Goal: Information Seeking & Learning: Learn about a topic

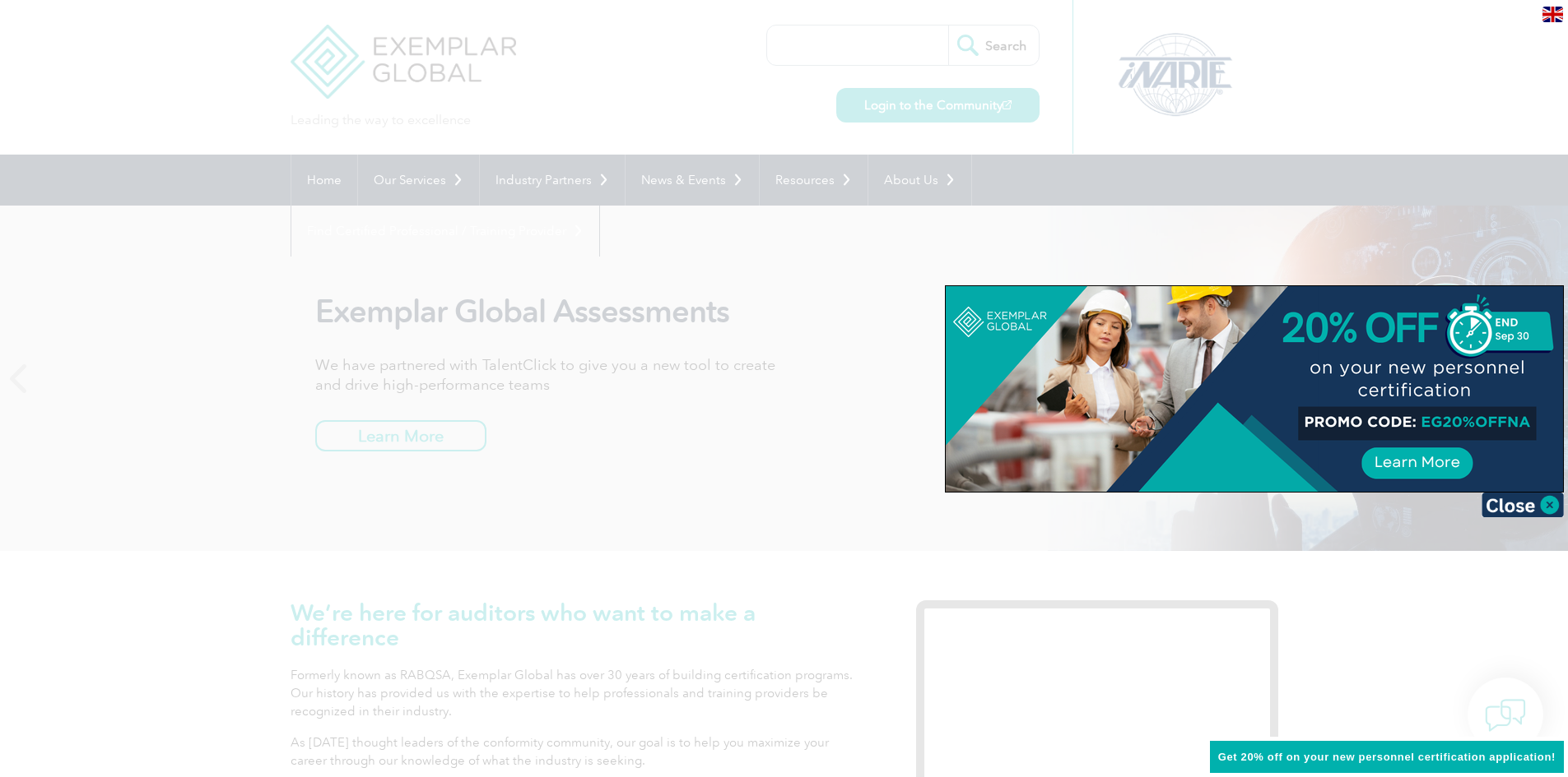
click at [783, 458] on div at bounding box center [784, 388] width 1568 height 777
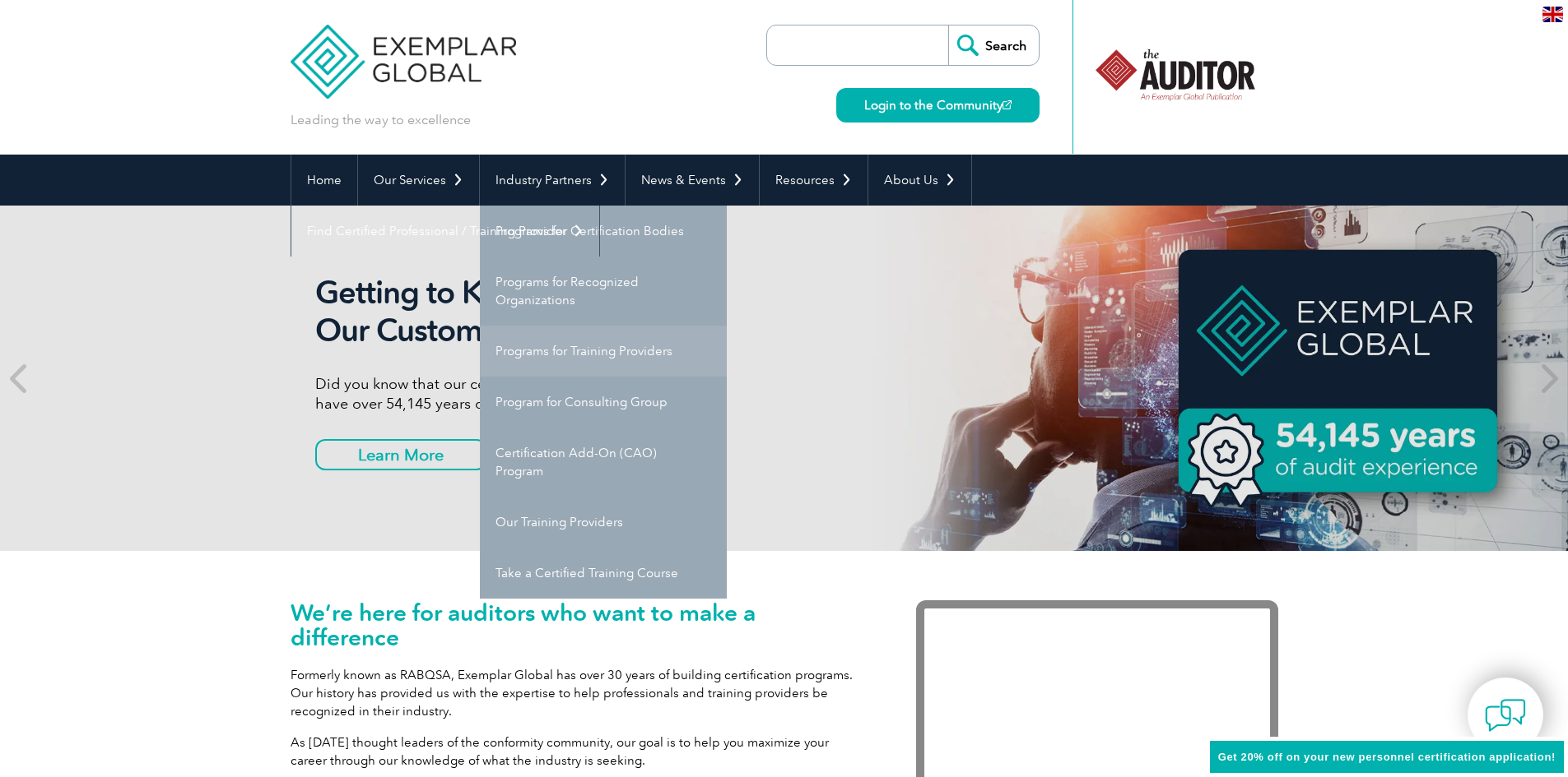
click at [638, 357] on link "Programs for Training Providers" at bounding box center [603, 351] width 247 height 51
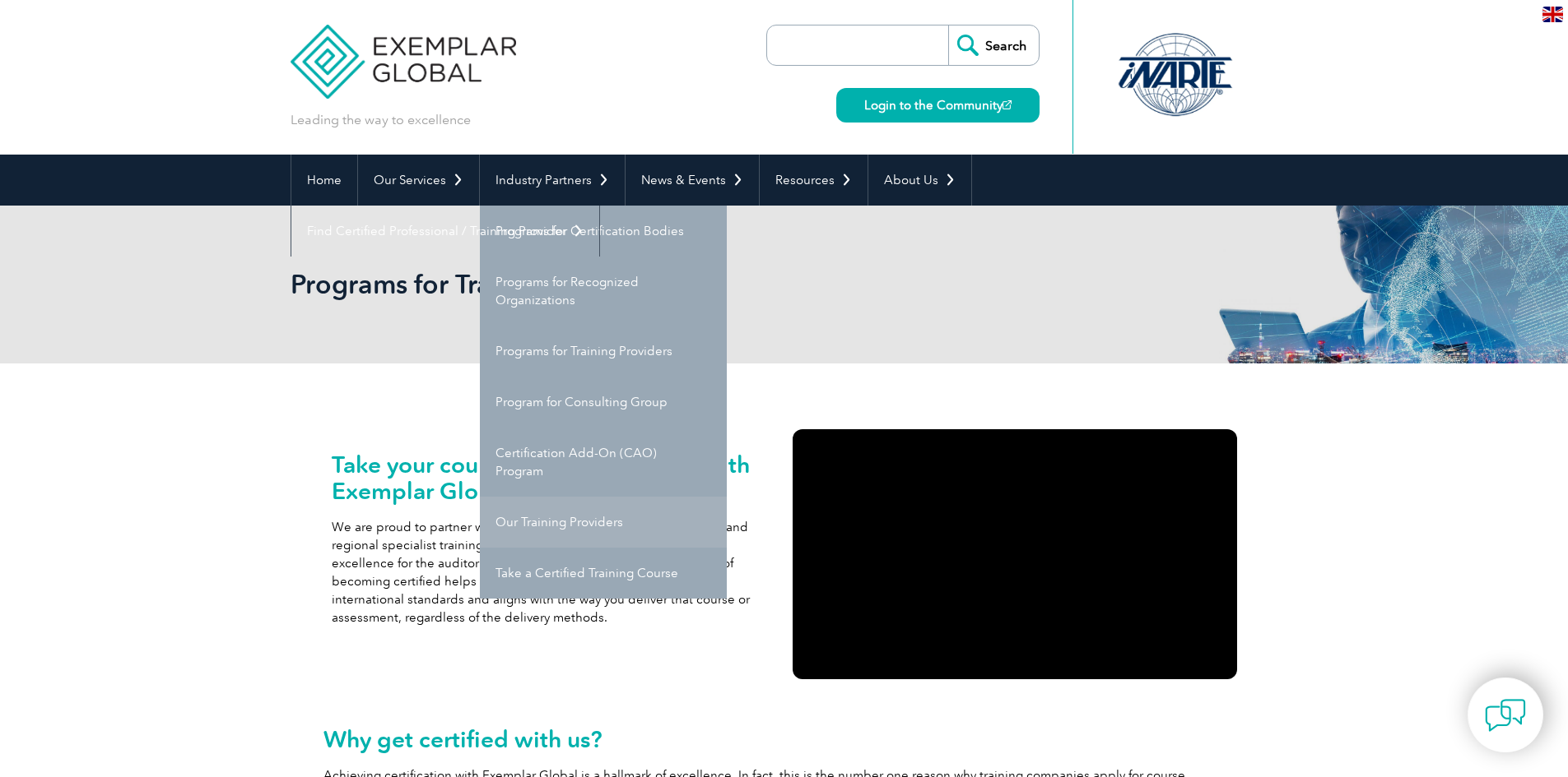
click at [564, 502] on link "Our Training Providers" at bounding box center [603, 522] width 247 height 51
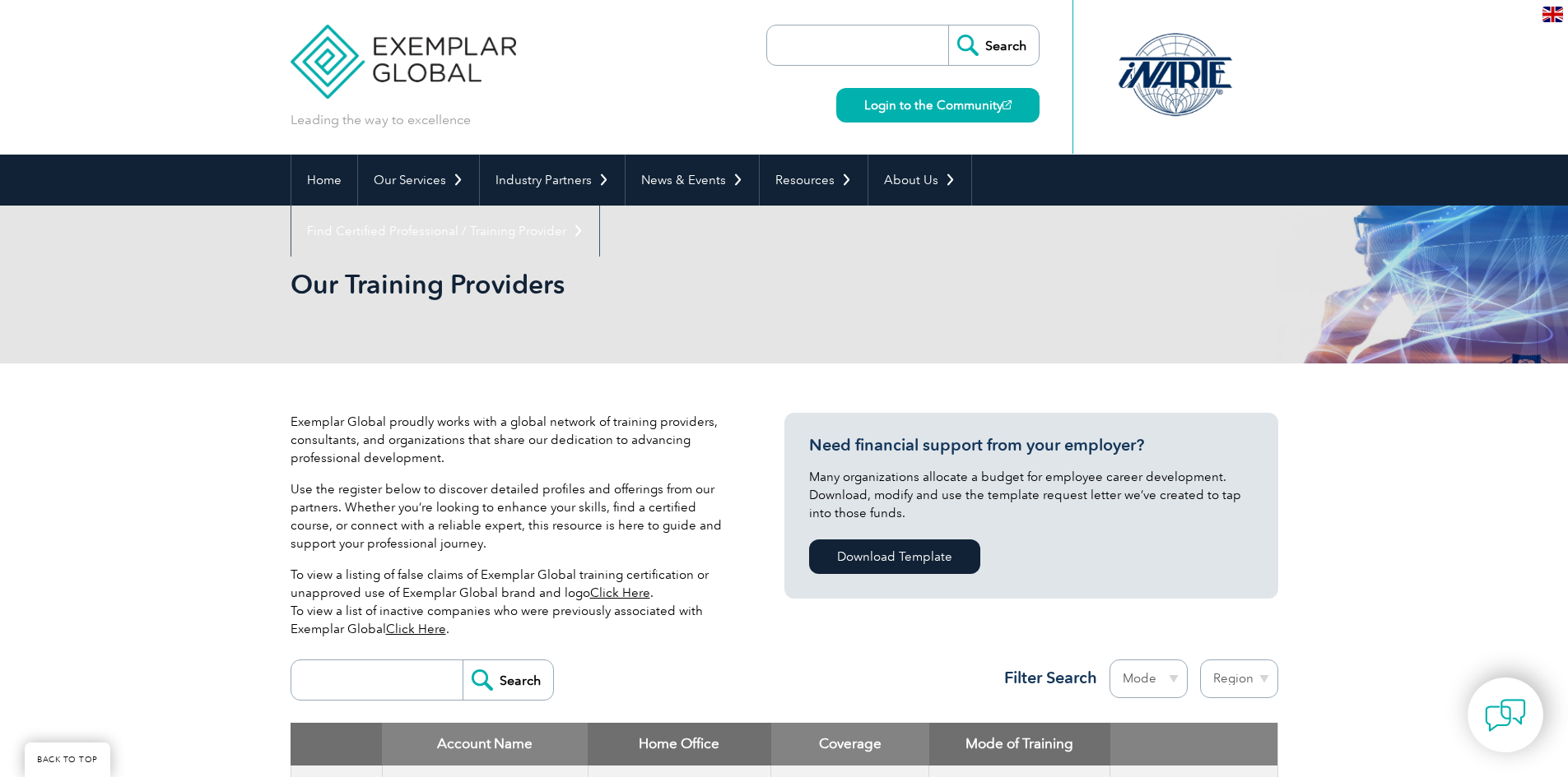
scroll to position [311, 0]
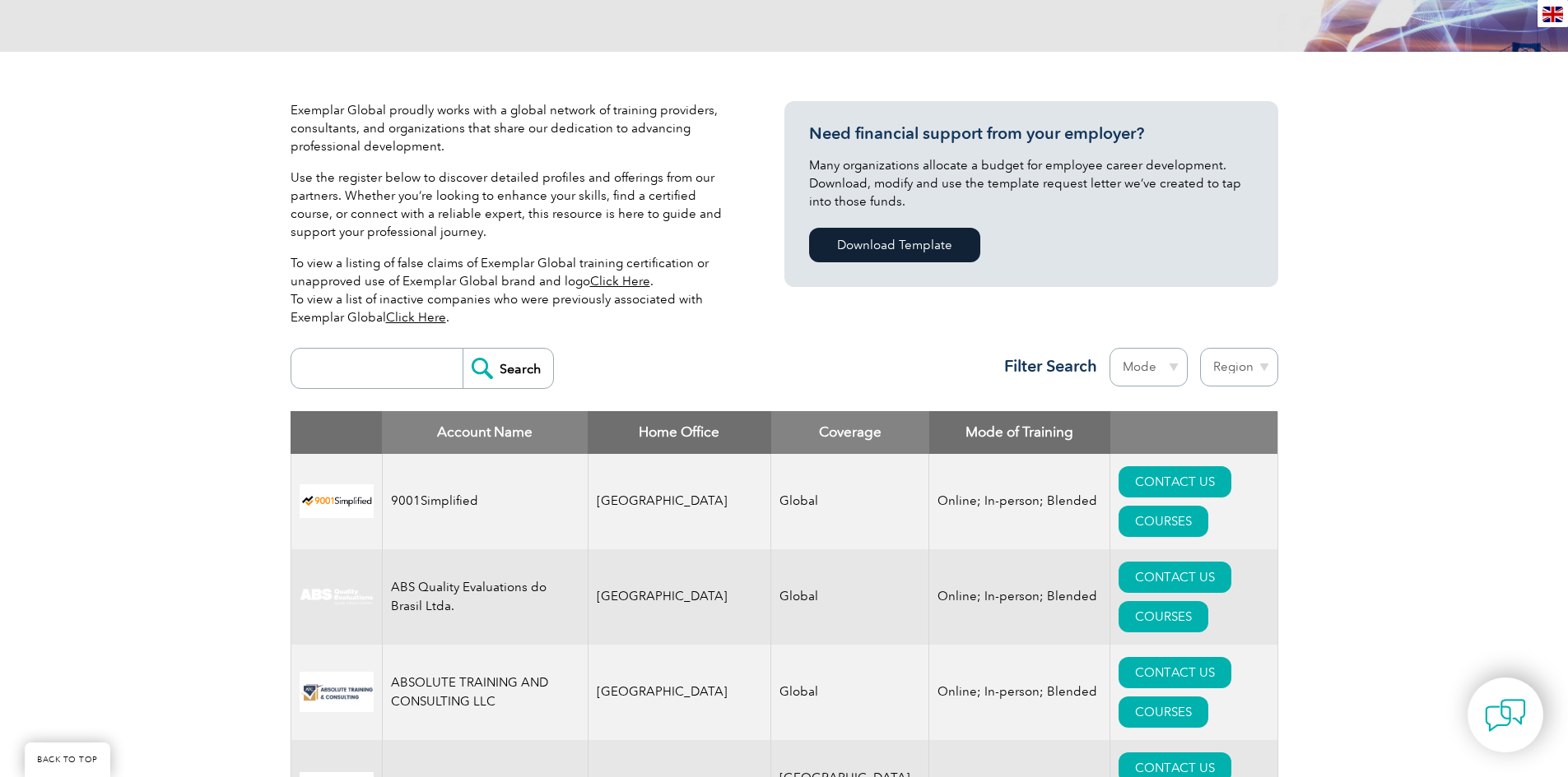
click at [1174, 368] on select "Mode Online In-person Blended" at bounding box center [1148, 367] width 79 height 38
click at [1250, 362] on select "Region Australia Bahrain Bangladesh Brazil Canada Colombia Dominican Republic E…" at bounding box center [1239, 367] width 79 height 38
select select "[GEOGRAPHIC_DATA]"
click at [1200, 348] on select "Region Australia Bahrain Bangladesh Brazil Canada Colombia Dominican Republic E…" at bounding box center [1239, 367] width 79 height 38
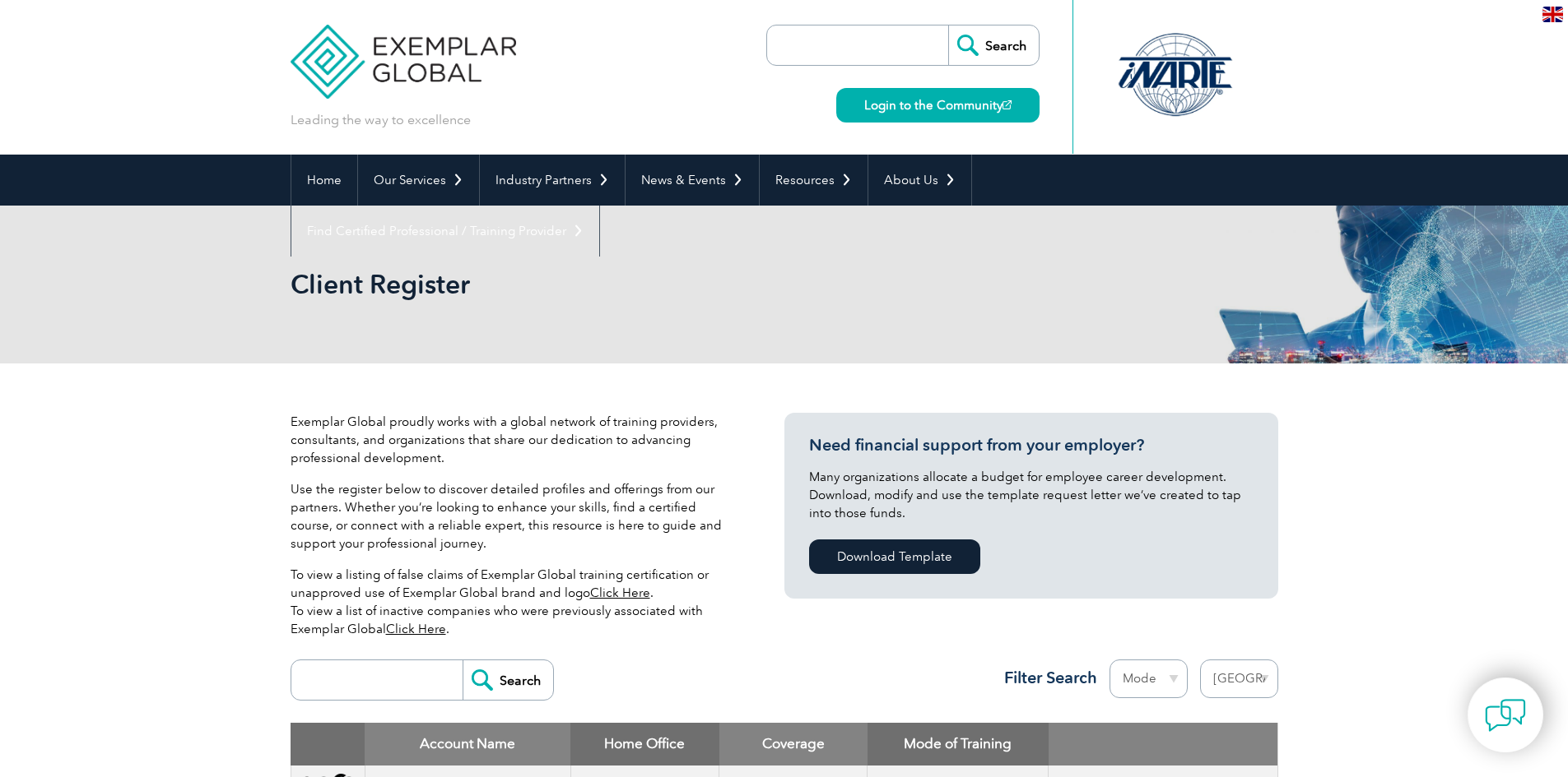
select select "[GEOGRAPHIC_DATA]"
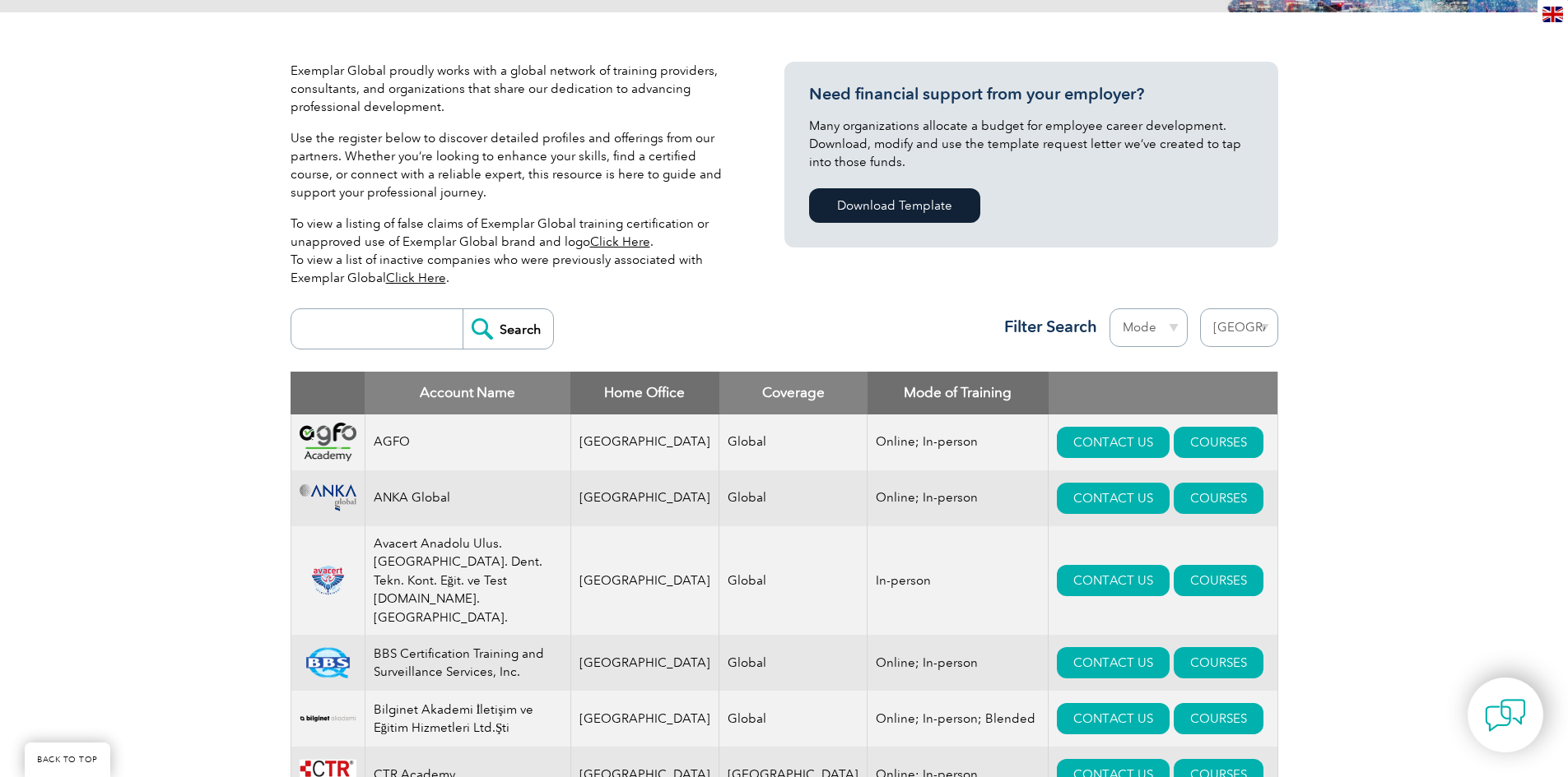
scroll to position [394, 0]
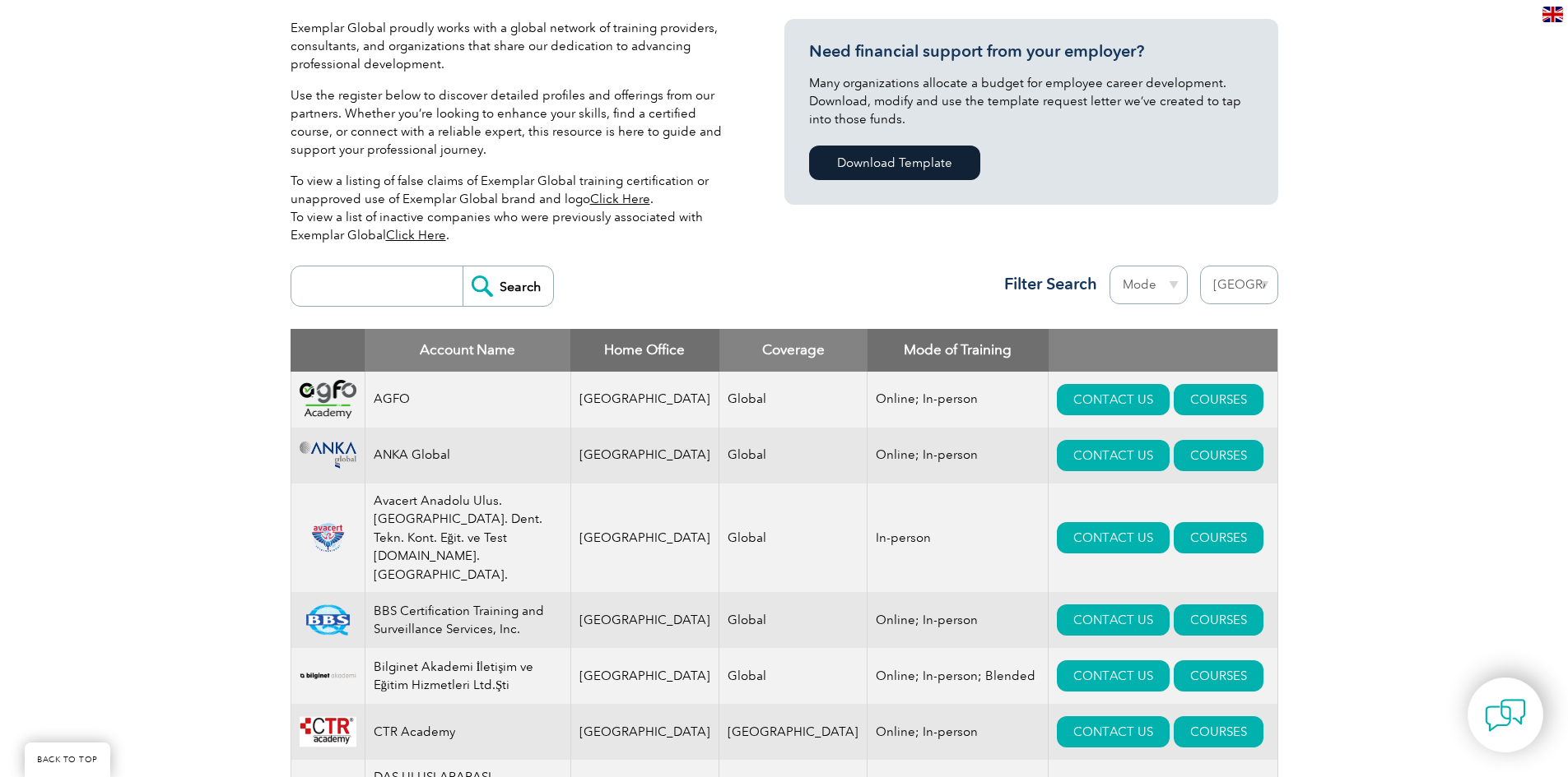
click at [1236, 285] on select "Region [GEOGRAPHIC_DATA] [GEOGRAPHIC_DATA] [GEOGRAPHIC_DATA] [GEOGRAPHIC_DATA] …" at bounding box center [1239, 285] width 79 height 38
select select
click at [1200, 266] on select "Region Australia Bahrain Bangladesh Brazil Canada Colombia Dominican Republic E…" at bounding box center [1239, 285] width 79 height 38
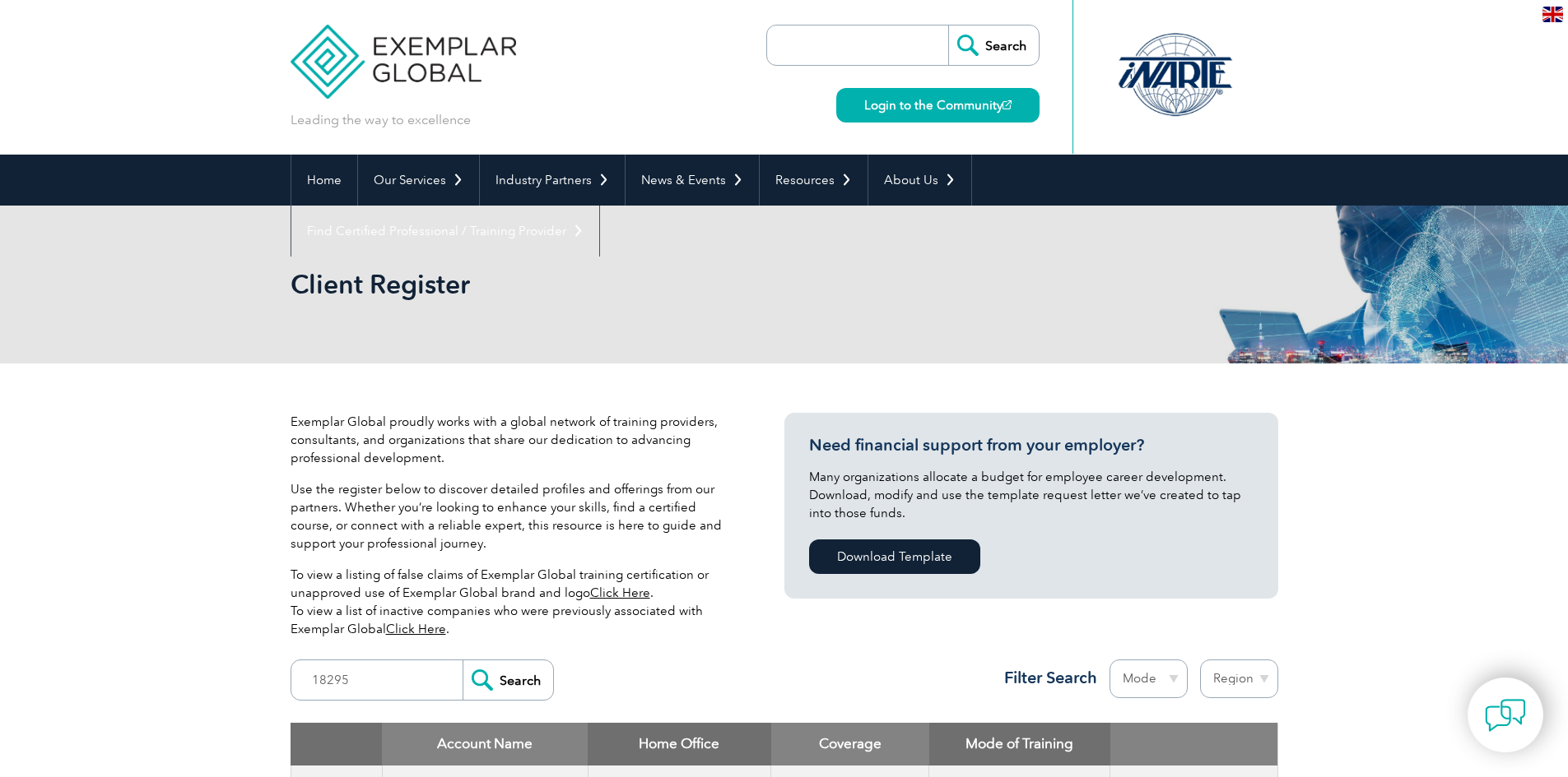
type input "18295"
click at [479, 674] on input "Search" at bounding box center [508, 679] width 91 height 39
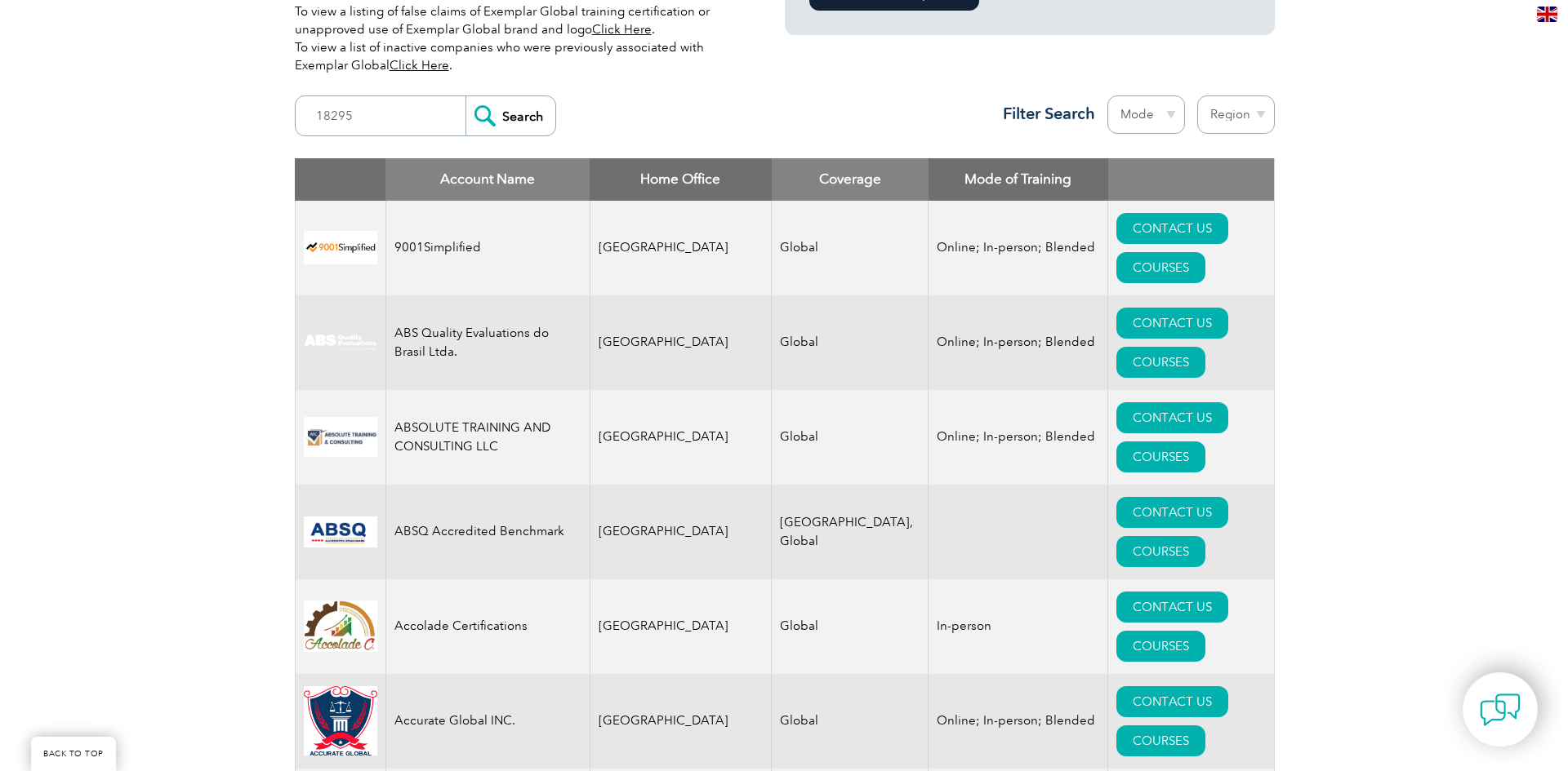
scroll to position [571, 0]
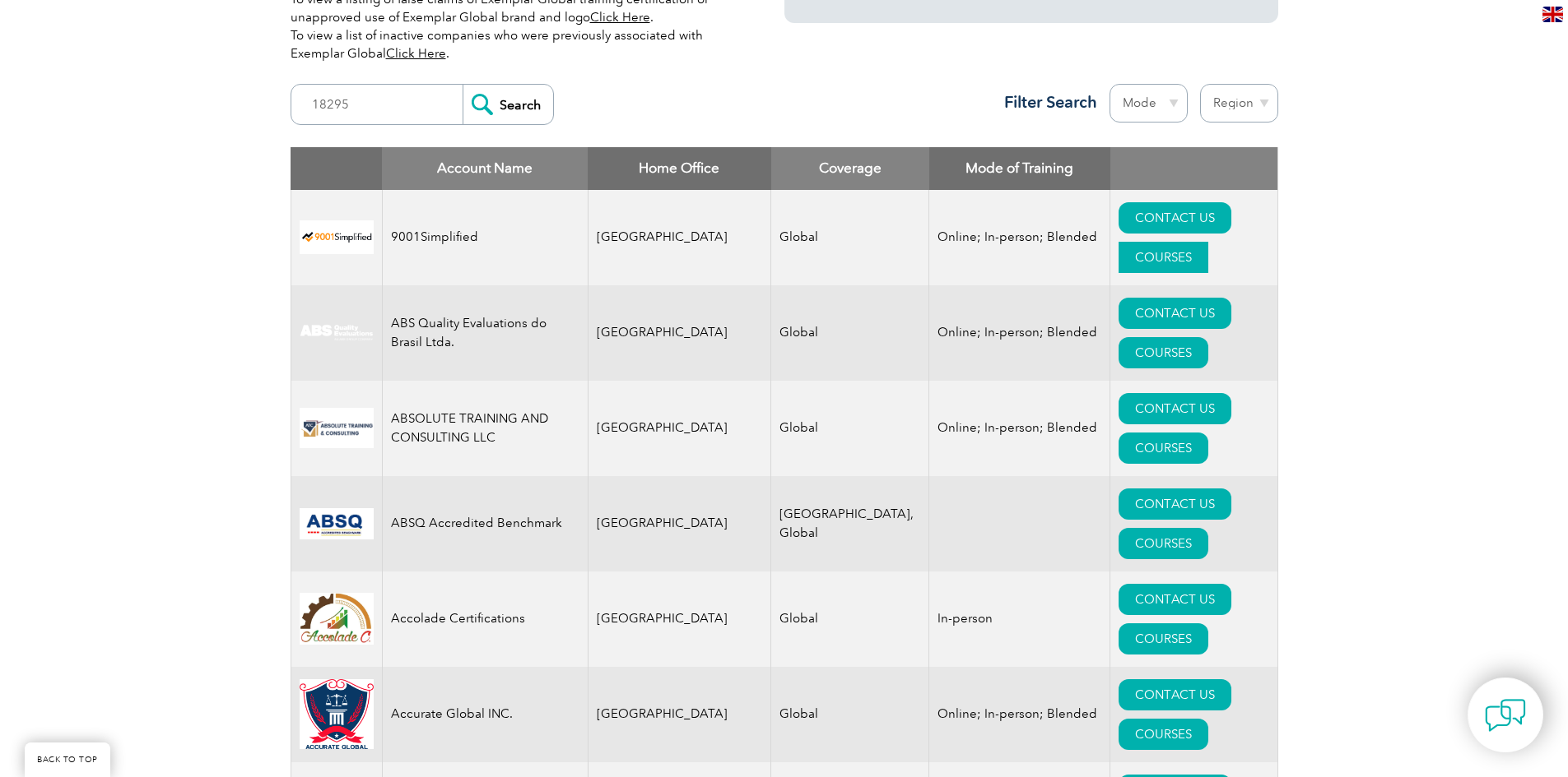
click at [1190, 242] on link "COURSES" at bounding box center [1163, 257] width 90 height 31
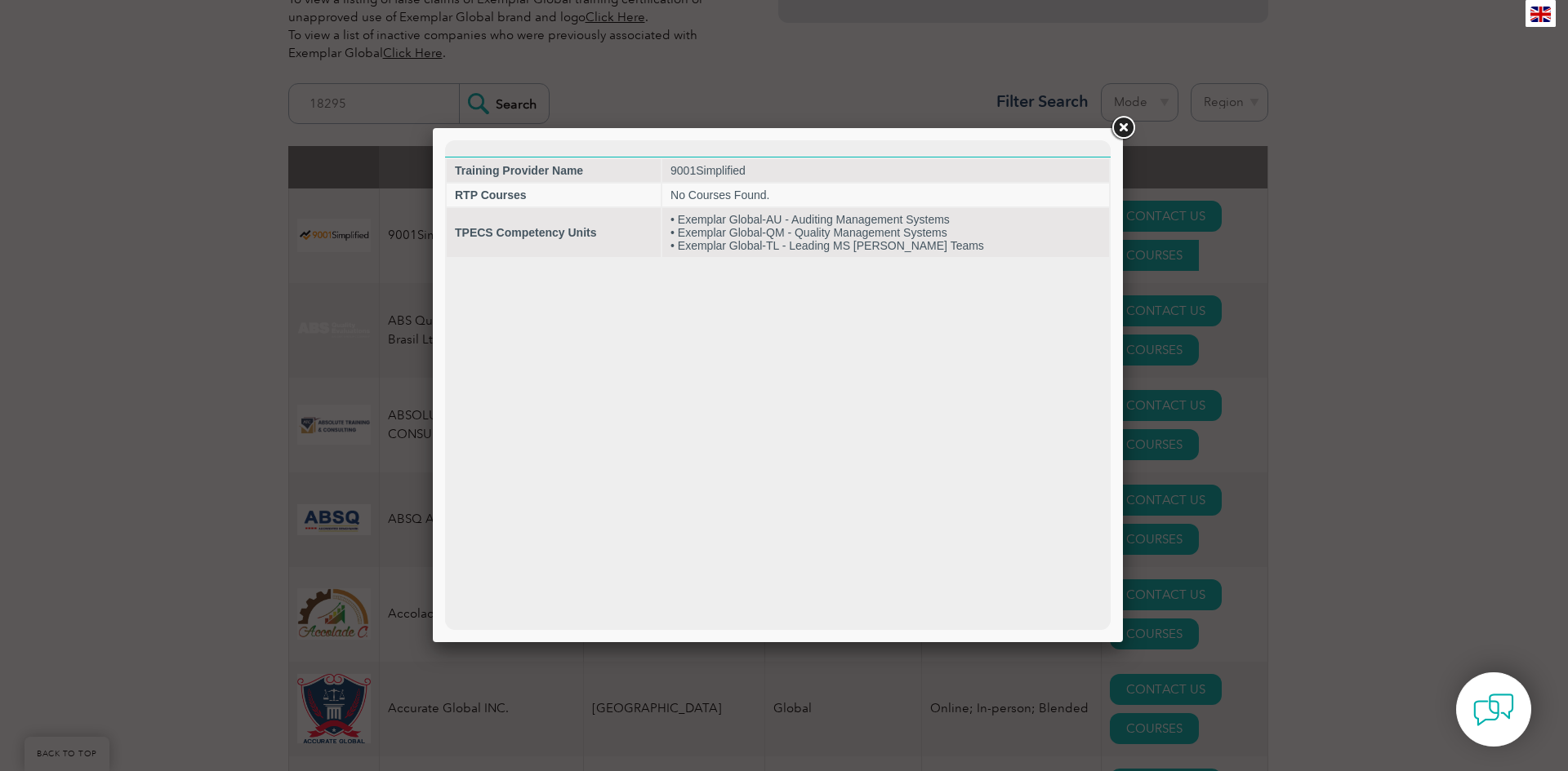
scroll to position [0, 0]
click at [1127, 124] on link at bounding box center [1123, 128] width 29 height 29
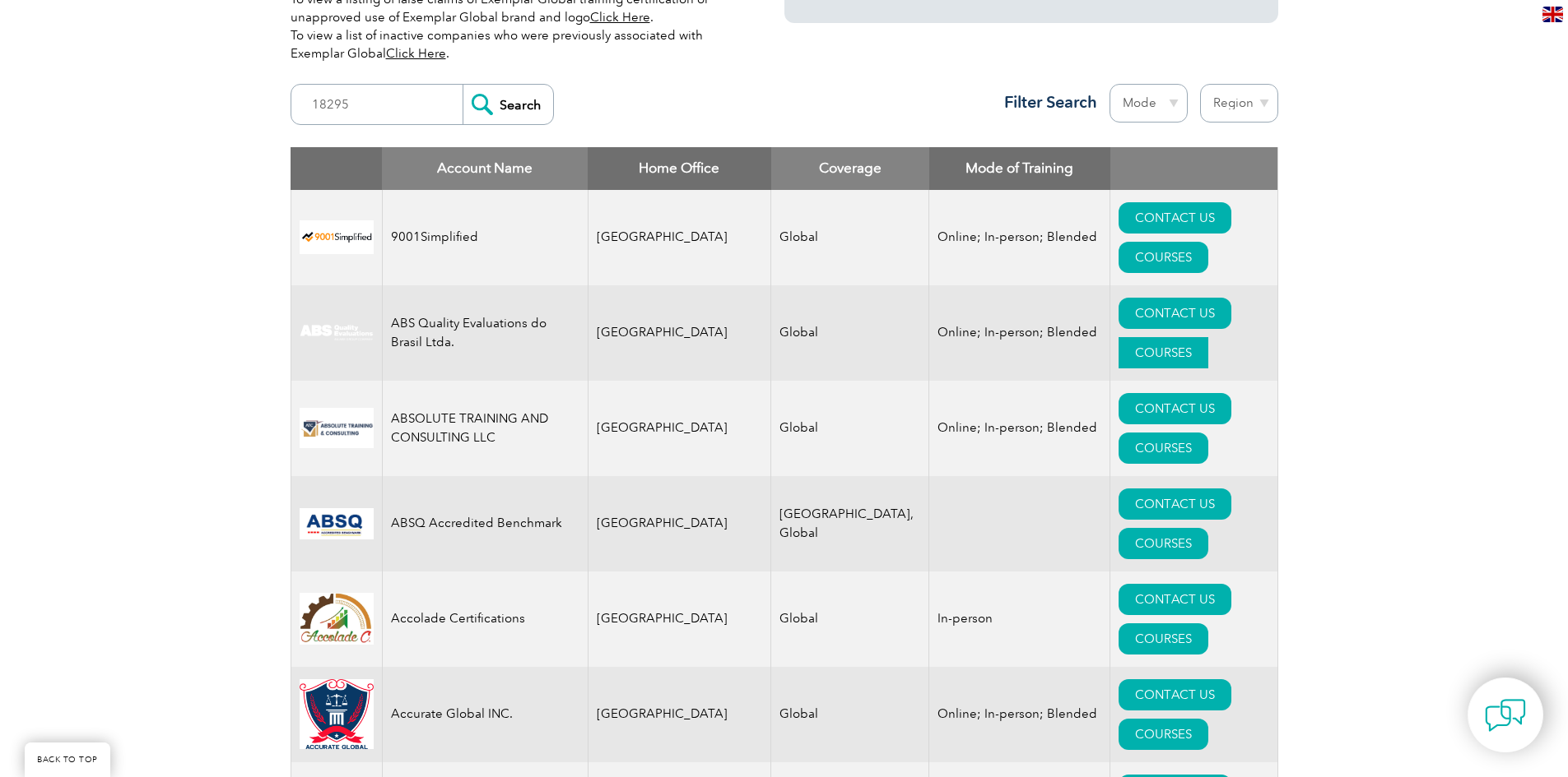
click at [1192, 337] on link "COURSES" at bounding box center [1163, 353] width 90 height 31
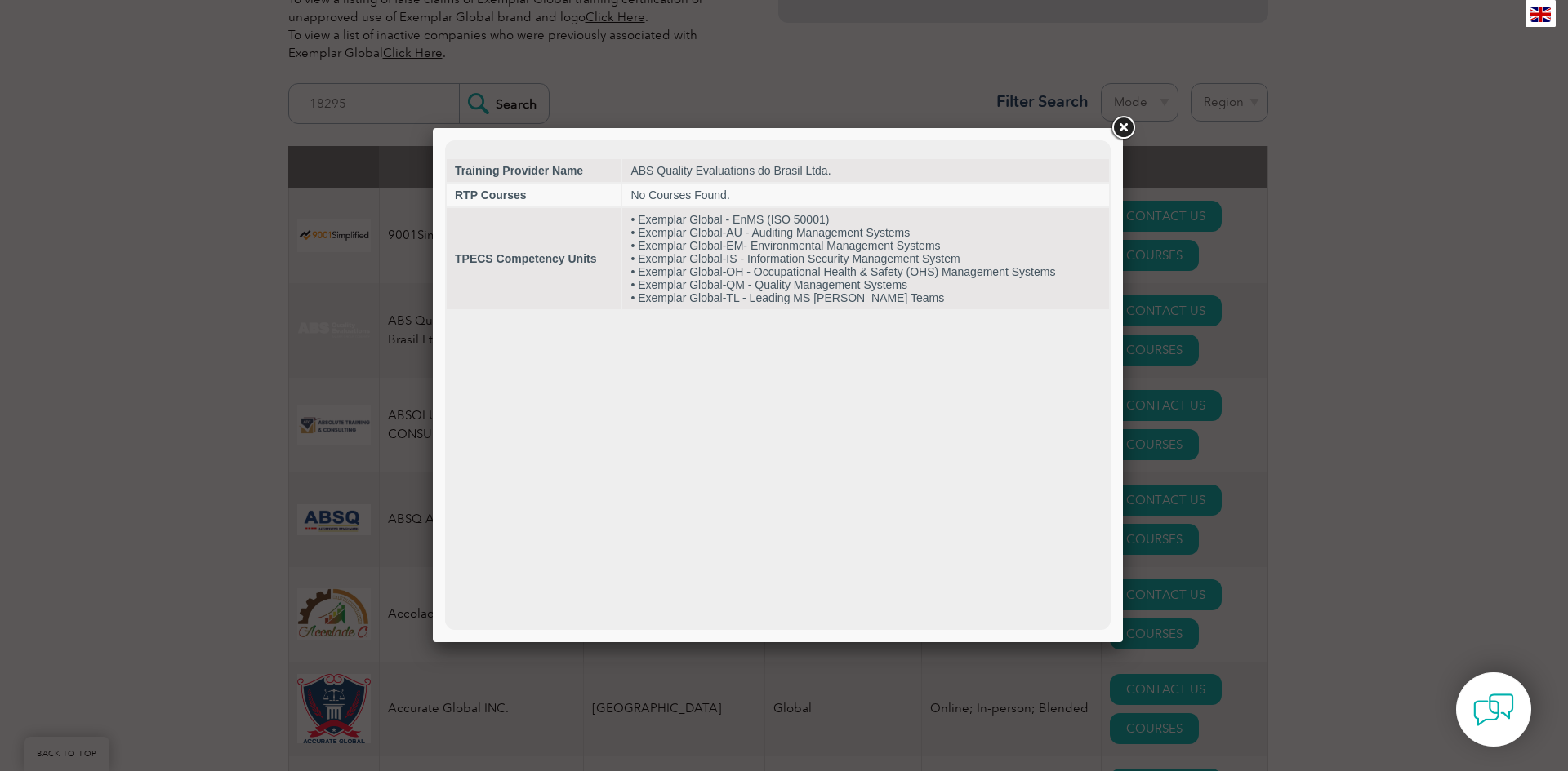
click at [1123, 125] on link at bounding box center [1123, 128] width 29 height 29
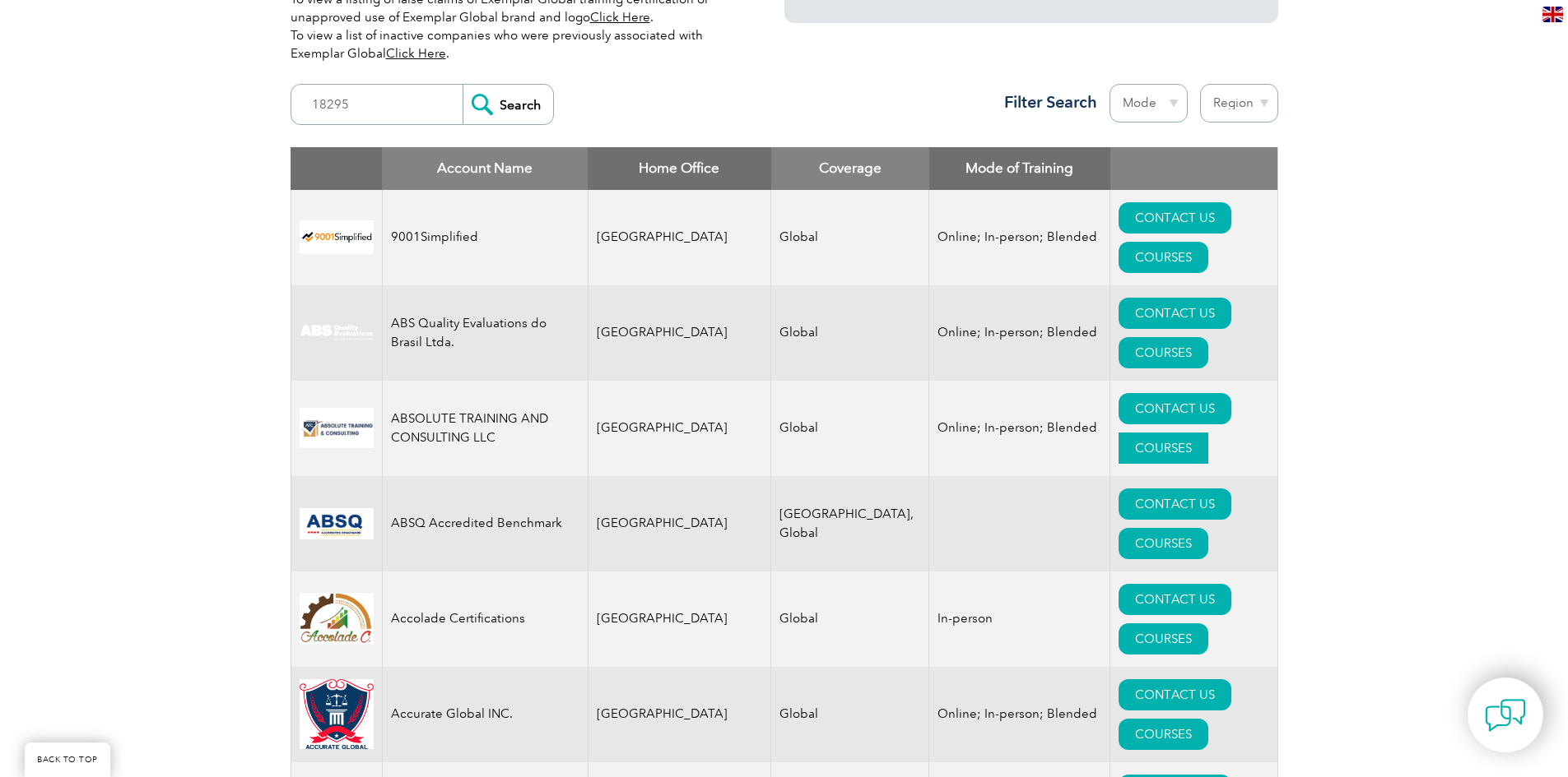
click at [1206, 433] on link "COURSES" at bounding box center [1163, 448] width 90 height 31
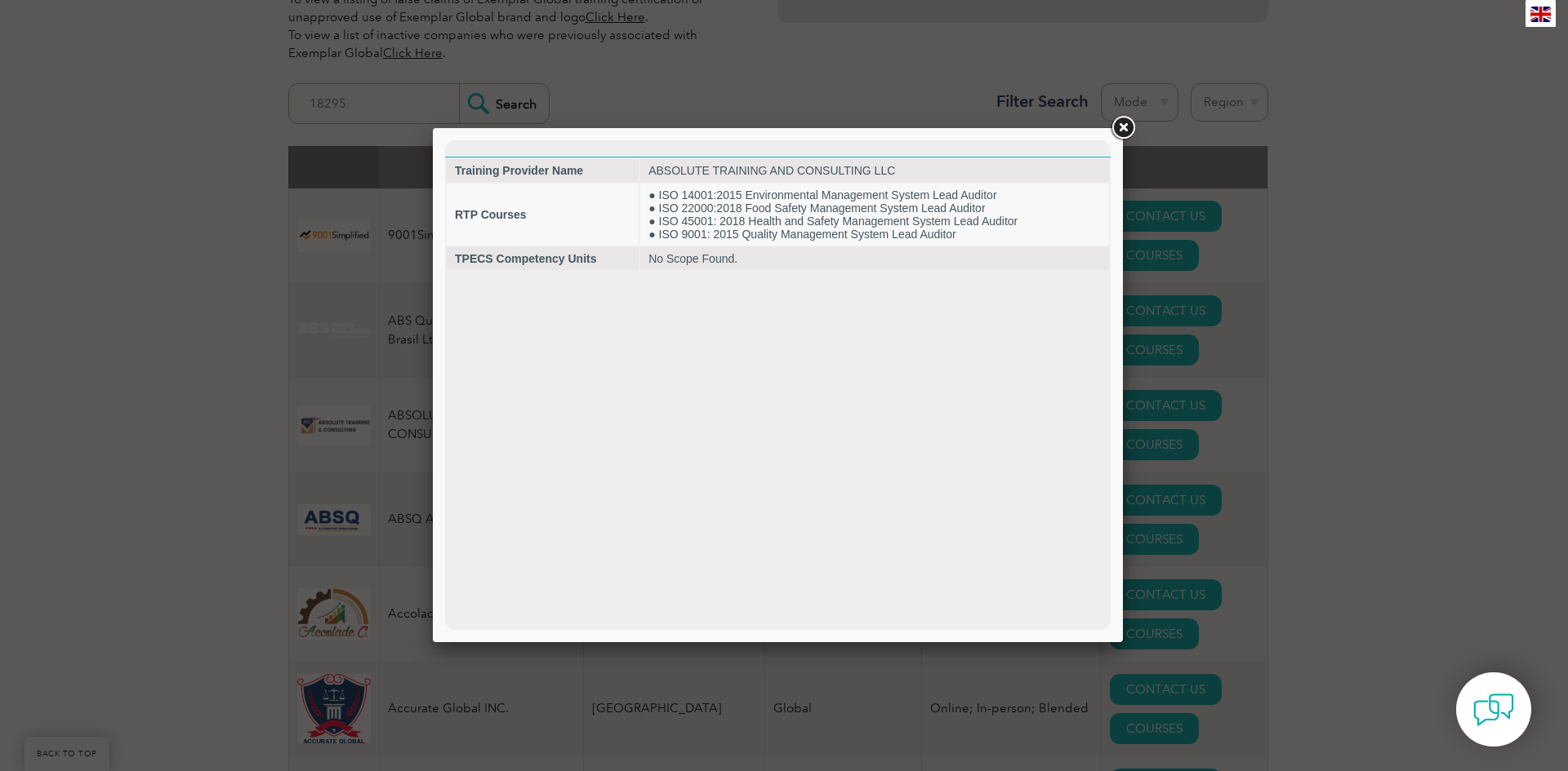
click at [1121, 126] on link at bounding box center [1123, 128] width 29 height 29
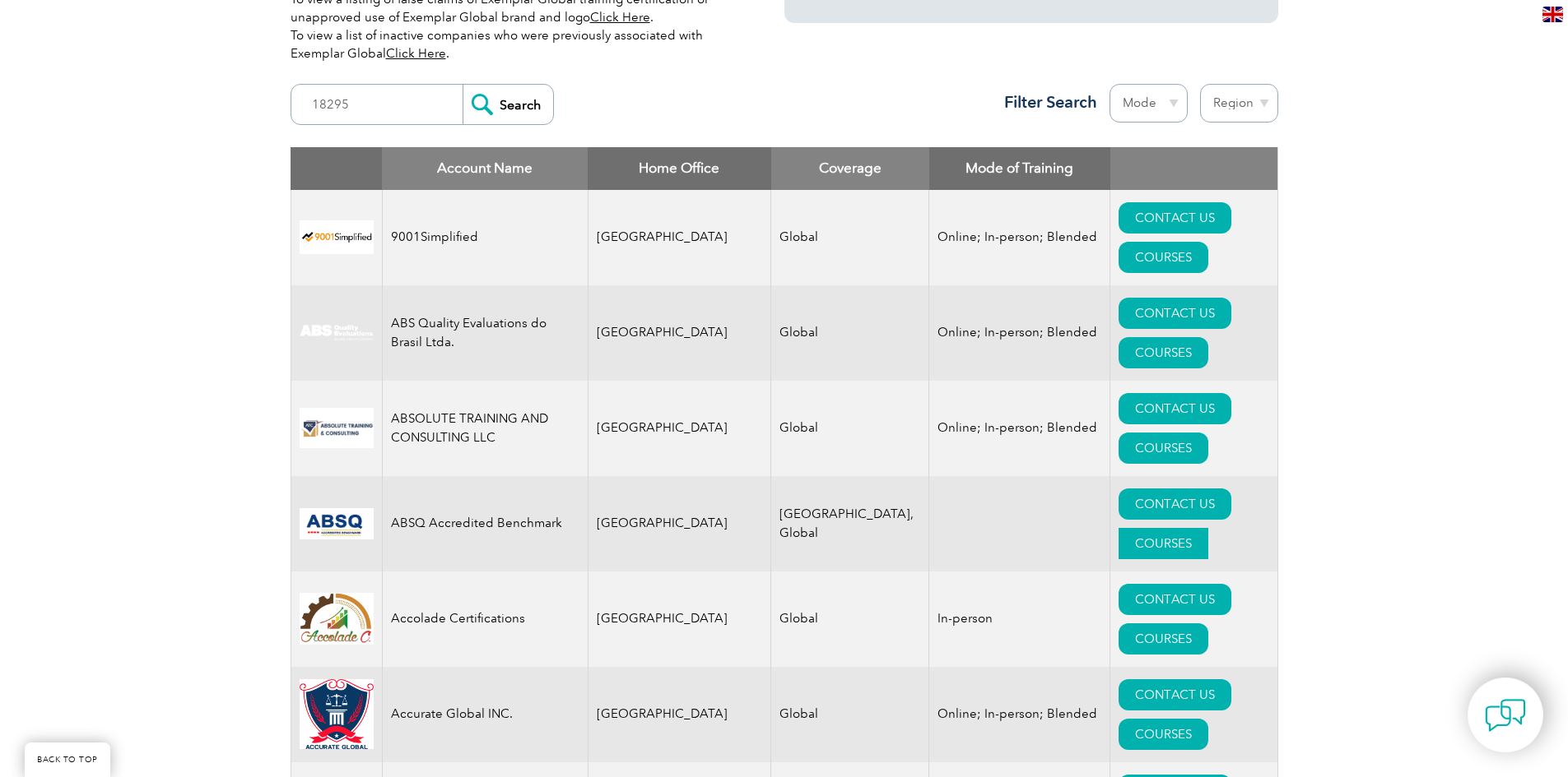
click at [1208, 528] on link "COURSES" at bounding box center [1163, 543] width 90 height 31
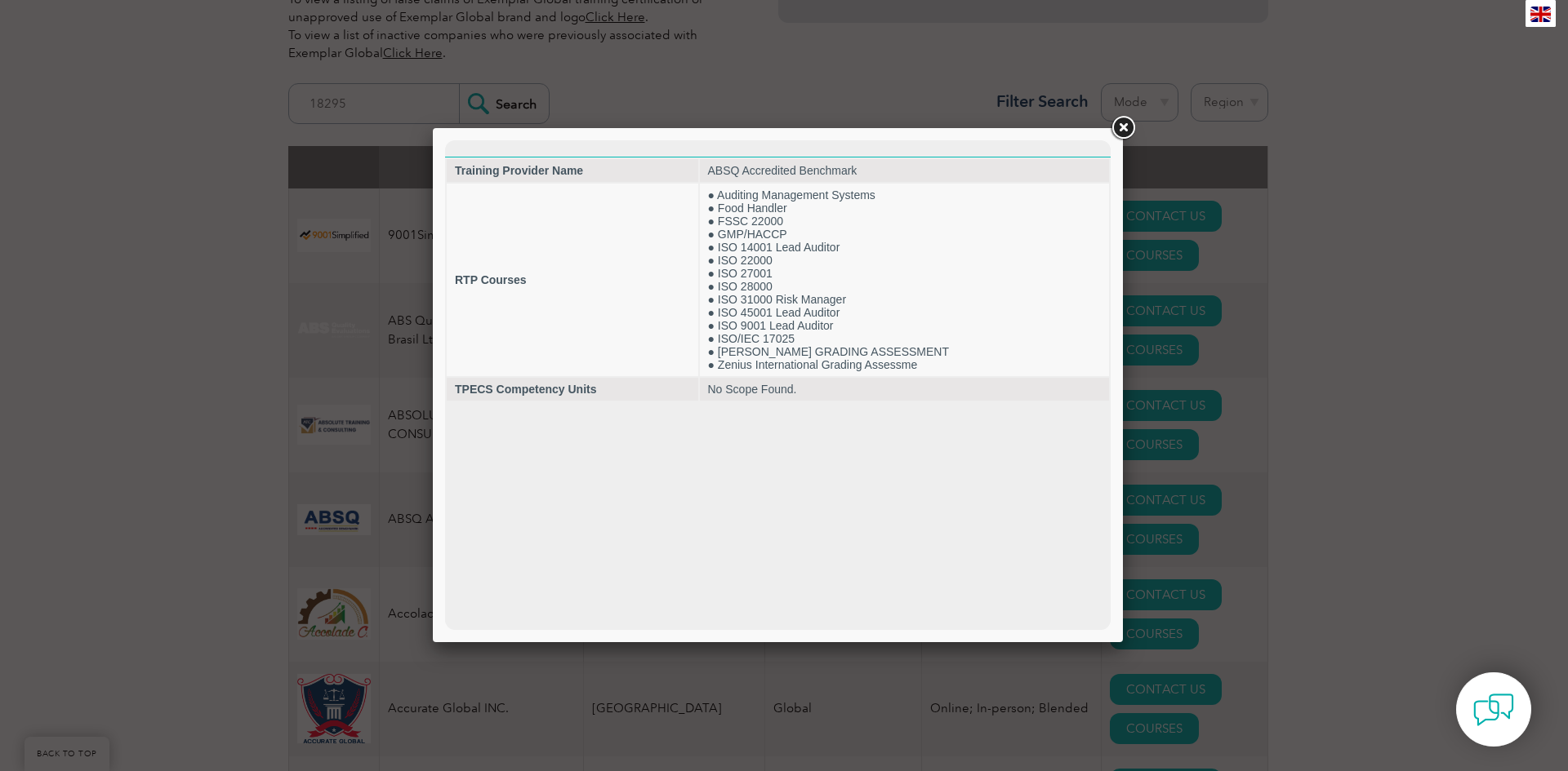
click at [1125, 126] on link at bounding box center [1123, 128] width 29 height 29
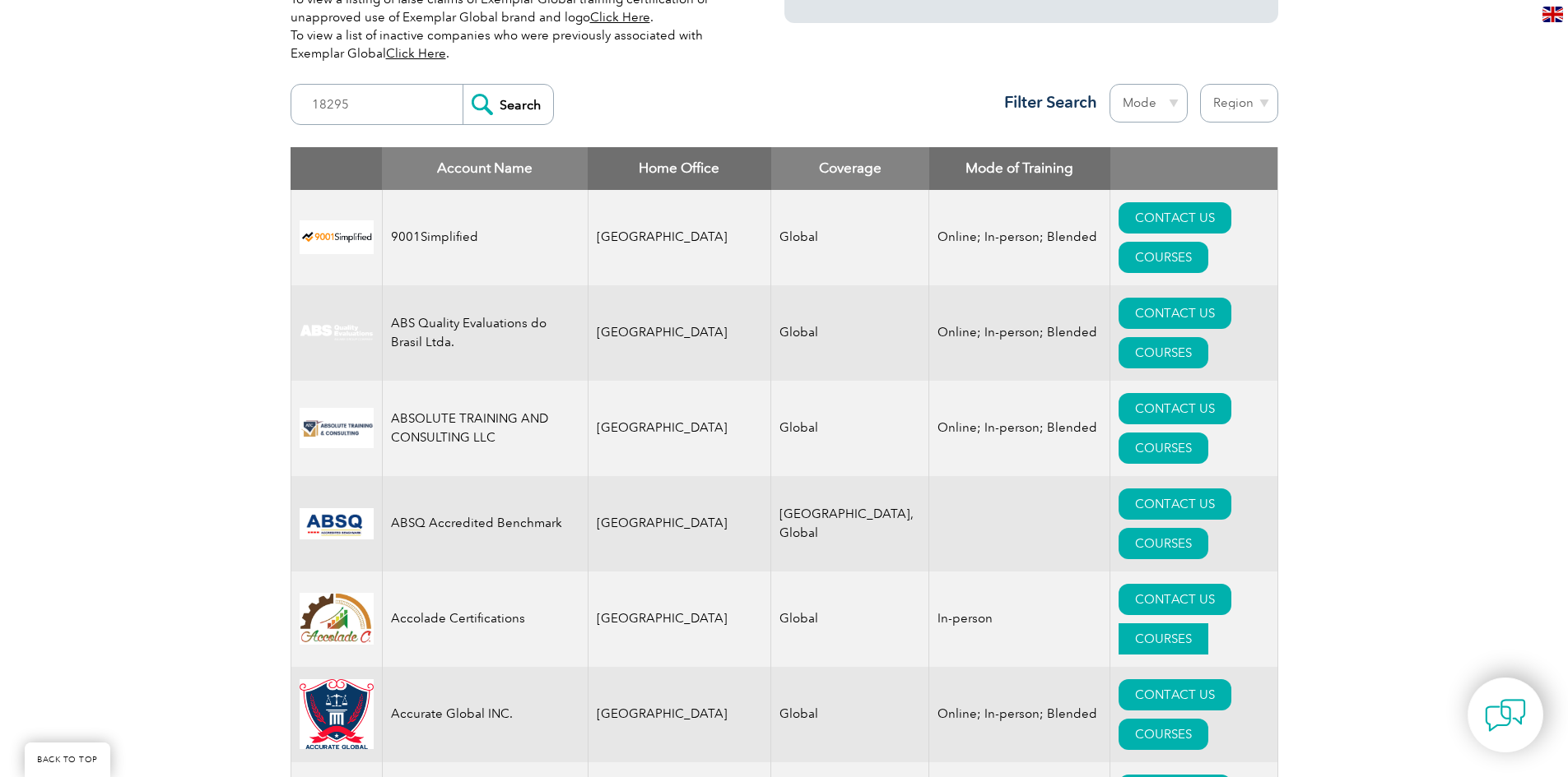
click at [1208, 624] on link "COURSES" at bounding box center [1163, 639] width 90 height 31
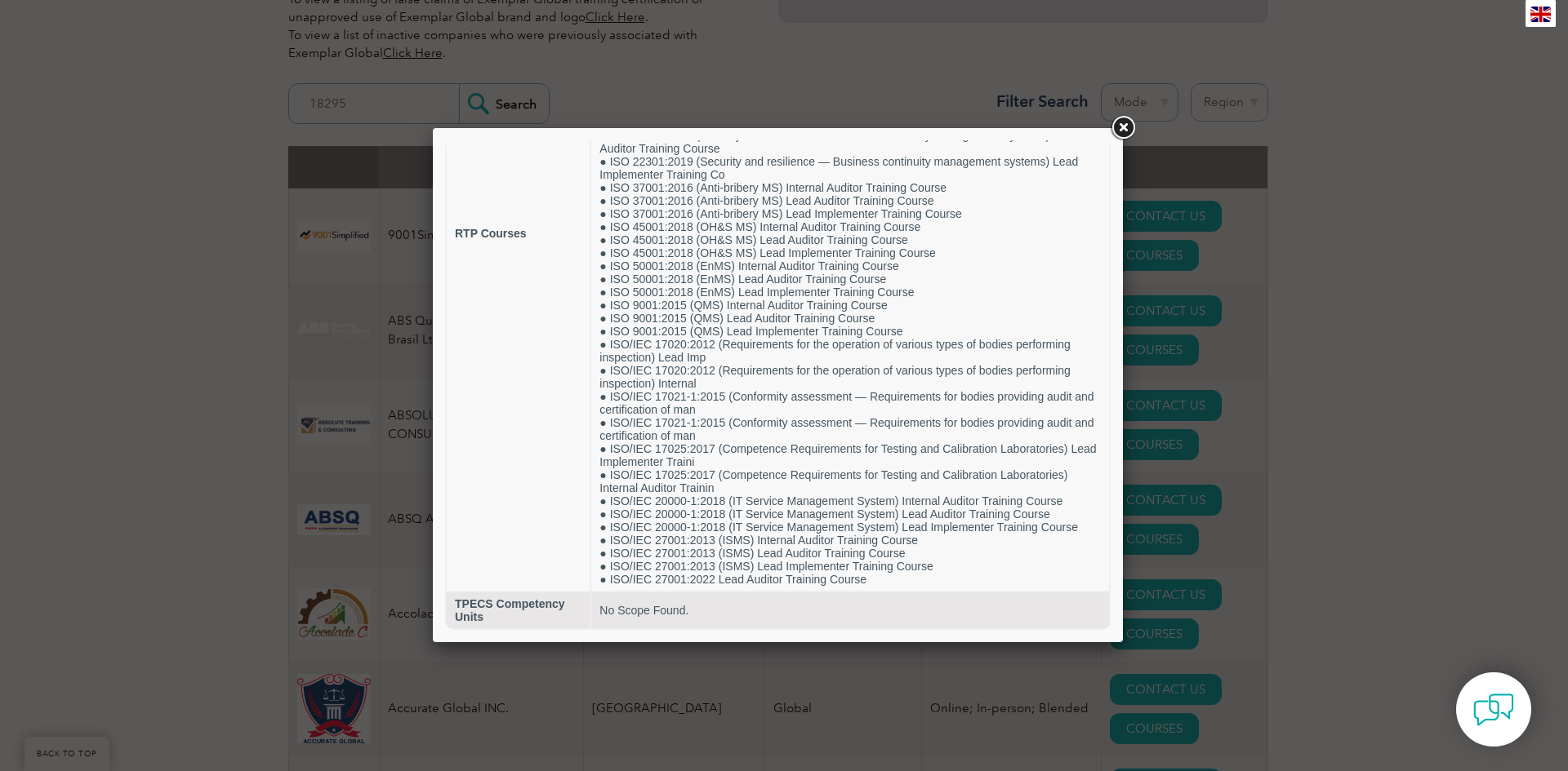
scroll to position [334, 0]
click at [1125, 132] on link at bounding box center [1123, 128] width 29 height 29
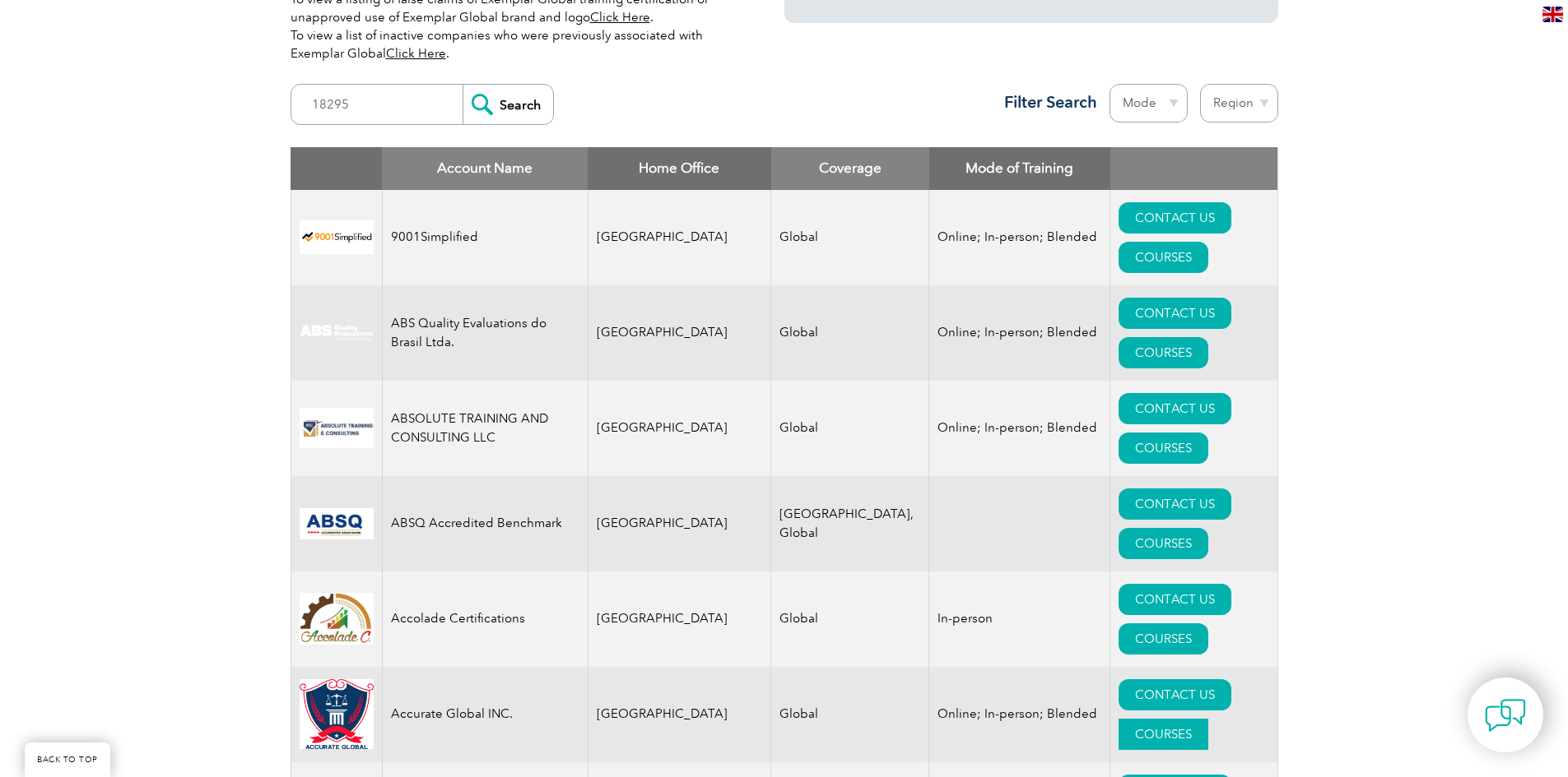
click at [1205, 719] on link "COURSES" at bounding box center [1163, 734] width 90 height 31
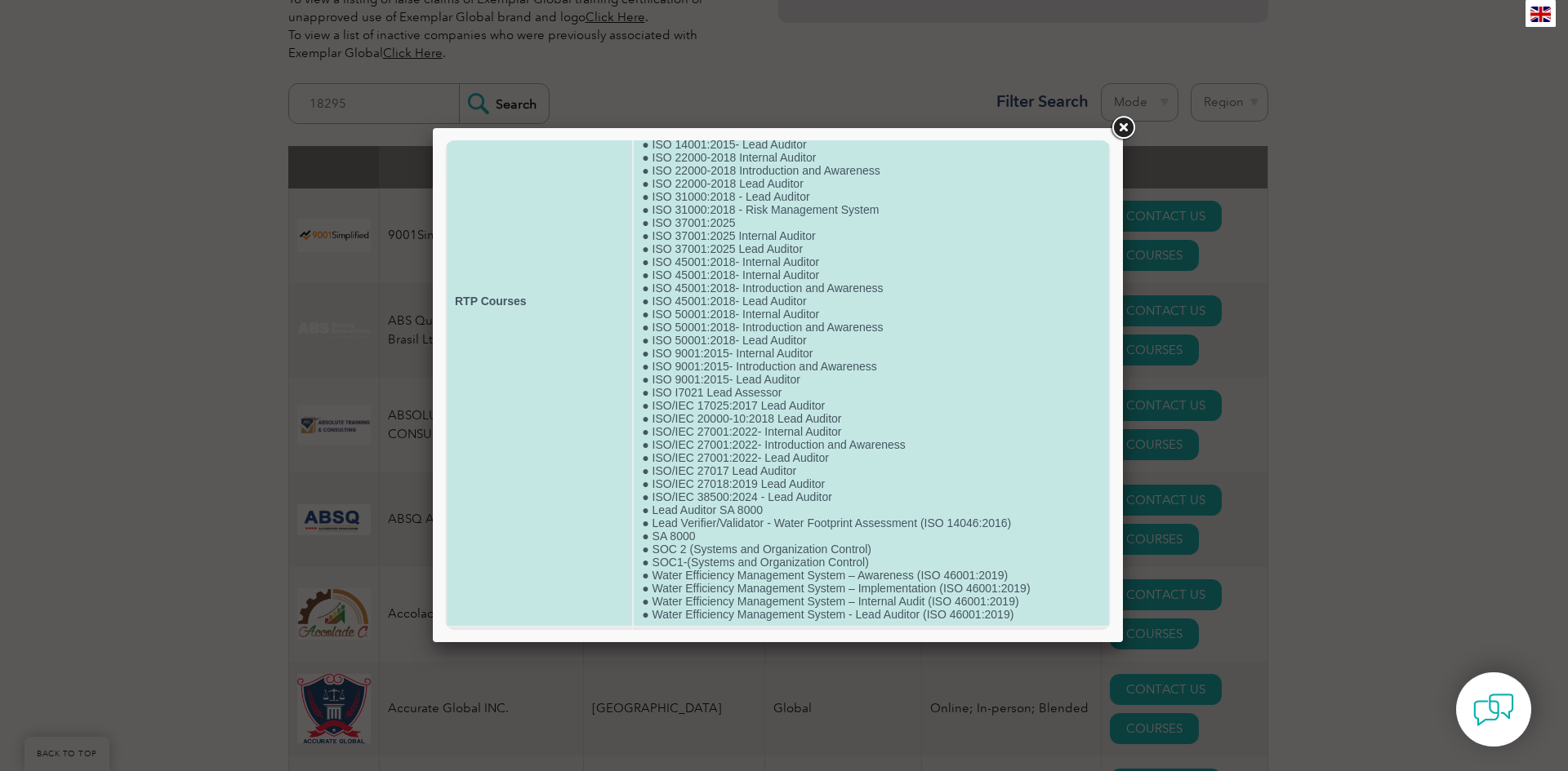
scroll to position [229, 0]
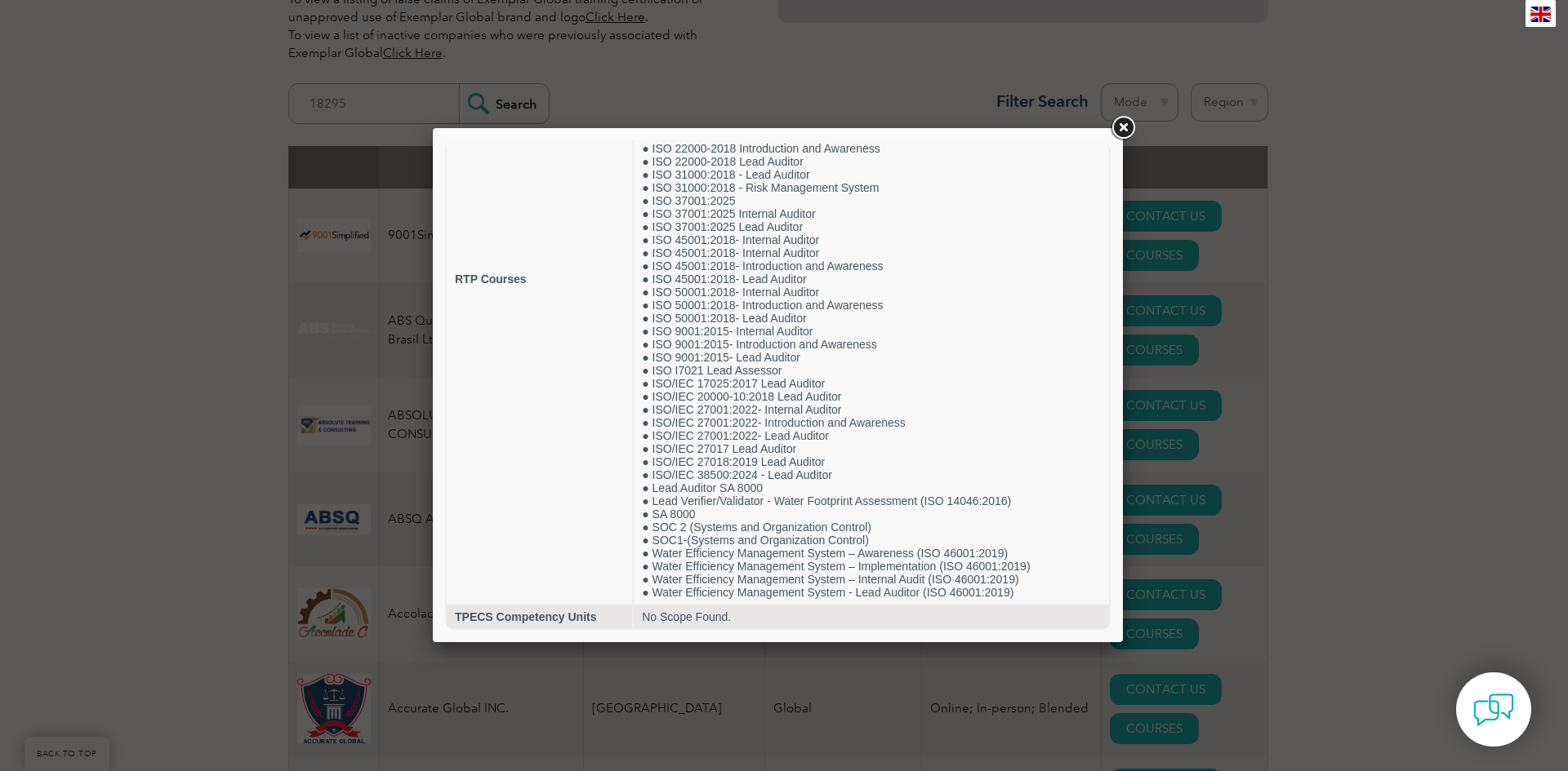
click at [1116, 127] on link at bounding box center [1123, 128] width 29 height 29
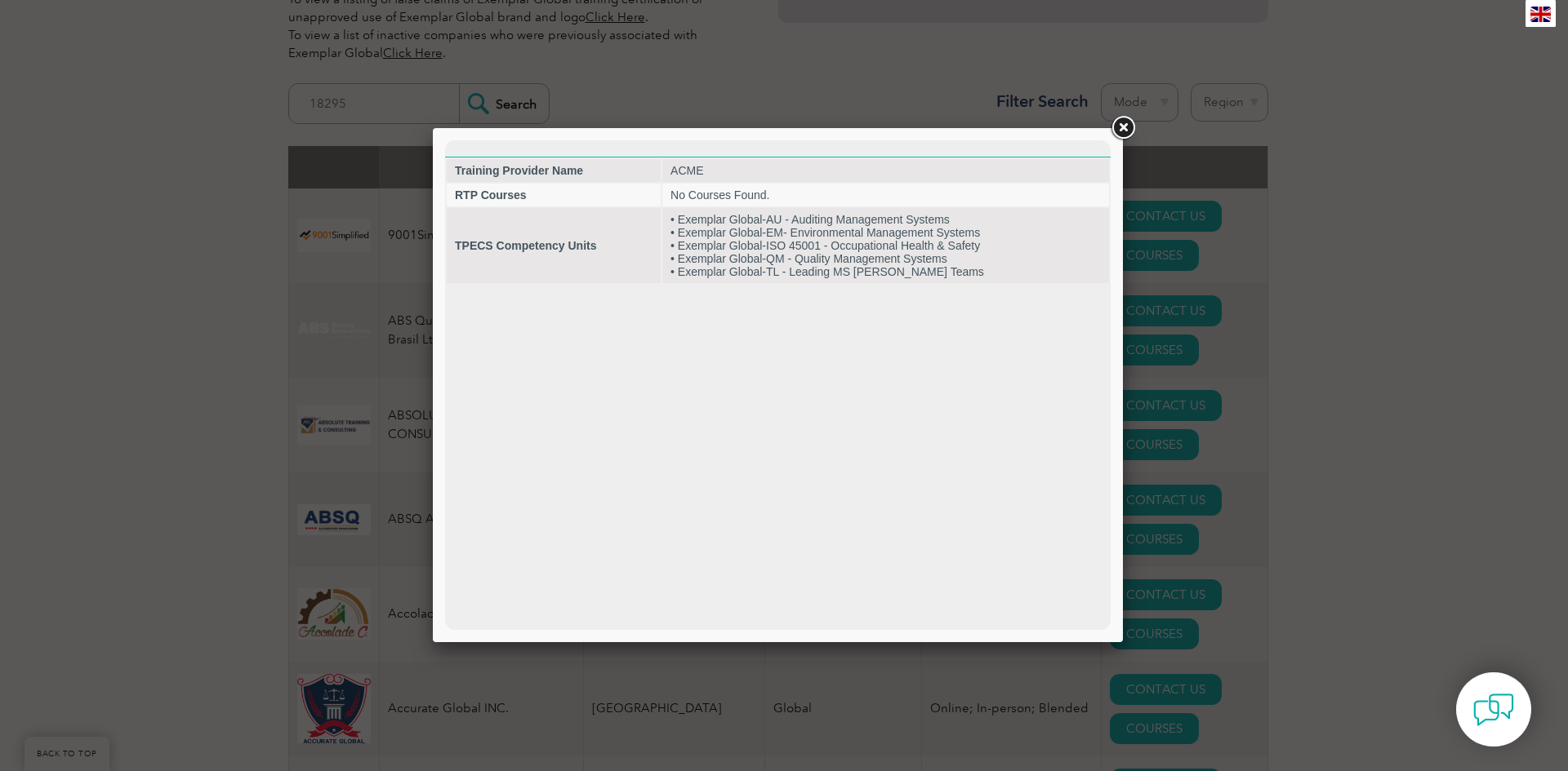
scroll to position [0, 0]
click at [1125, 132] on link at bounding box center [1123, 128] width 29 height 29
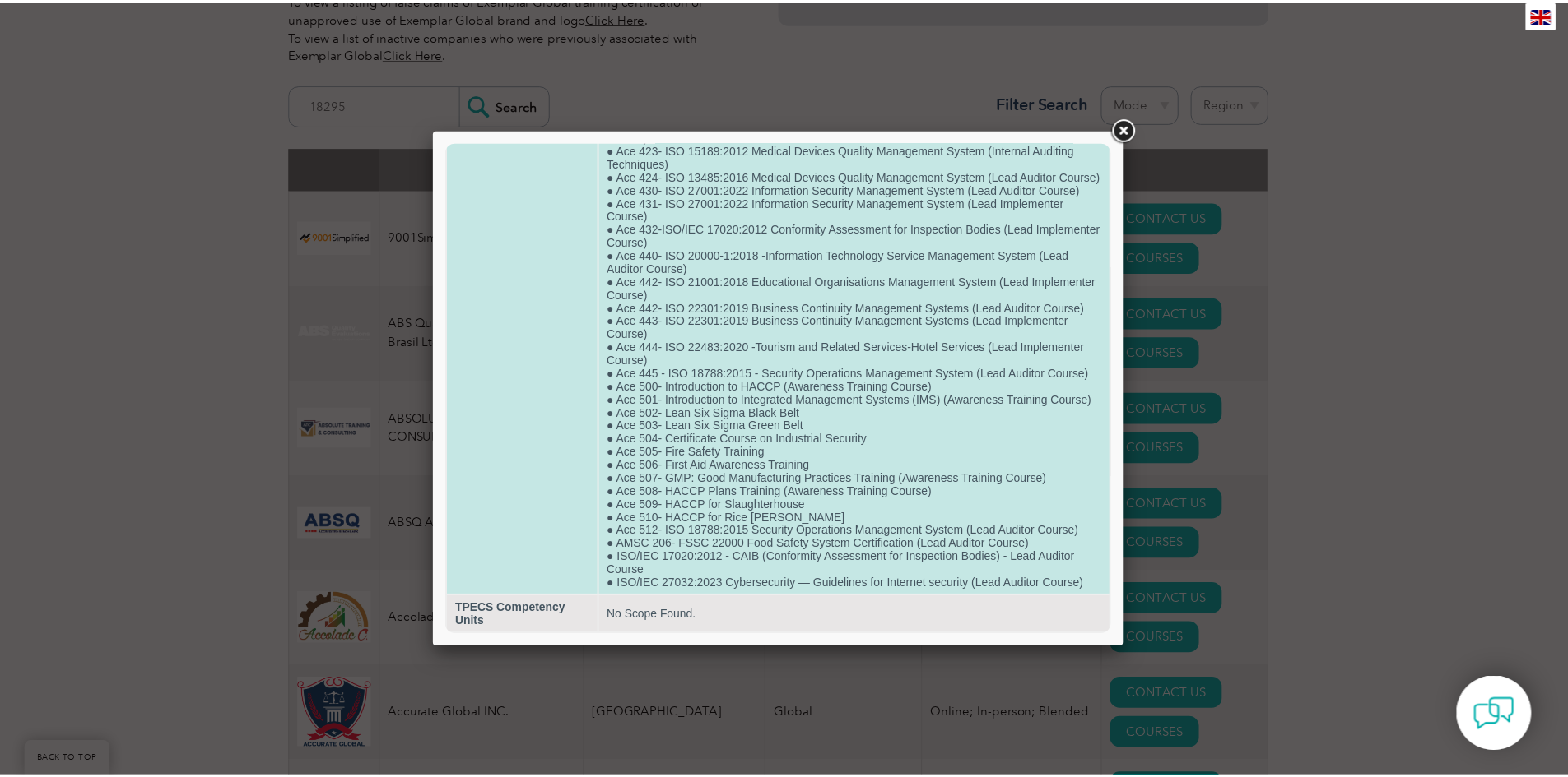
scroll to position [547, 0]
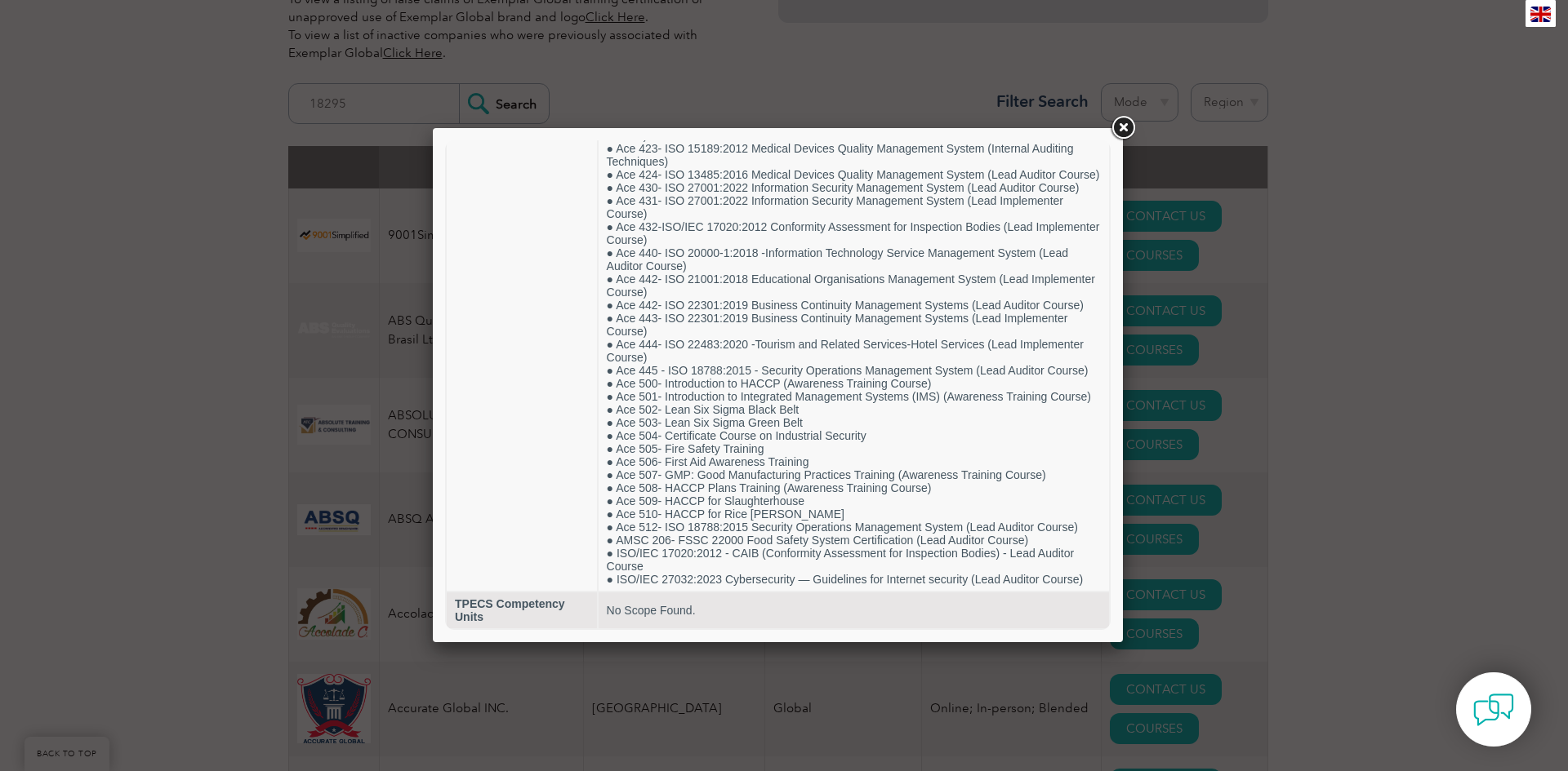
click at [1121, 132] on link at bounding box center [1123, 128] width 29 height 29
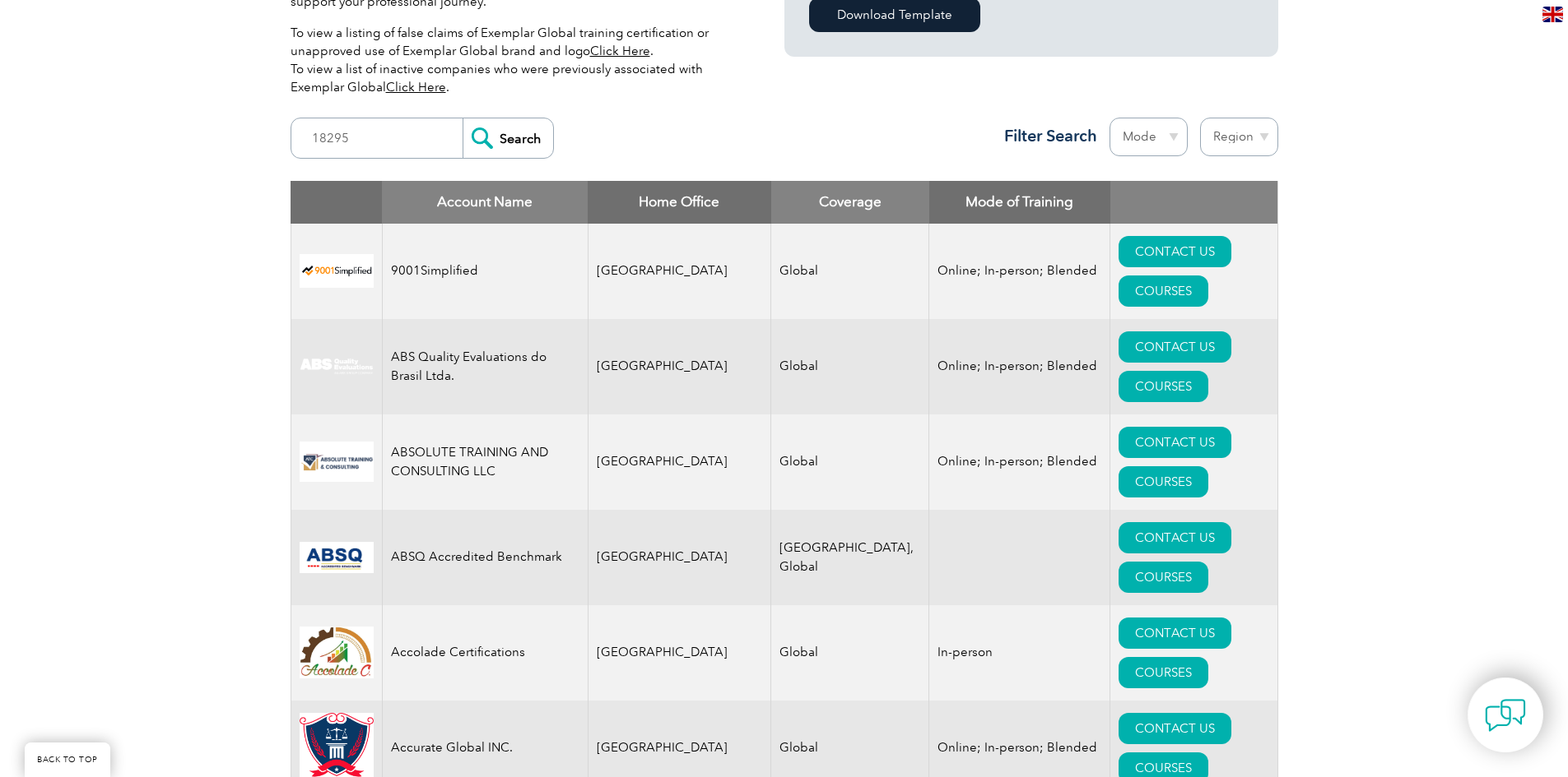
scroll to position [329, 0]
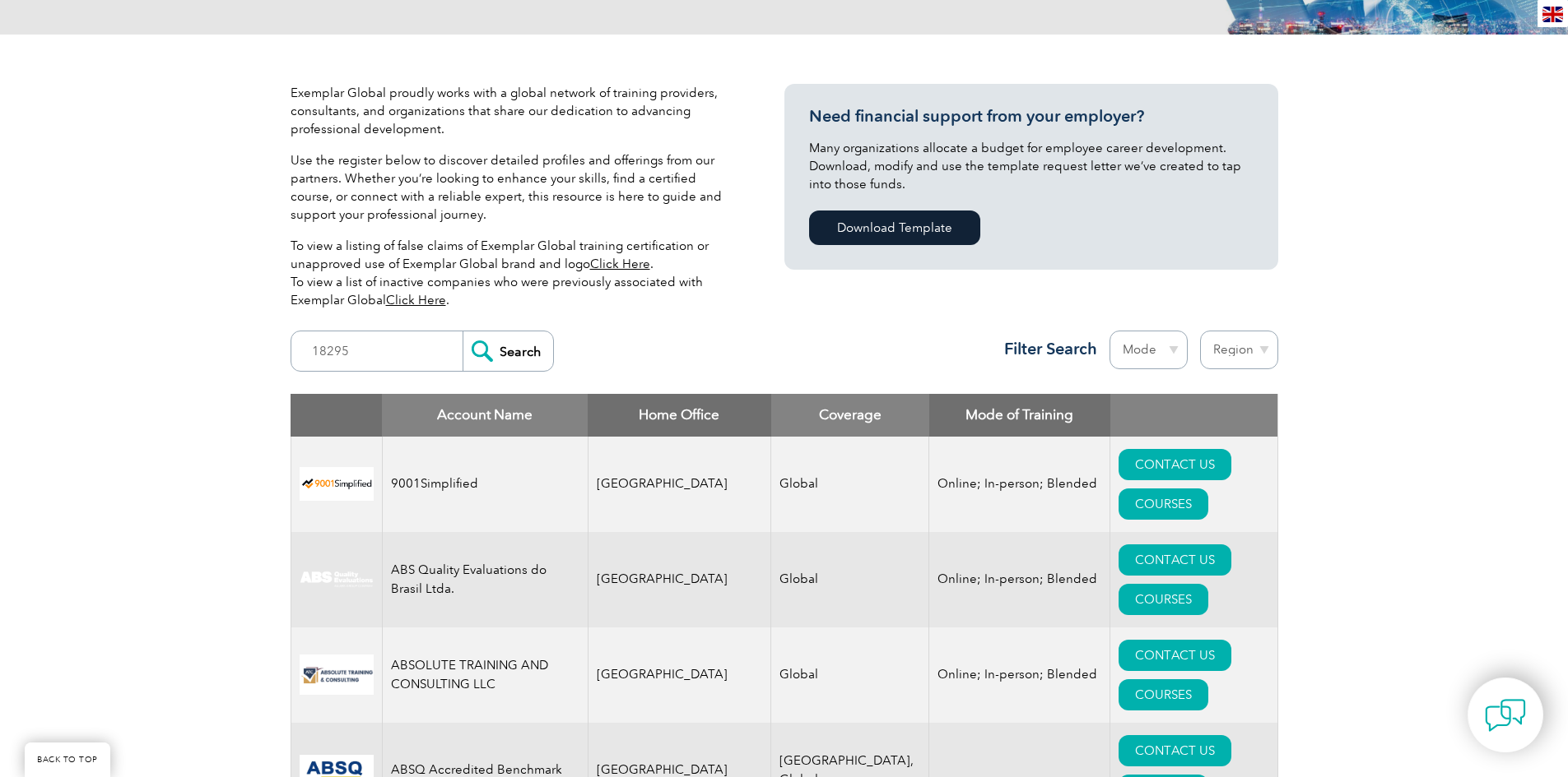
click at [1239, 354] on select "Region Australia Bahrain Bangladesh Brazil Canada Colombia Dominican Republic E…" at bounding box center [1239, 350] width 79 height 38
select select "[GEOGRAPHIC_DATA]"
click at [1200, 331] on select "Region Australia Bahrain Bangladesh Brazil Canada Colombia Dominican Republic E…" at bounding box center [1239, 350] width 79 height 38
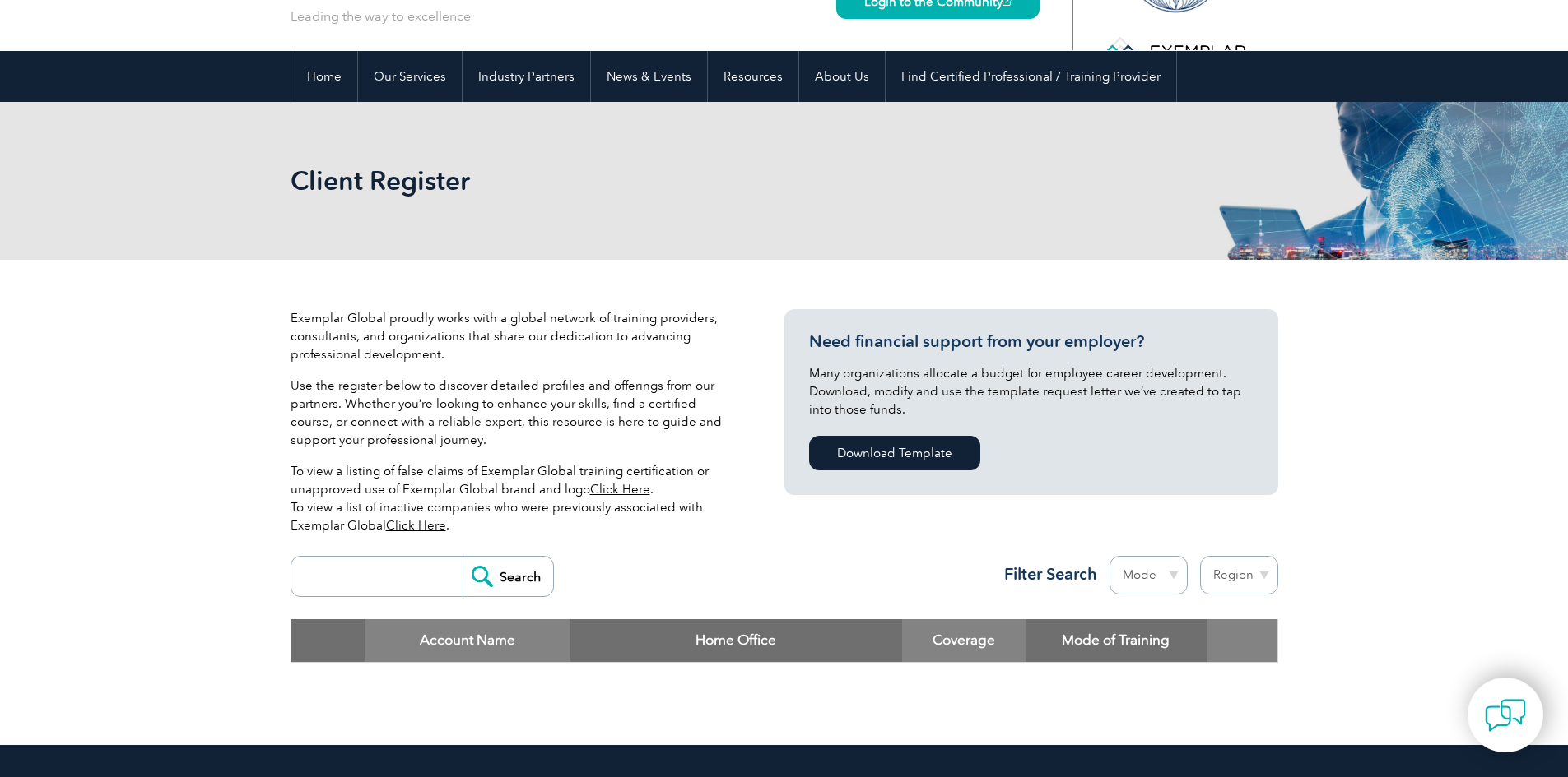
scroll to position [165, 0]
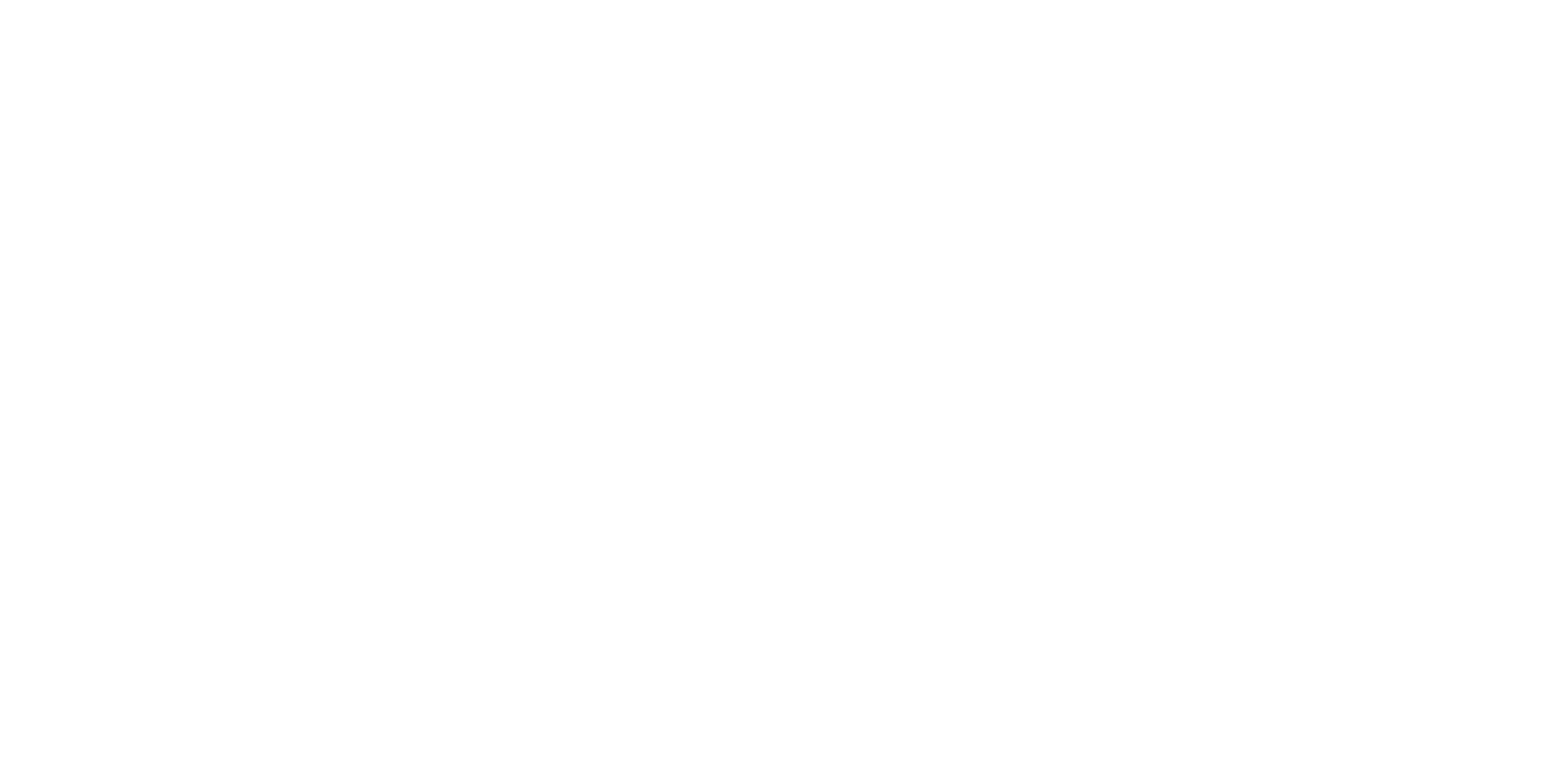
select select "[GEOGRAPHIC_DATA]"
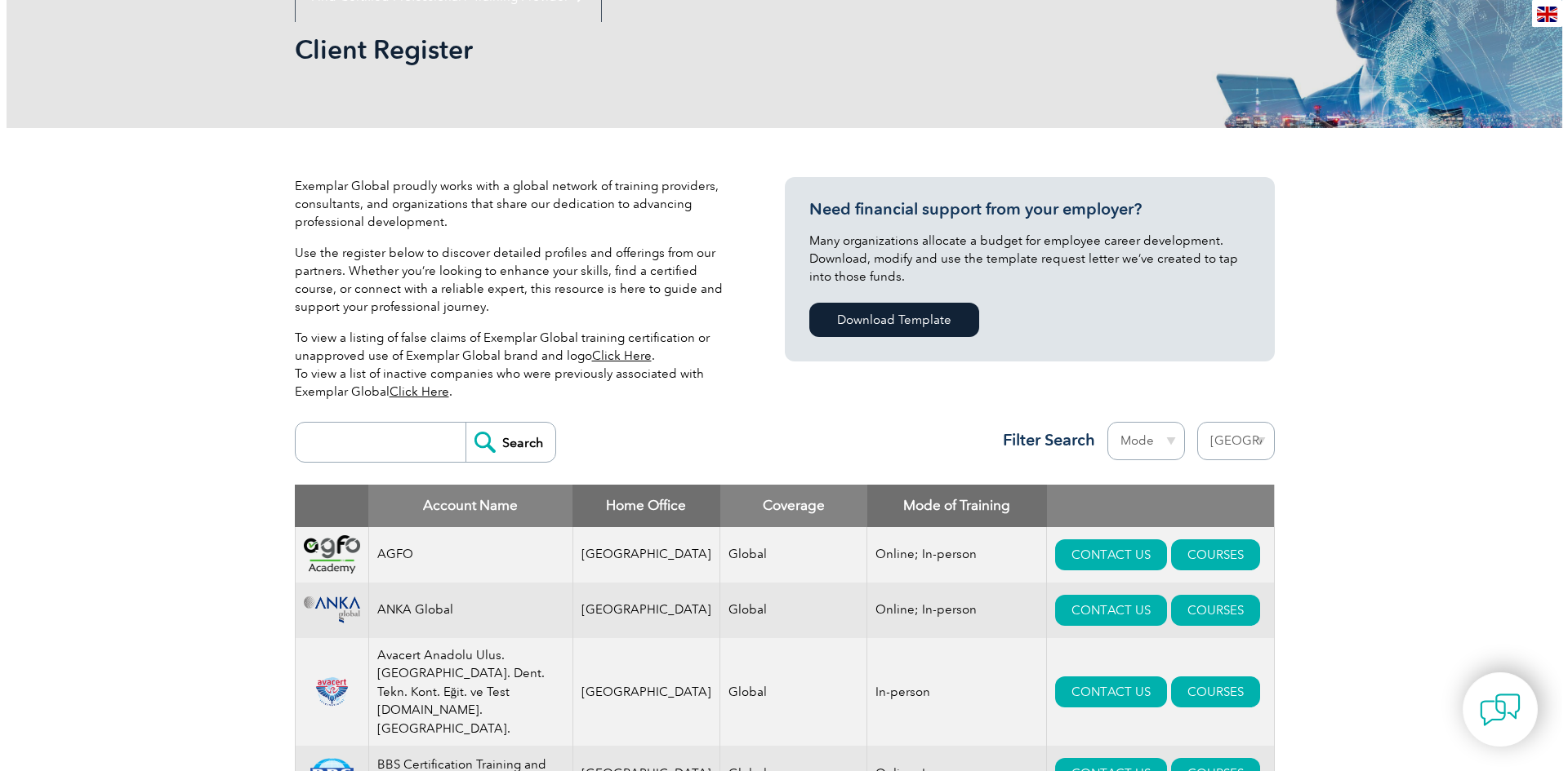
scroll to position [326, 0]
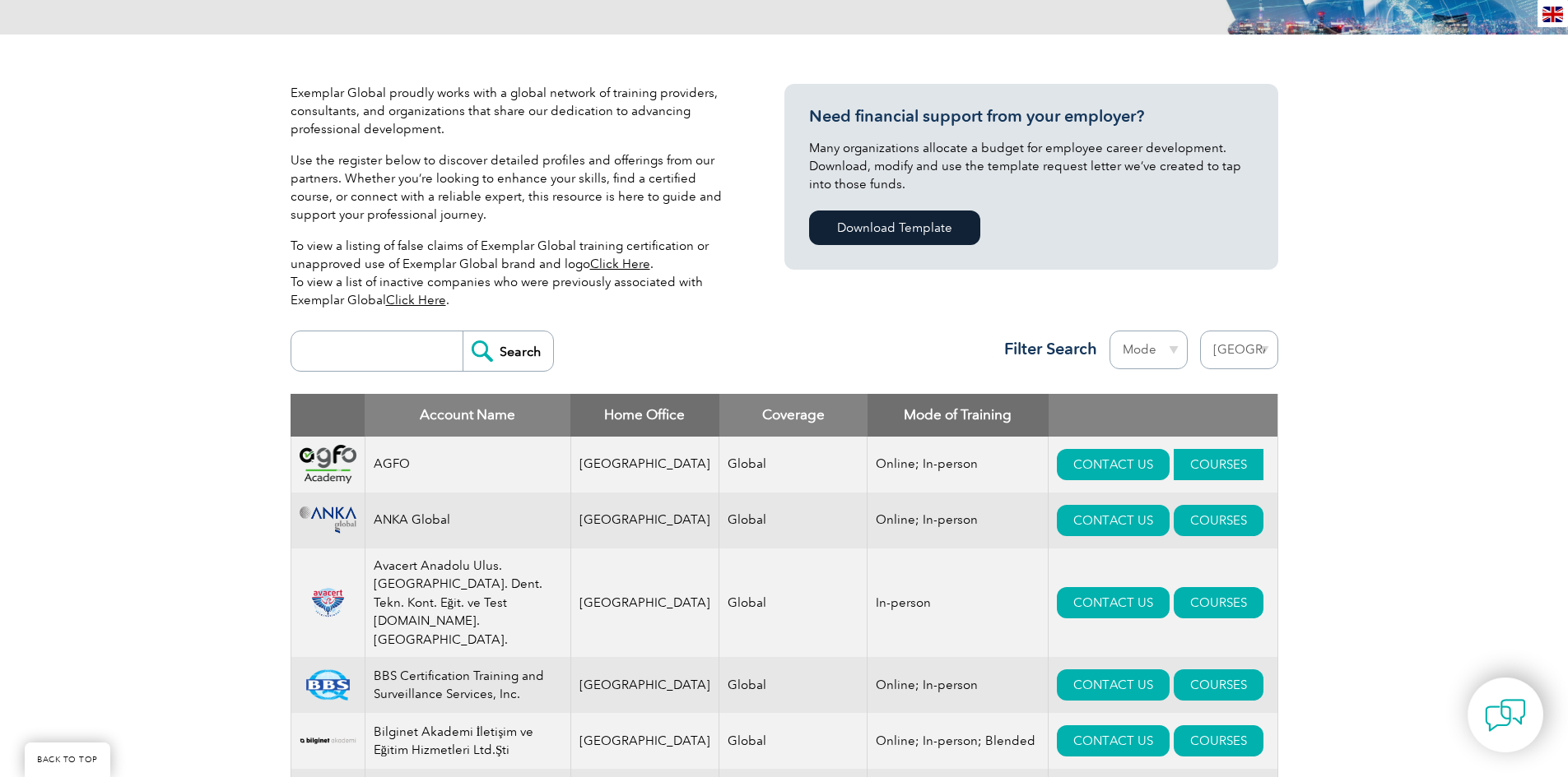
click at [1175, 466] on link "COURSES" at bounding box center [1218, 465] width 90 height 31
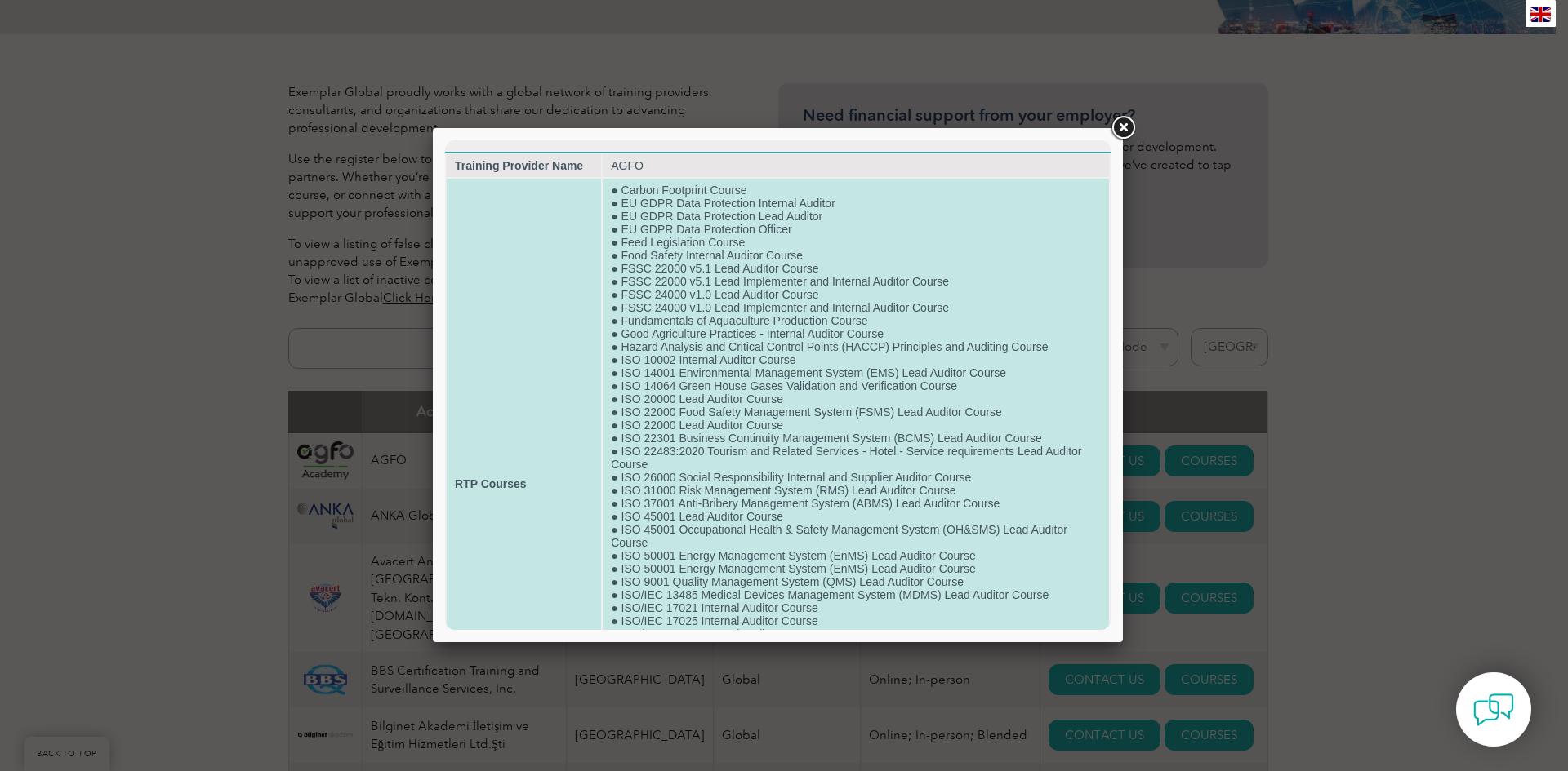
scroll to position [0, 0]
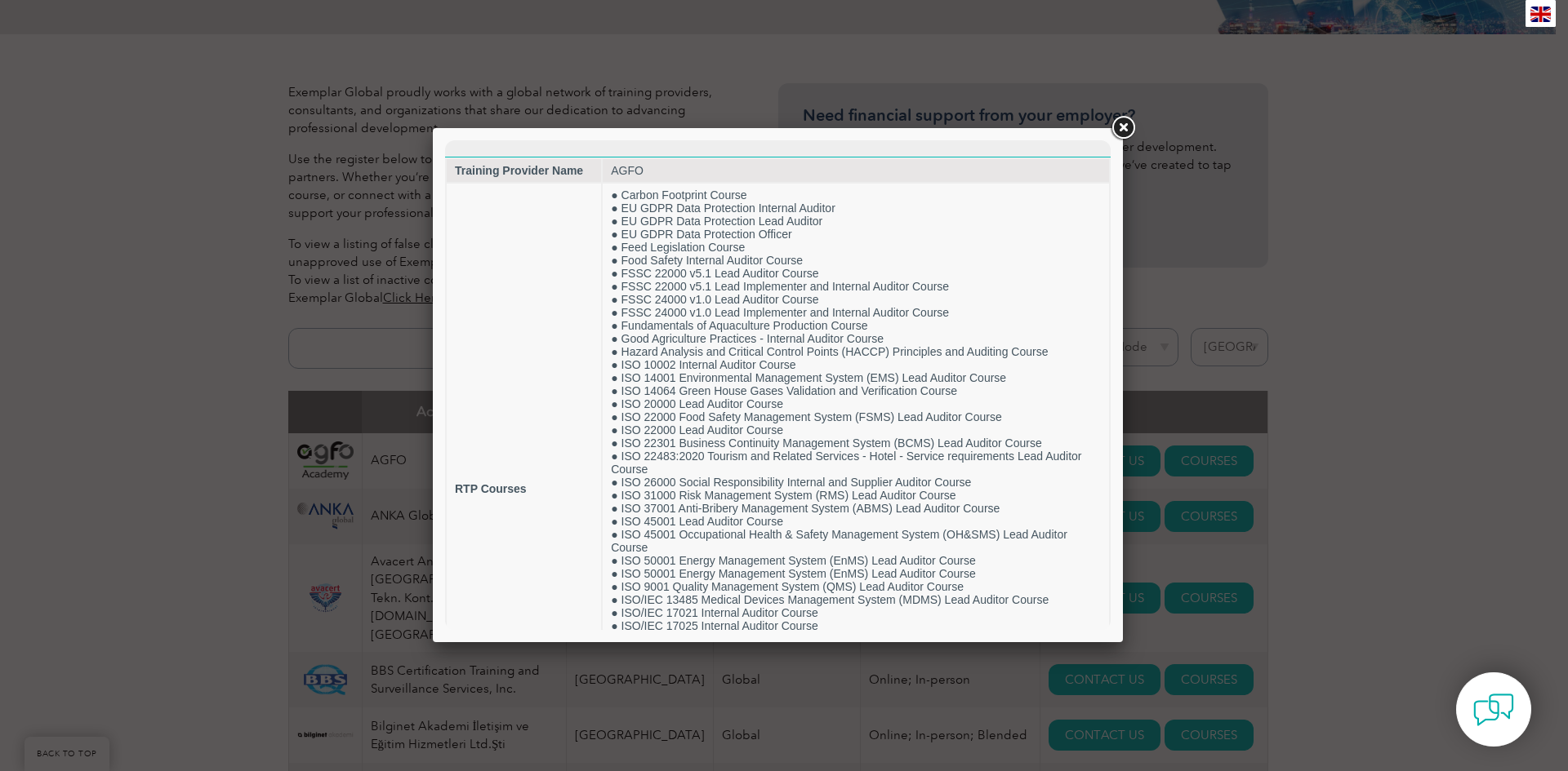
click at [1124, 126] on link at bounding box center [1123, 128] width 29 height 29
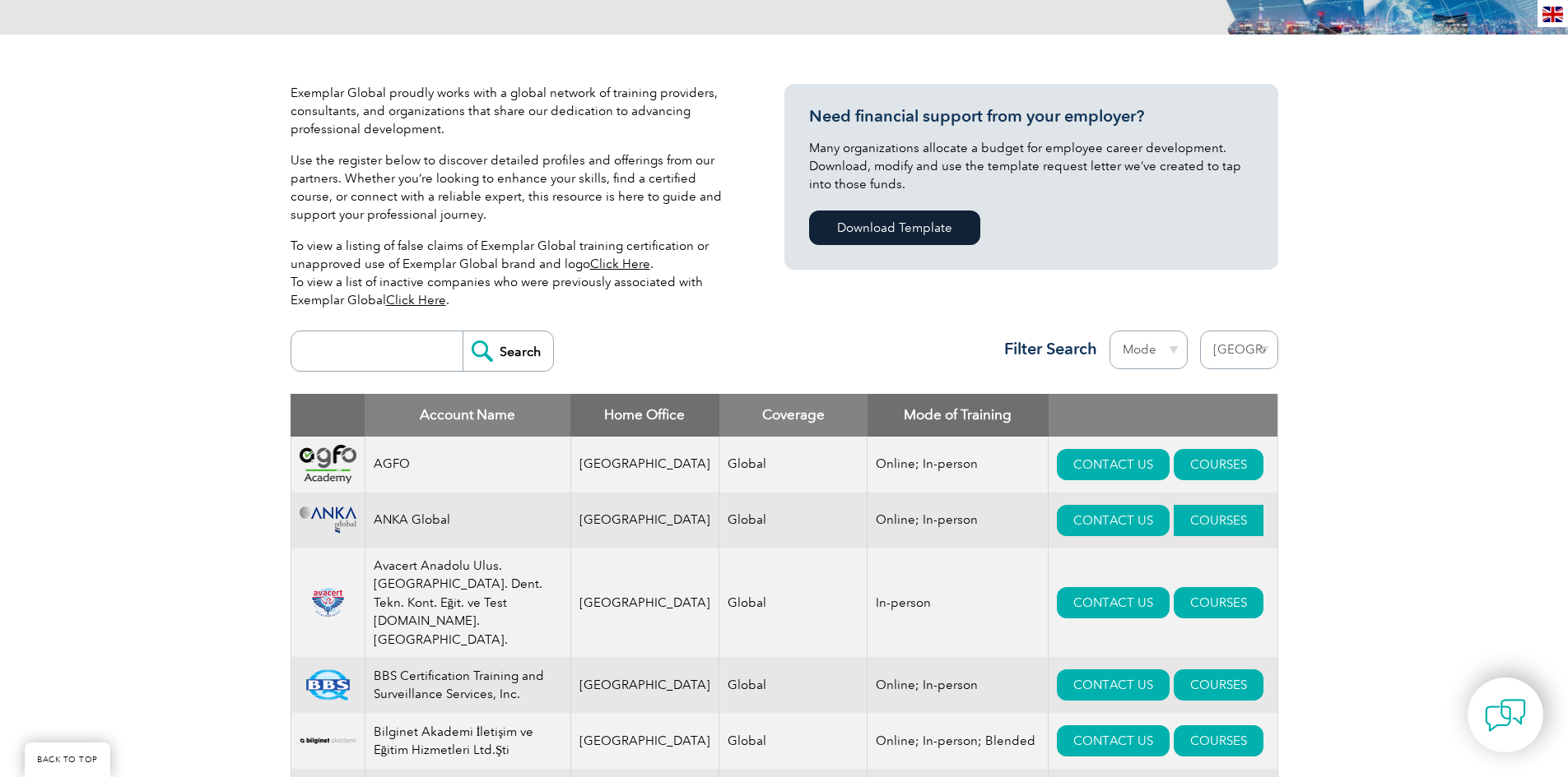
click at [1188, 528] on link "COURSES" at bounding box center [1218, 521] width 90 height 31
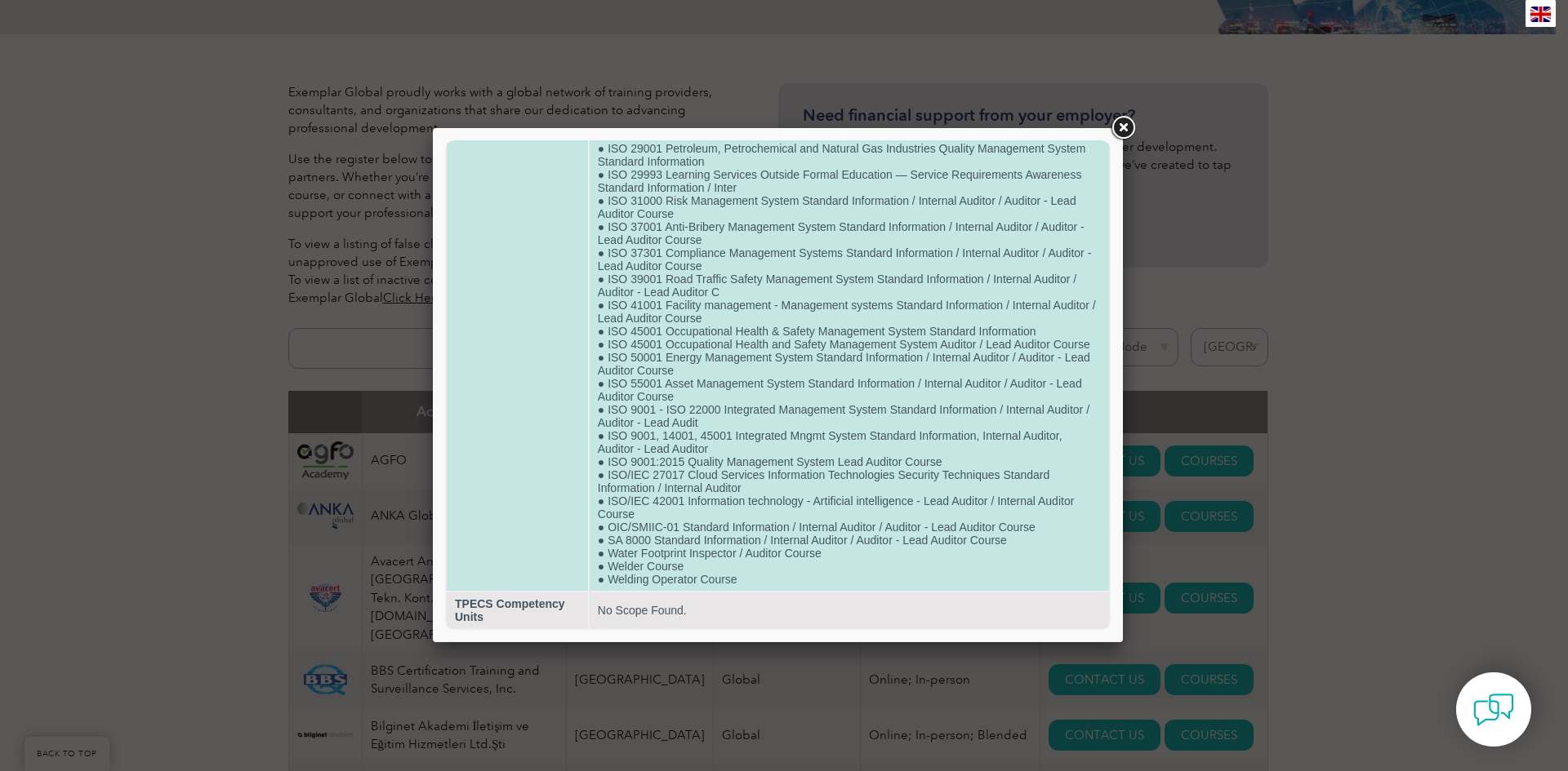
scroll to position [1012, 0]
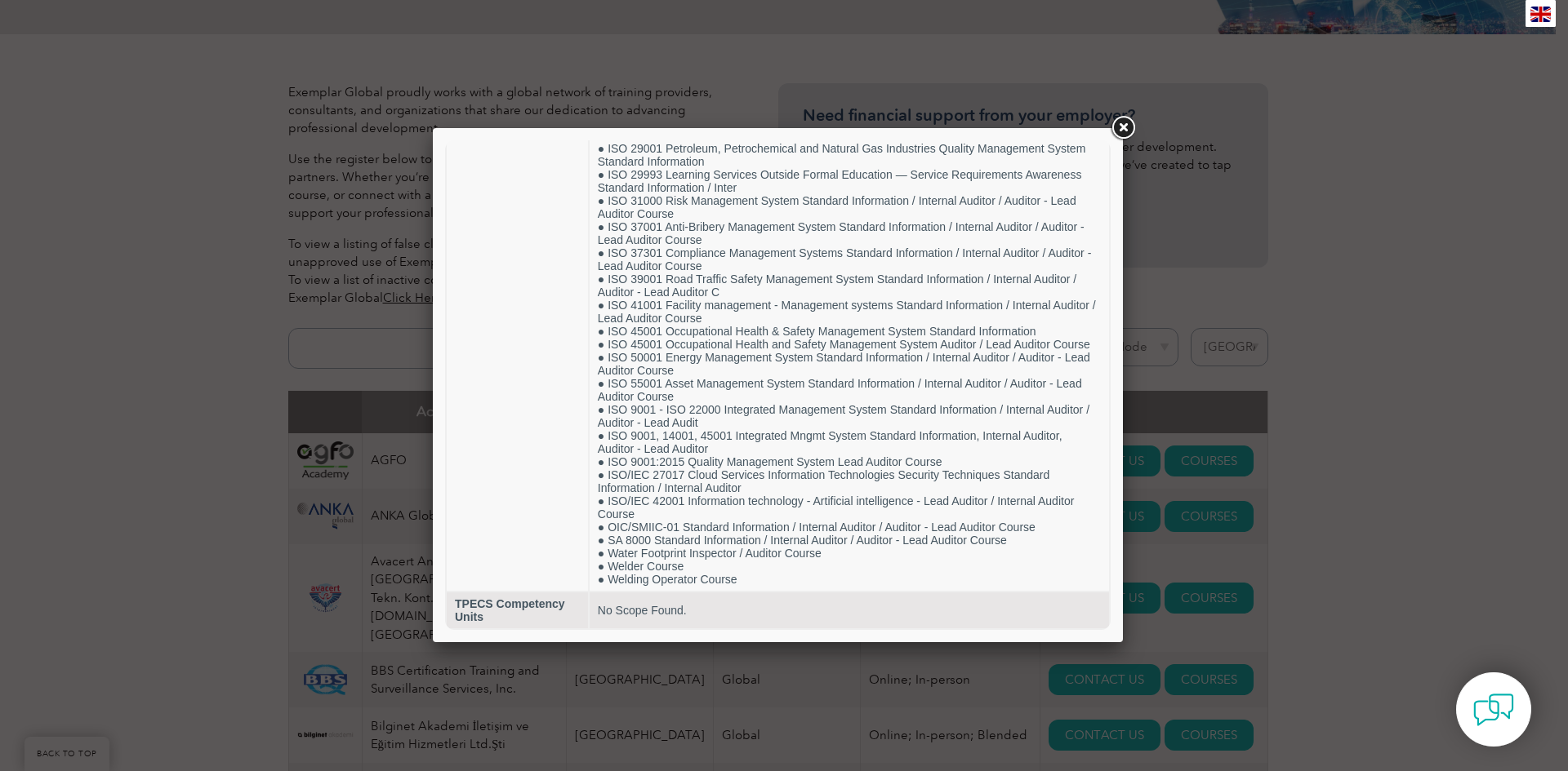
click at [1113, 136] on link at bounding box center [1123, 128] width 29 height 29
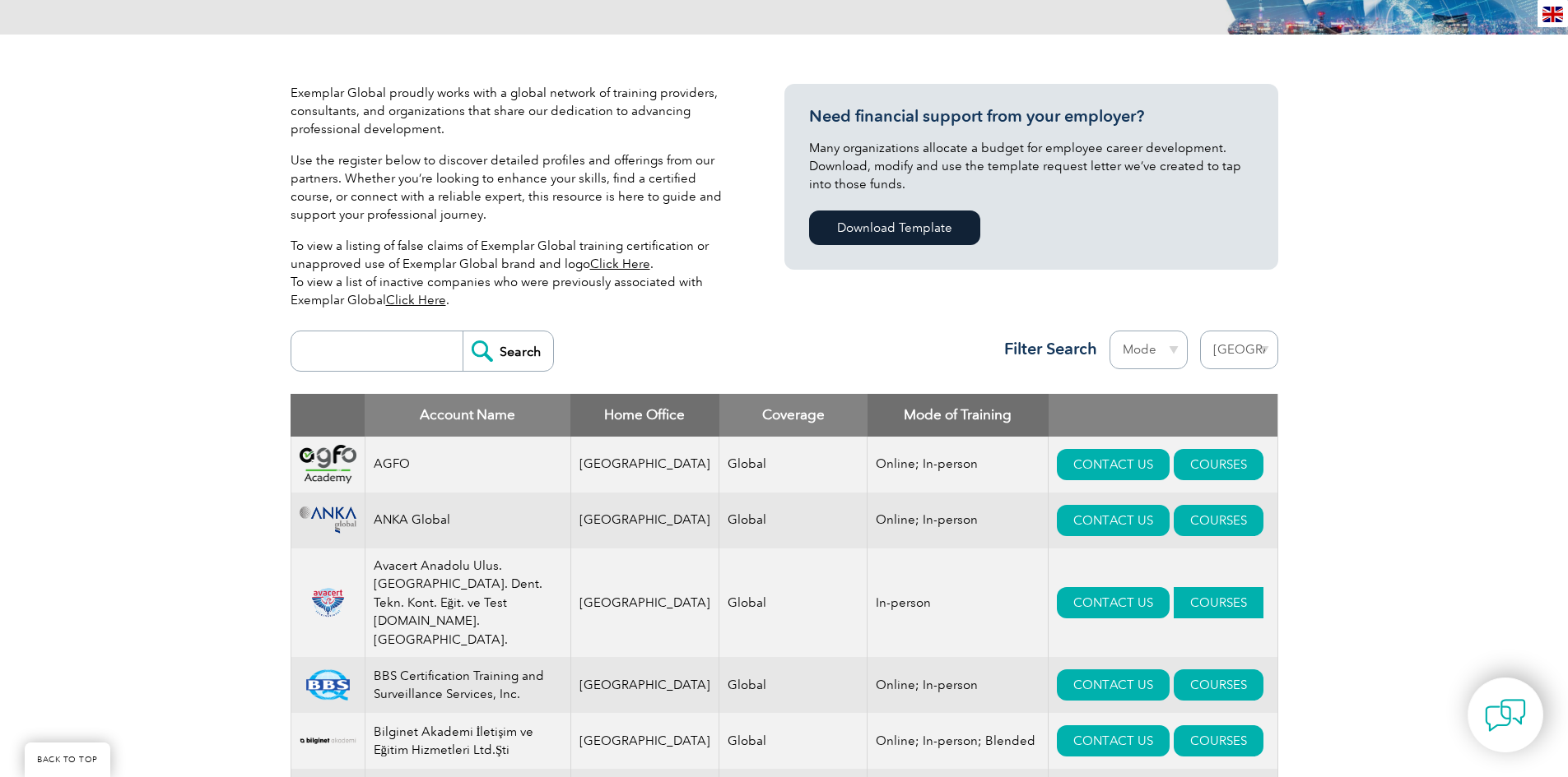
click at [1183, 587] on link "COURSES" at bounding box center [1218, 603] width 90 height 31
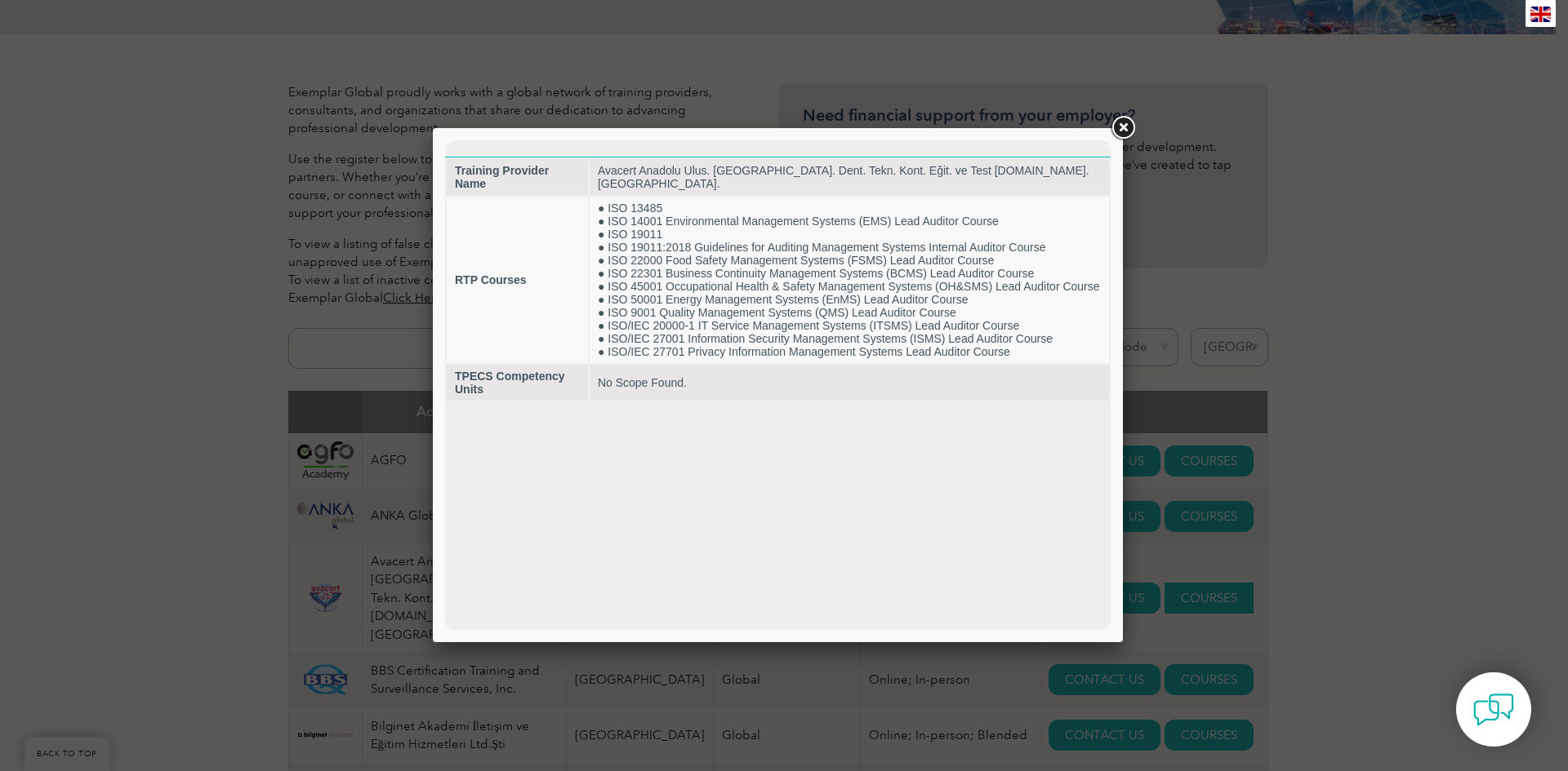
scroll to position [0, 0]
click at [1125, 130] on link at bounding box center [1123, 128] width 29 height 29
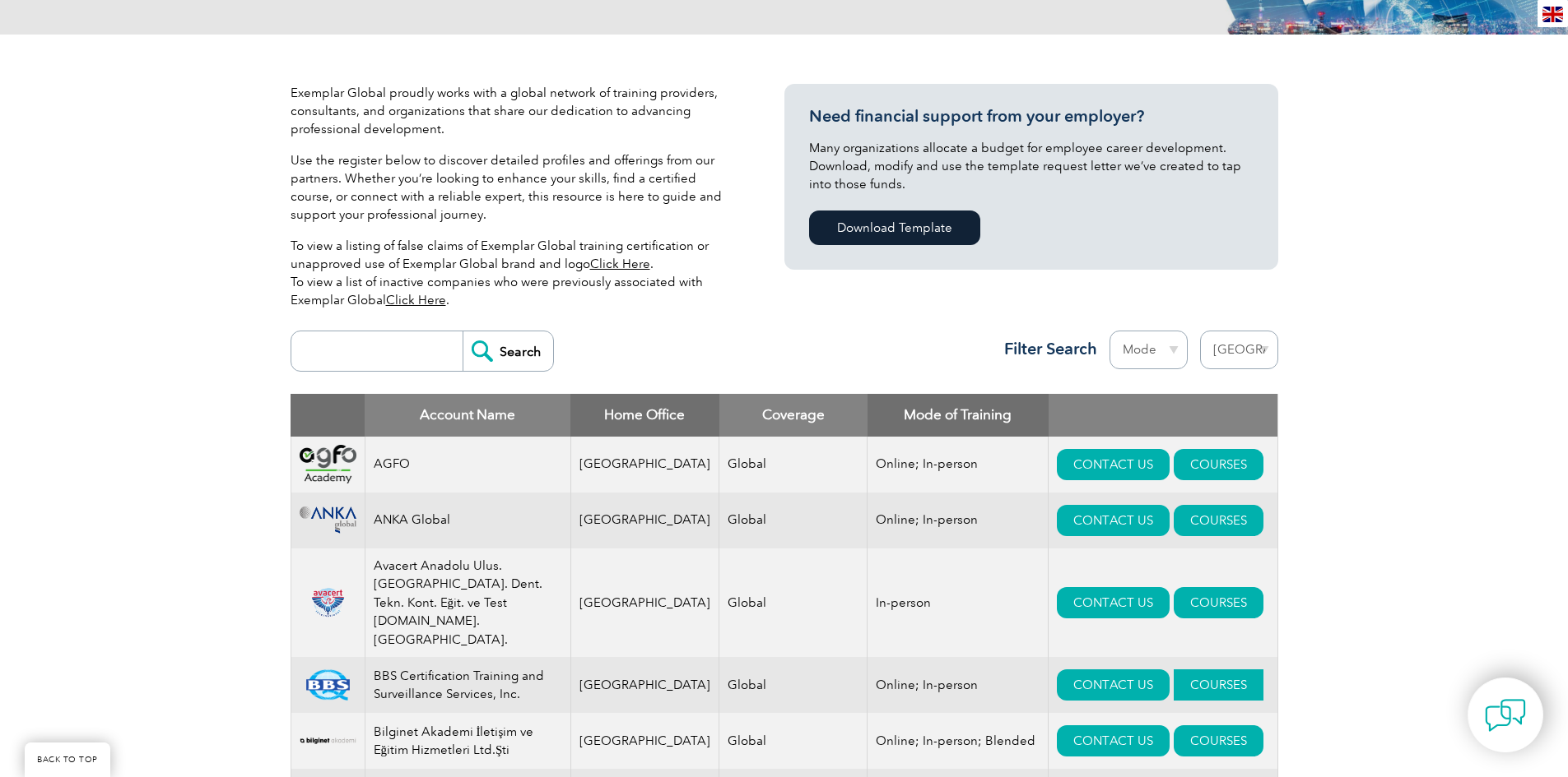
click at [1186, 670] on link "COURSES" at bounding box center [1218, 685] width 90 height 31
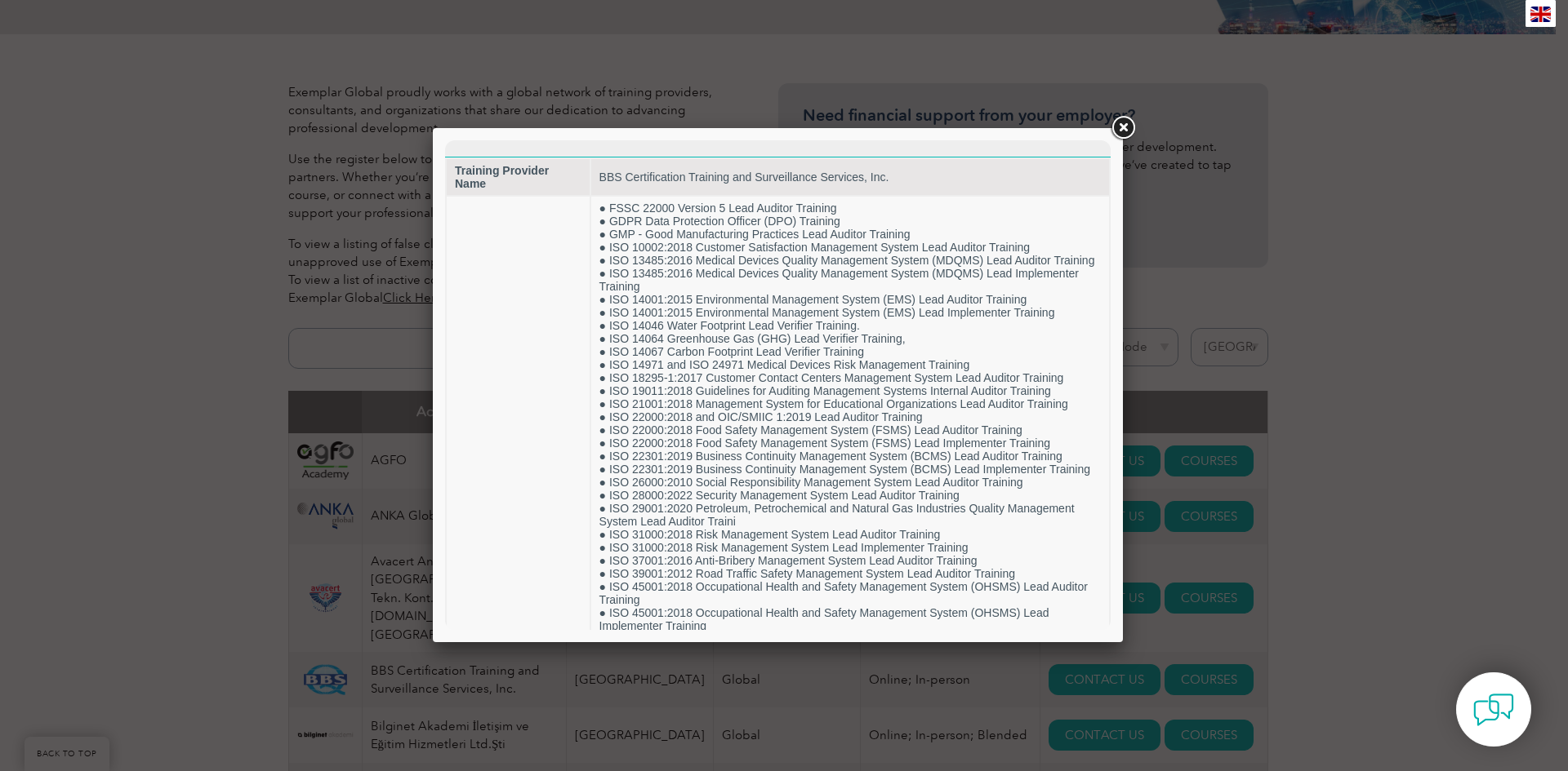
click at [1124, 125] on link at bounding box center [1123, 128] width 29 height 29
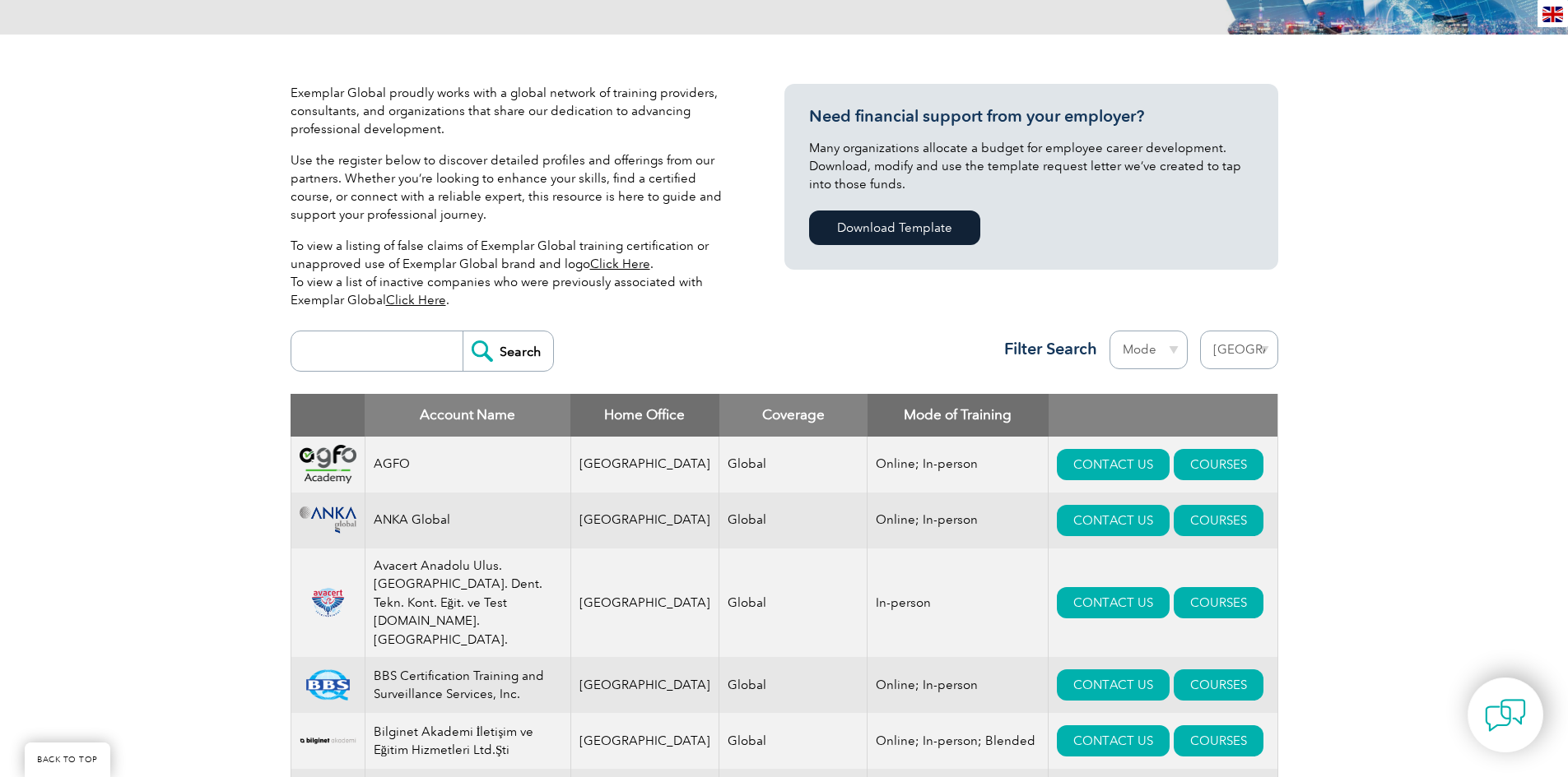
click at [453, 658] on td "BBS Certification Training and Surveillance Services, Inc." at bounding box center [468, 685] width 206 height 56
click at [1058, 670] on link "CONTACT US" at bounding box center [1113, 685] width 113 height 31
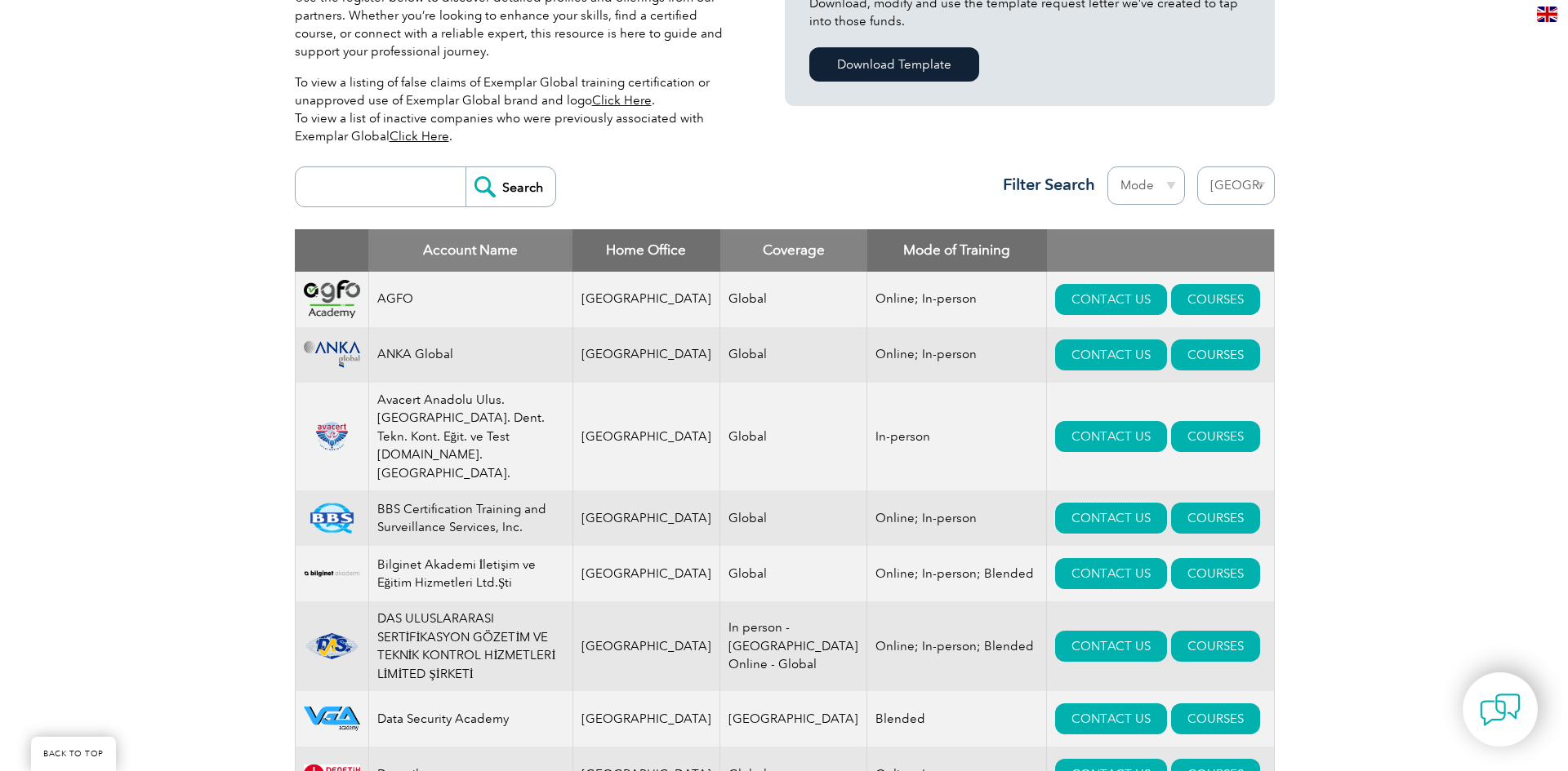
scroll to position [490, 0]
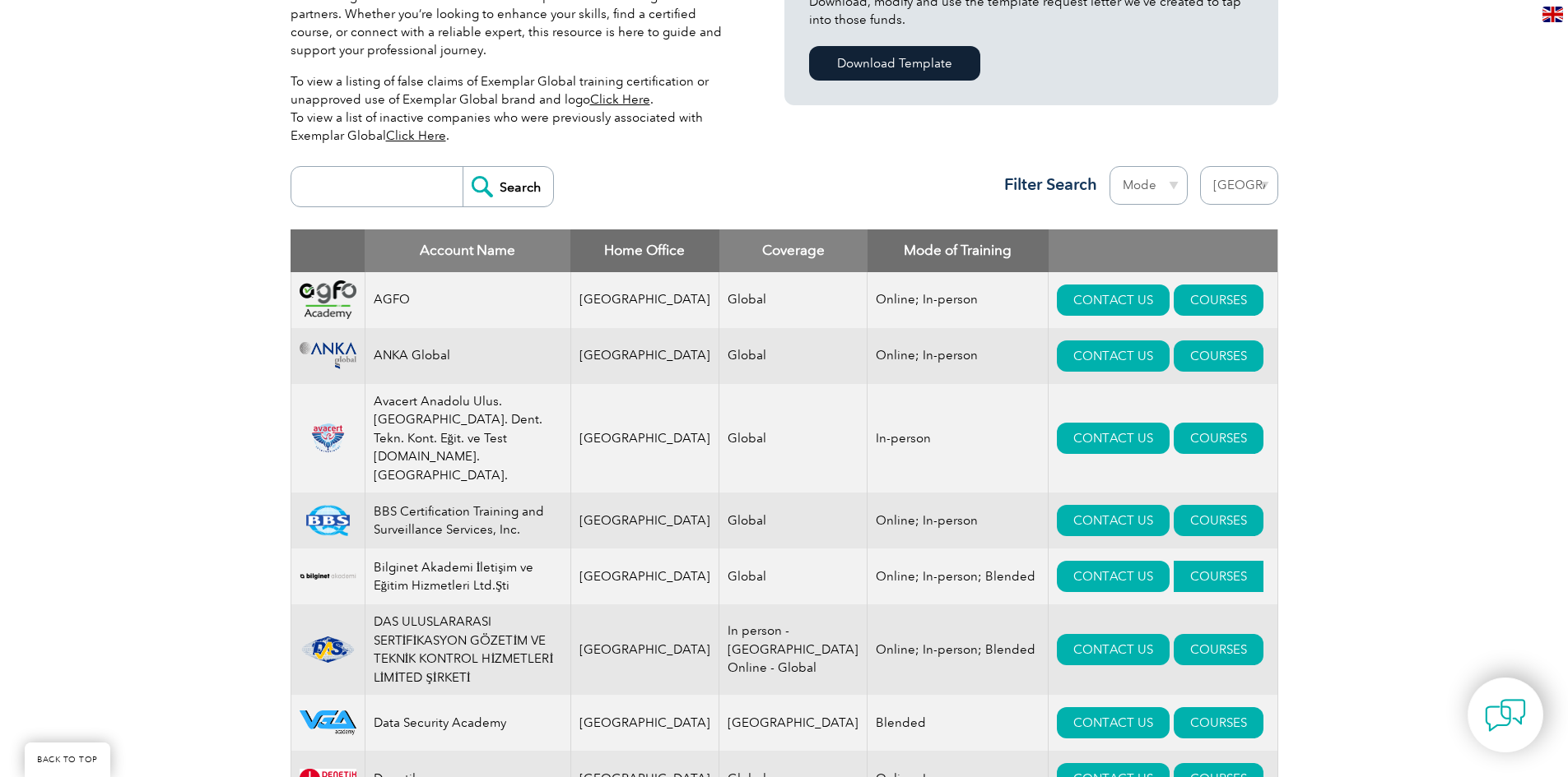
click at [1174, 561] on link "COURSES" at bounding box center [1218, 576] width 90 height 31
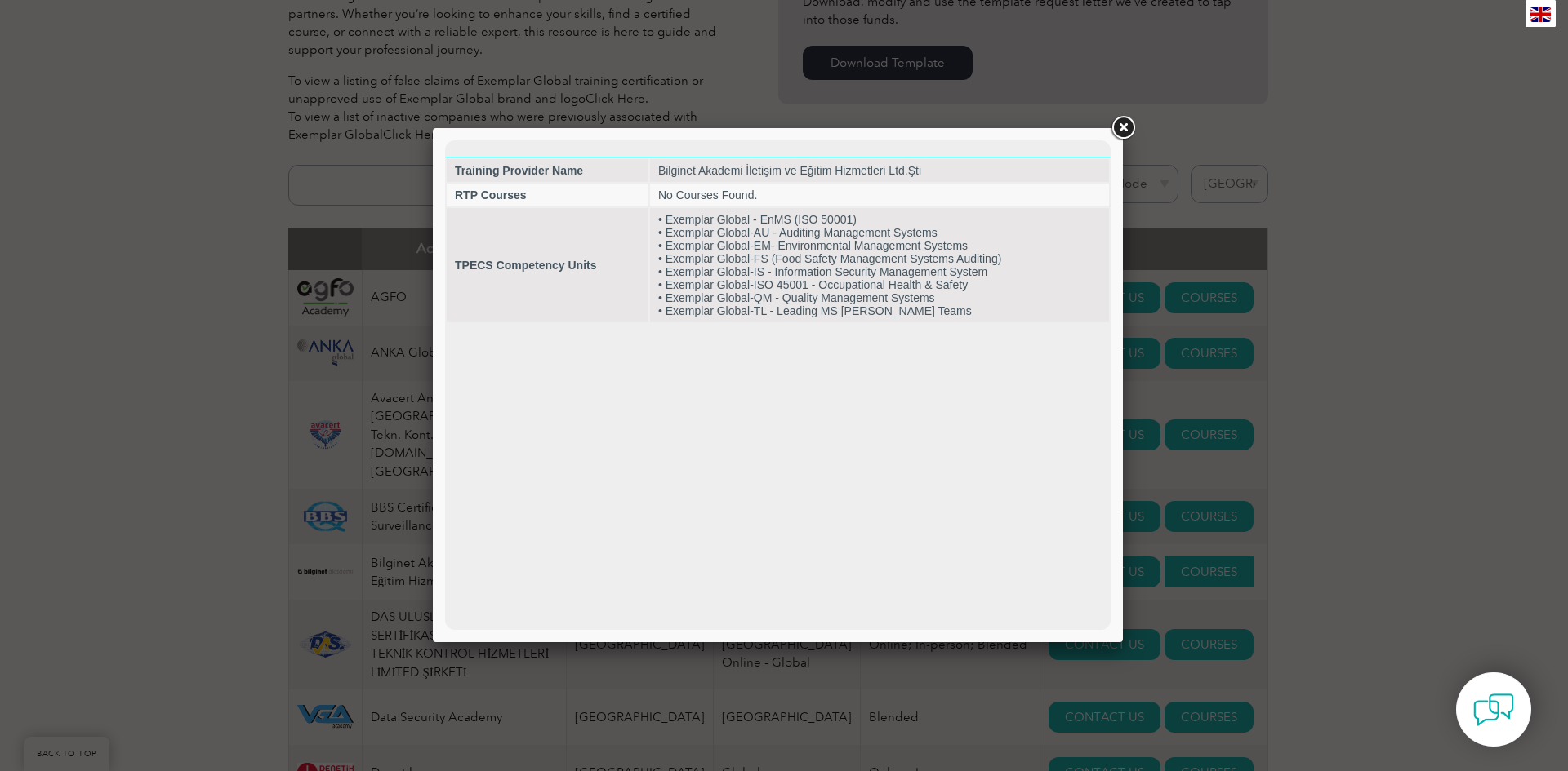
scroll to position [0, 0]
click at [1113, 128] on link at bounding box center [1123, 128] width 29 height 29
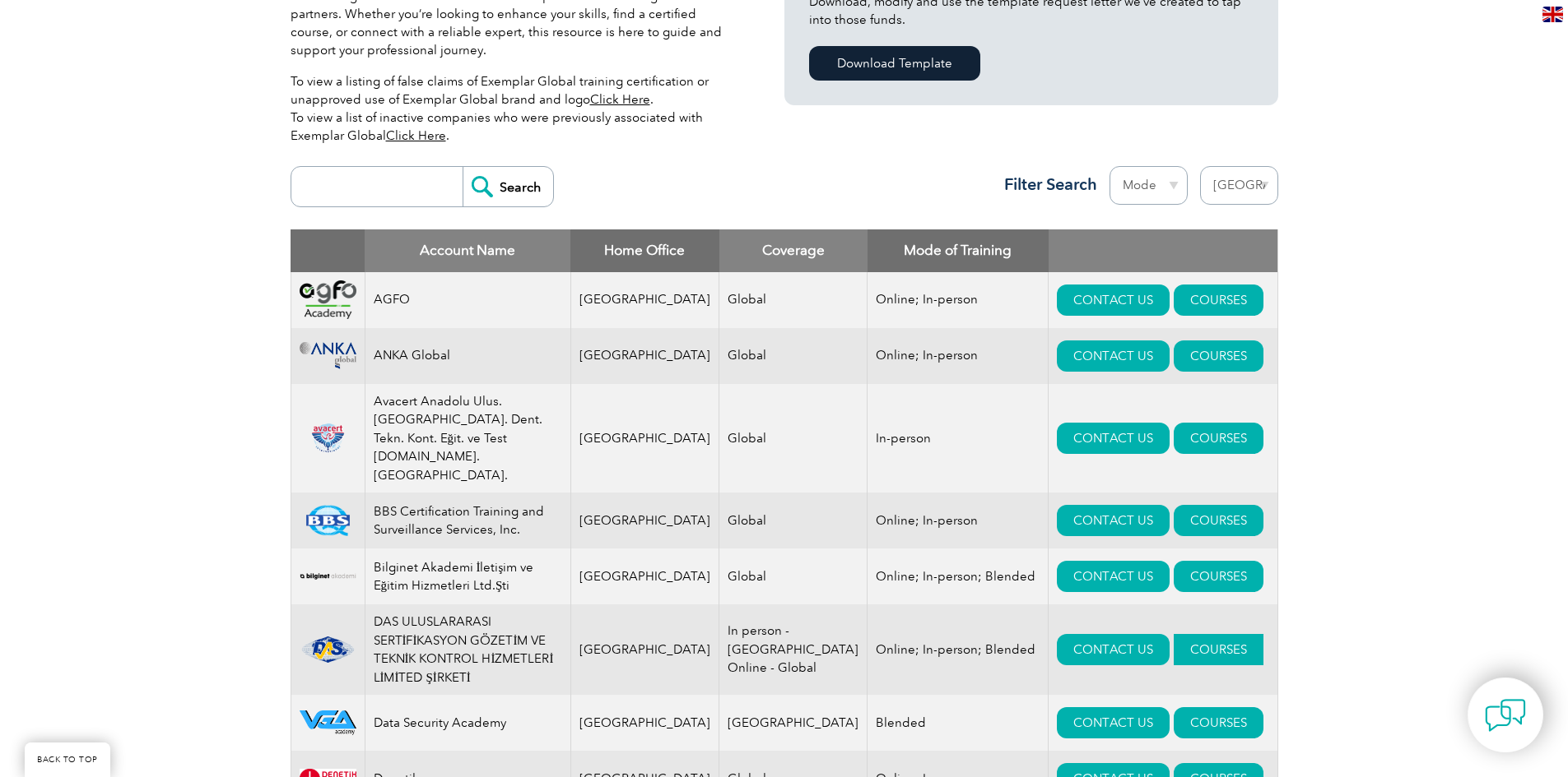
click at [1185, 634] on link "COURSES" at bounding box center [1218, 650] width 90 height 31
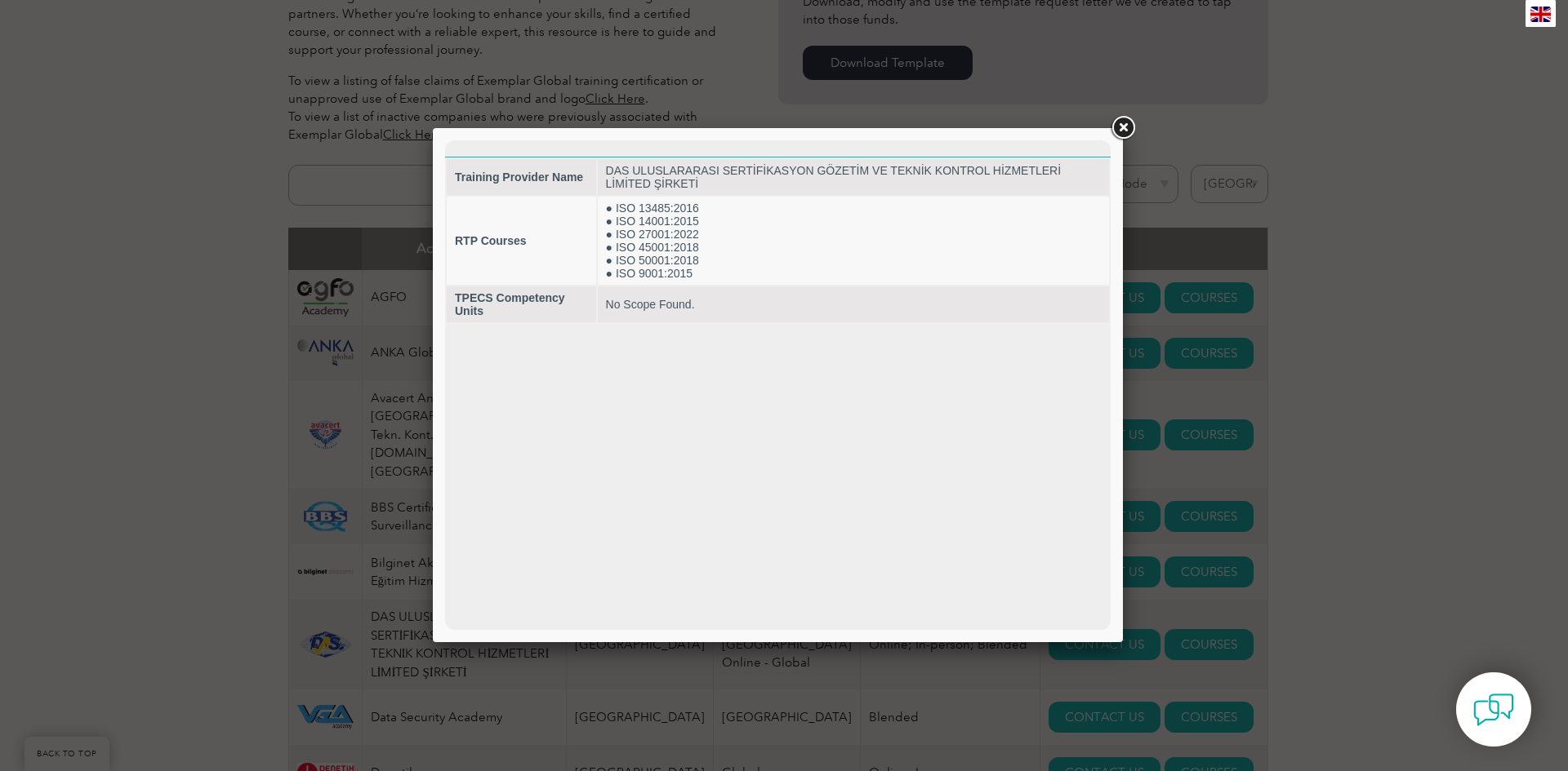
click at [1119, 130] on link at bounding box center [1123, 128] width 29 height 29
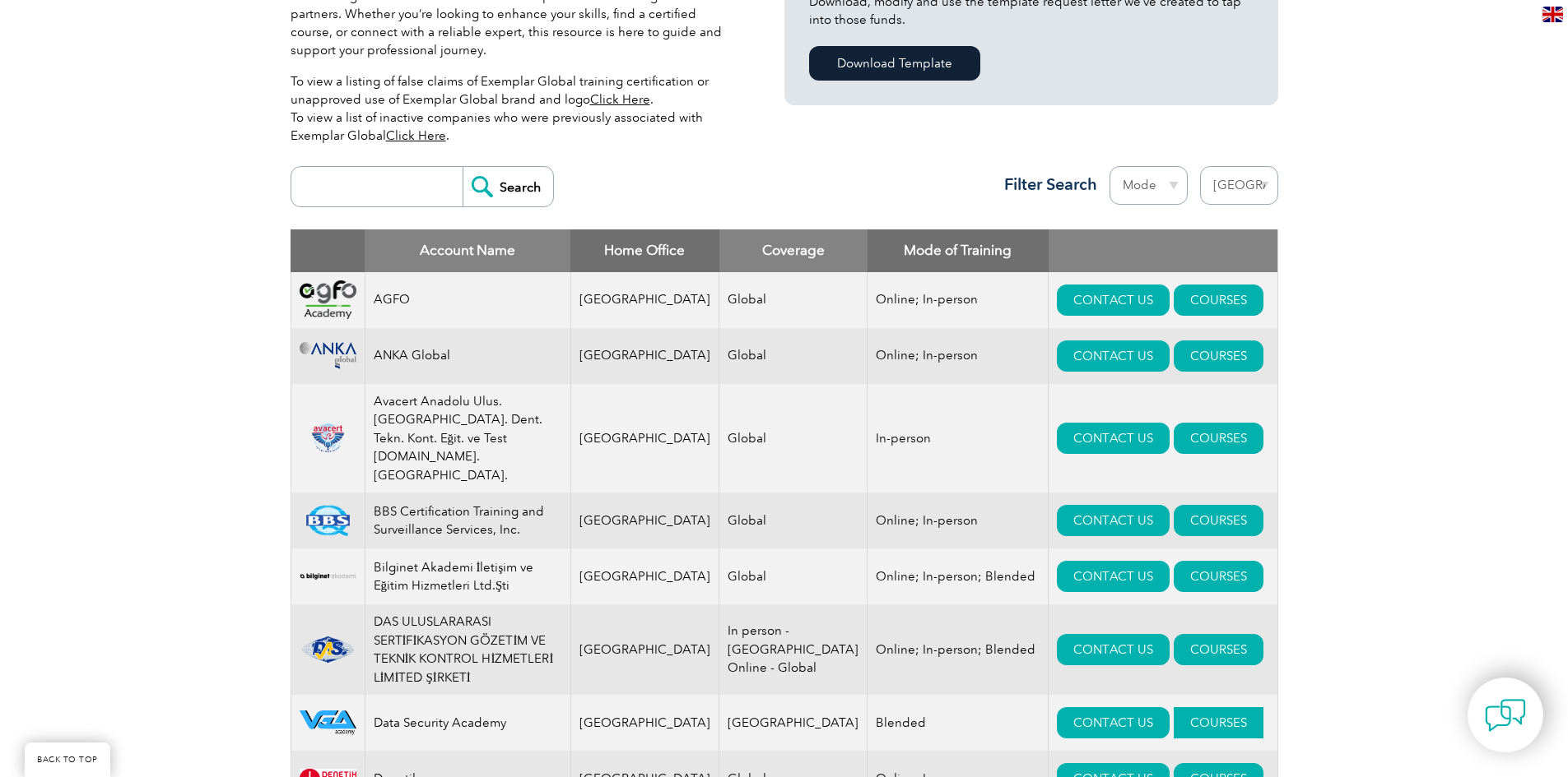
click at [1174, 707] on link "COURSES" at bounding box center [1218, 723] width 90 height 31
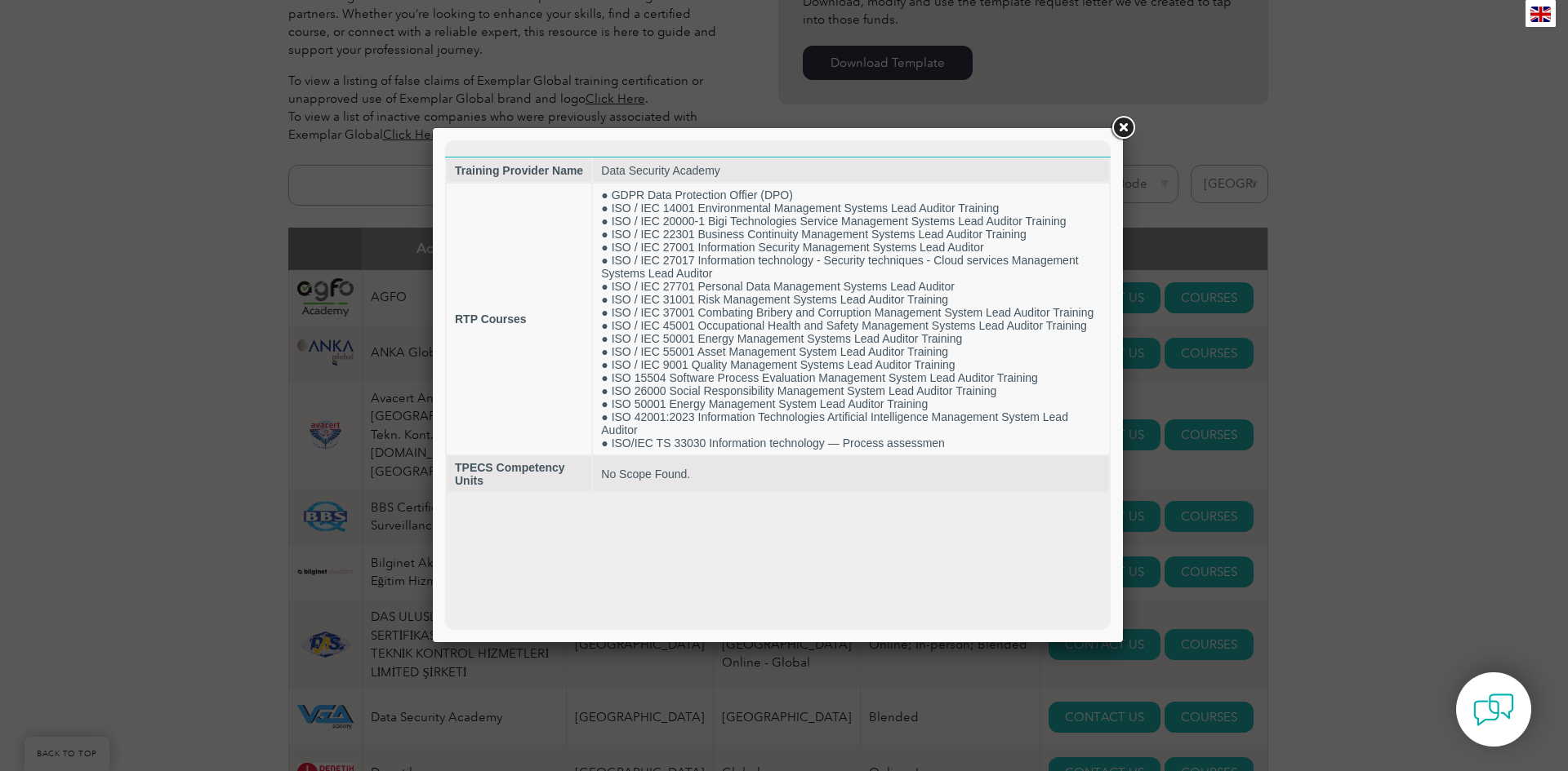
click at [1122, 130] on link at bounding box center [1123, 128] width 29 height 29
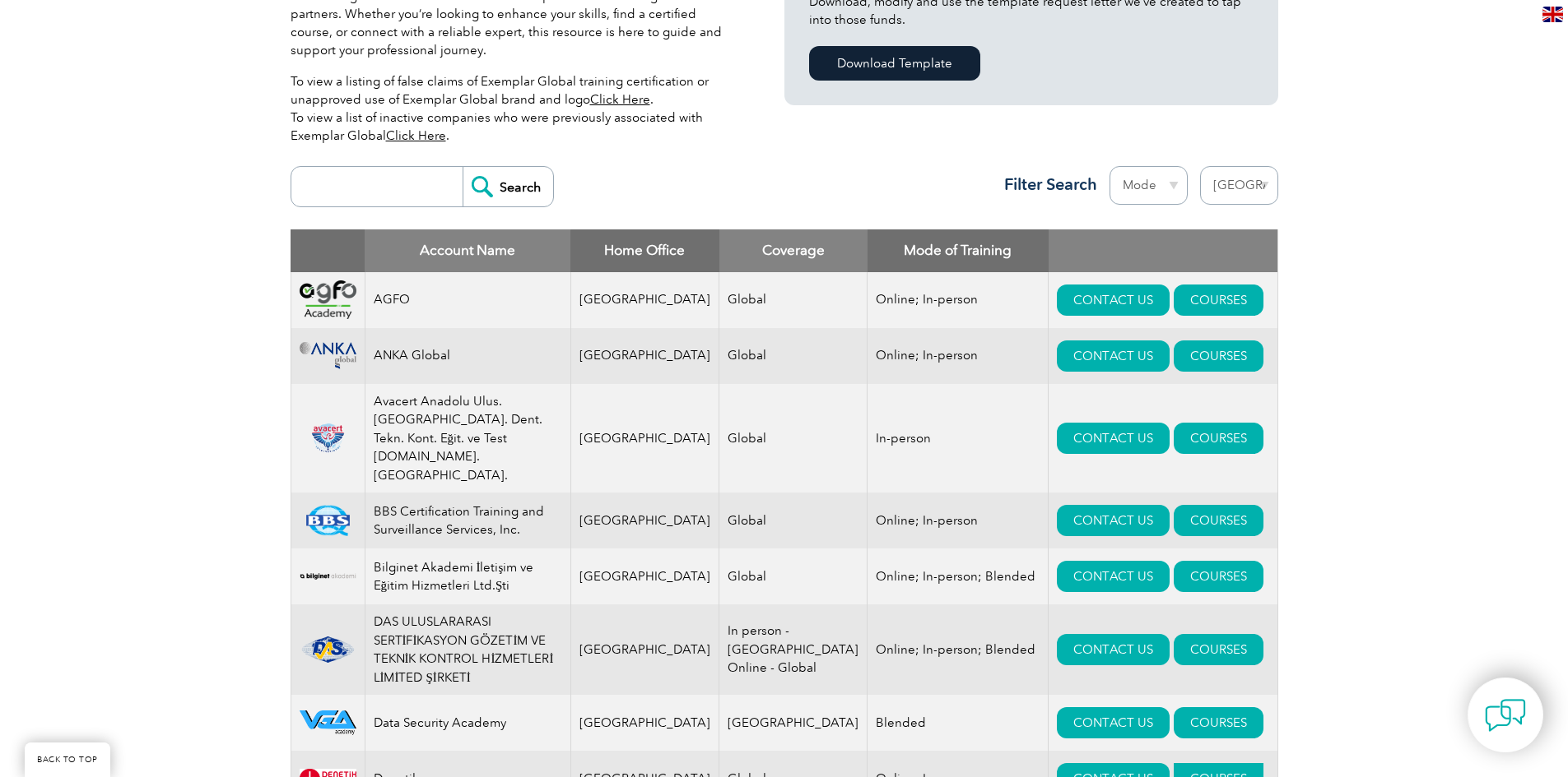
click at [1181, 763] on link "COURSES" at bounding box center [1218, 779] width 90 height 31
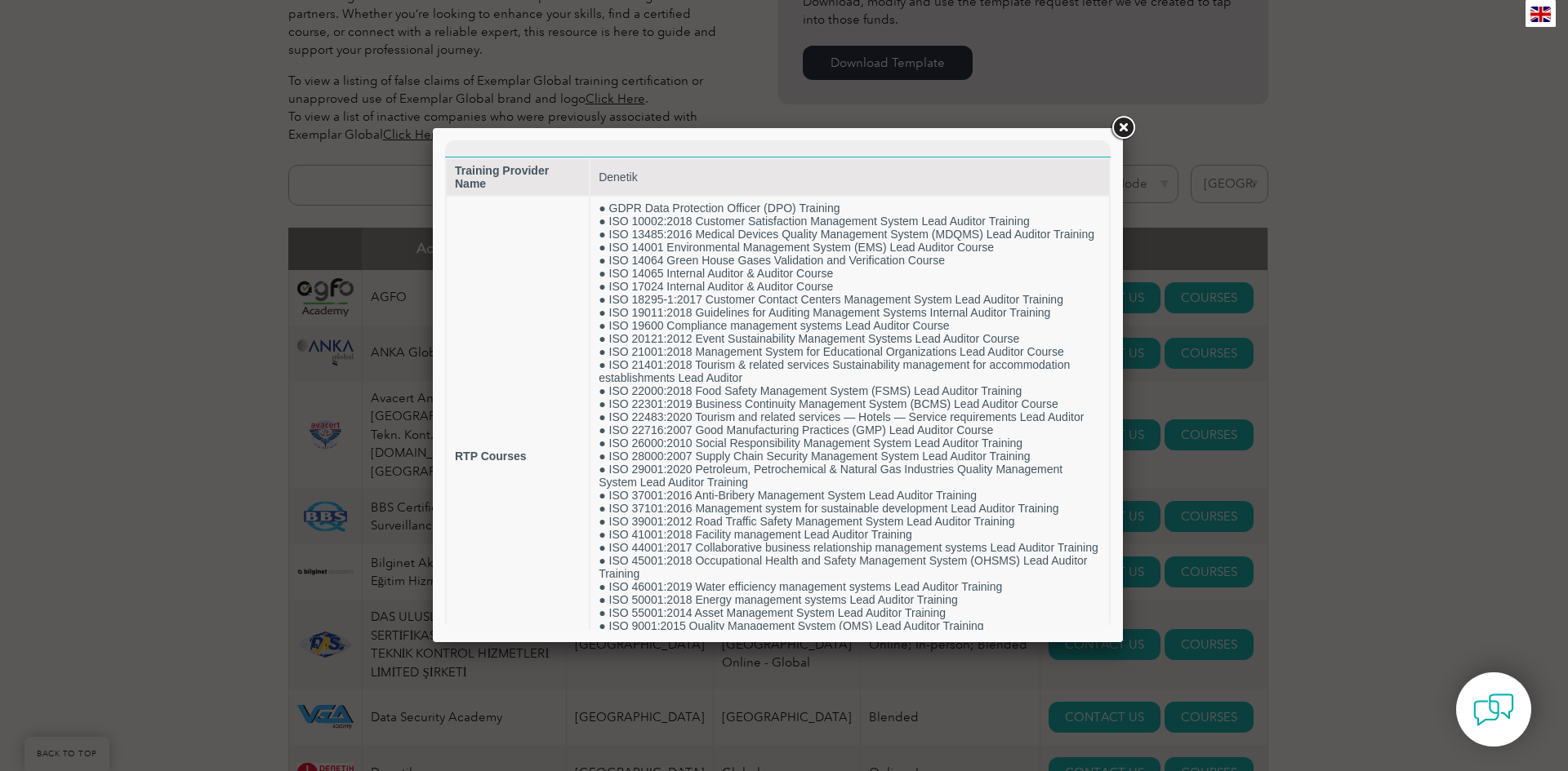
click at [1123, 128] on link at bounding box center [1123, 128] width 29 height 29
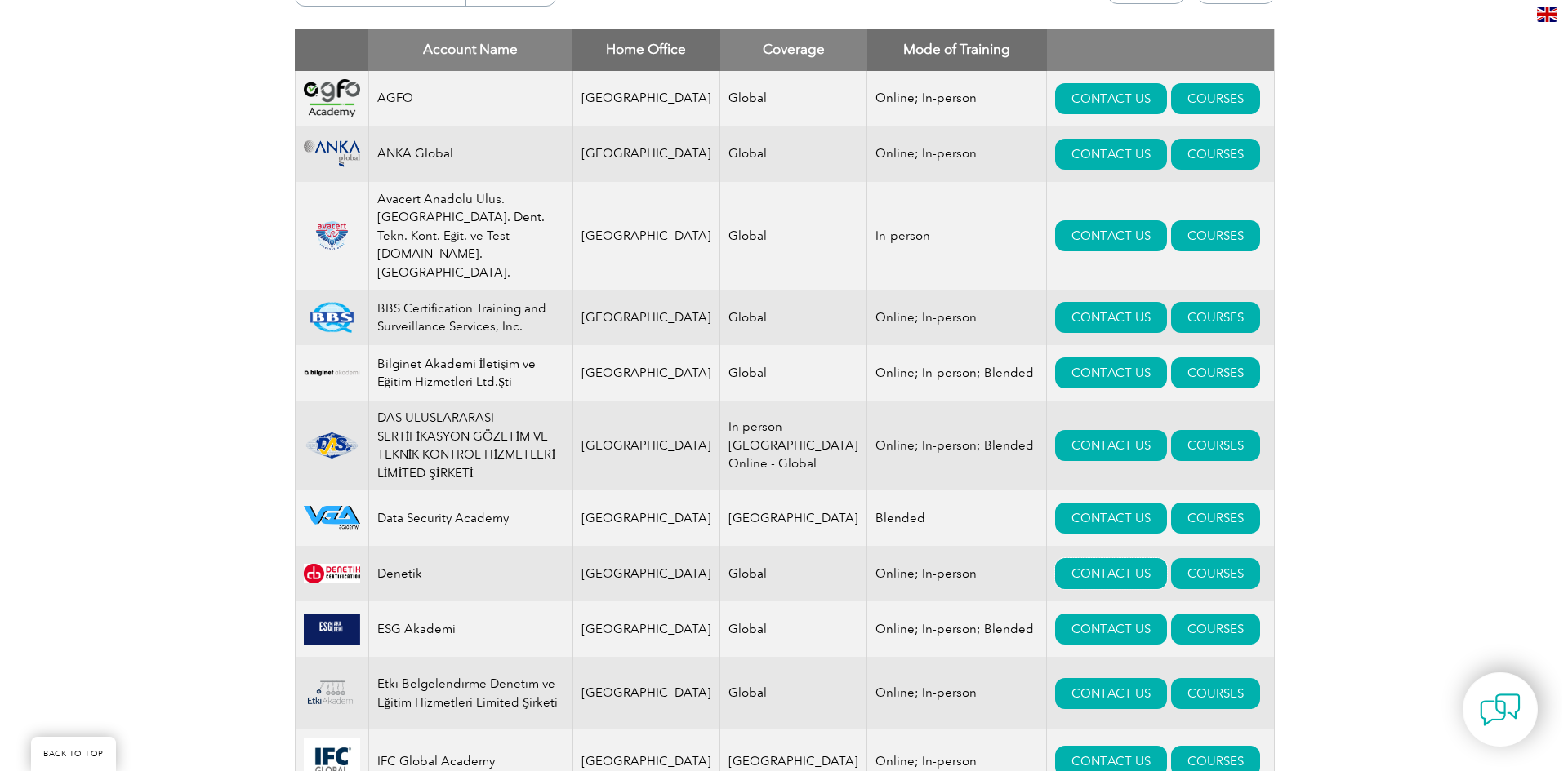
scroll to position [816, 0]
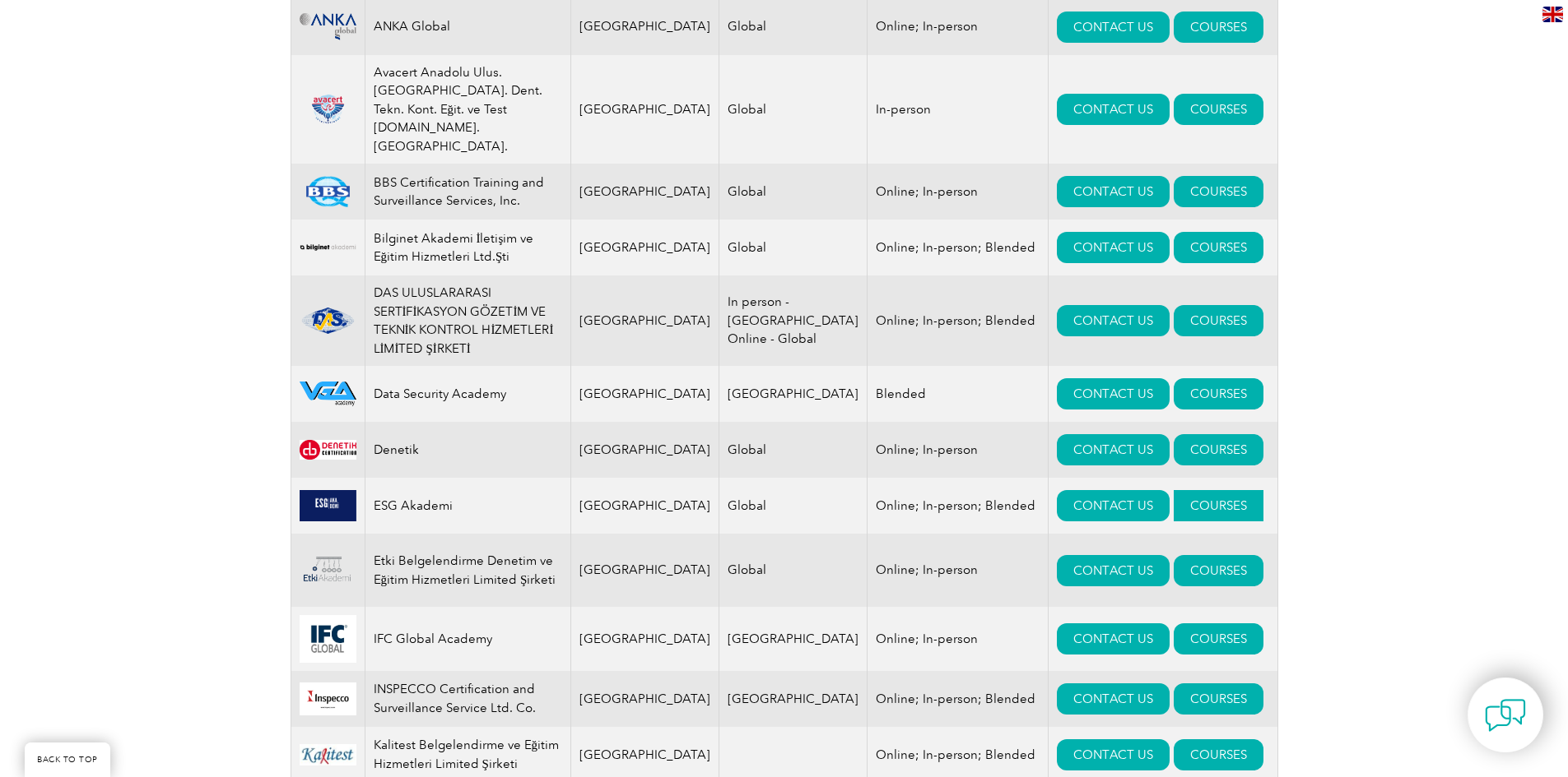
click at [1174, 490] on link "COURSES" at bounding box center [1218, 506] width 90 height 31
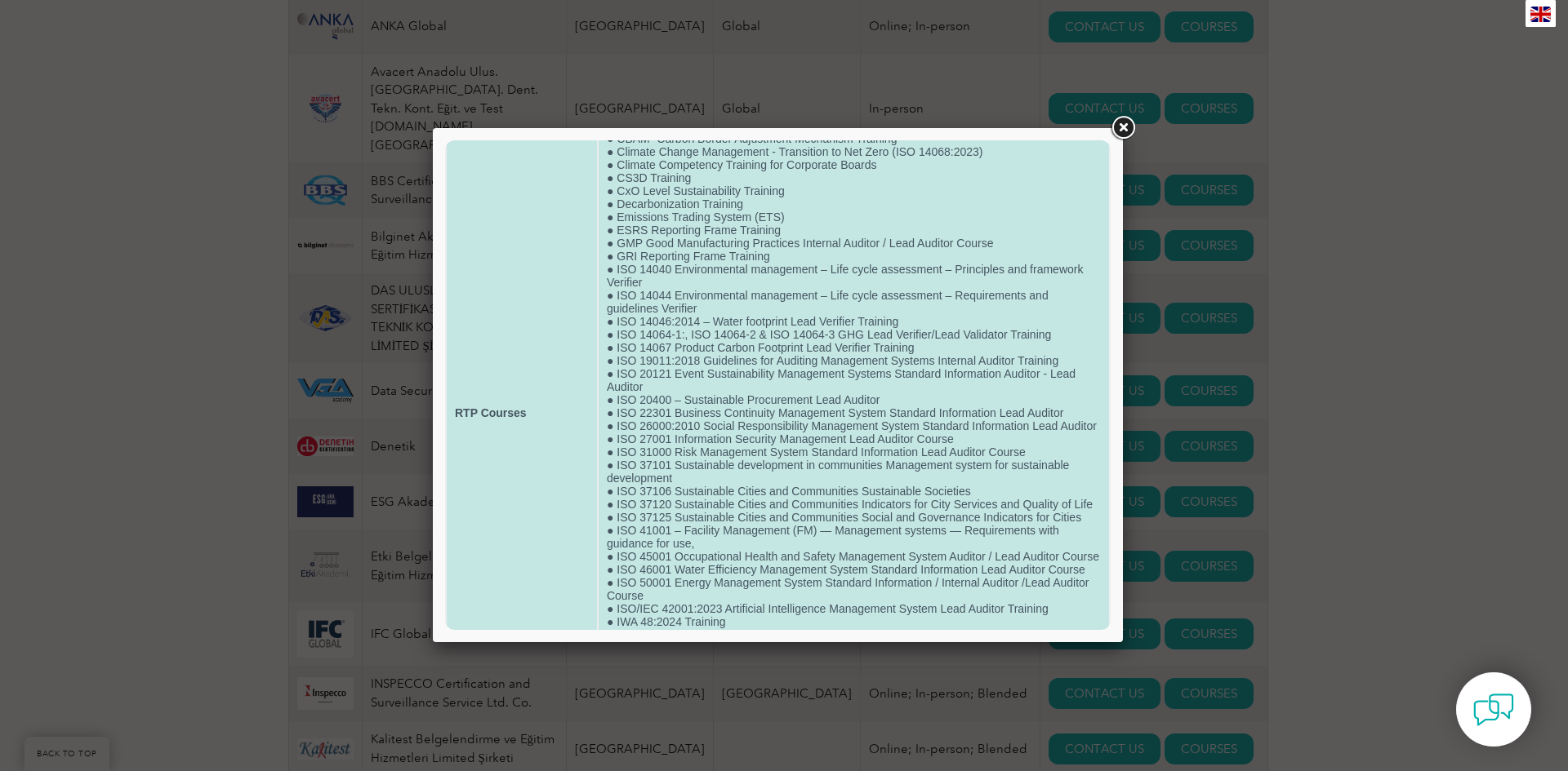
scroll to position [229, 0]
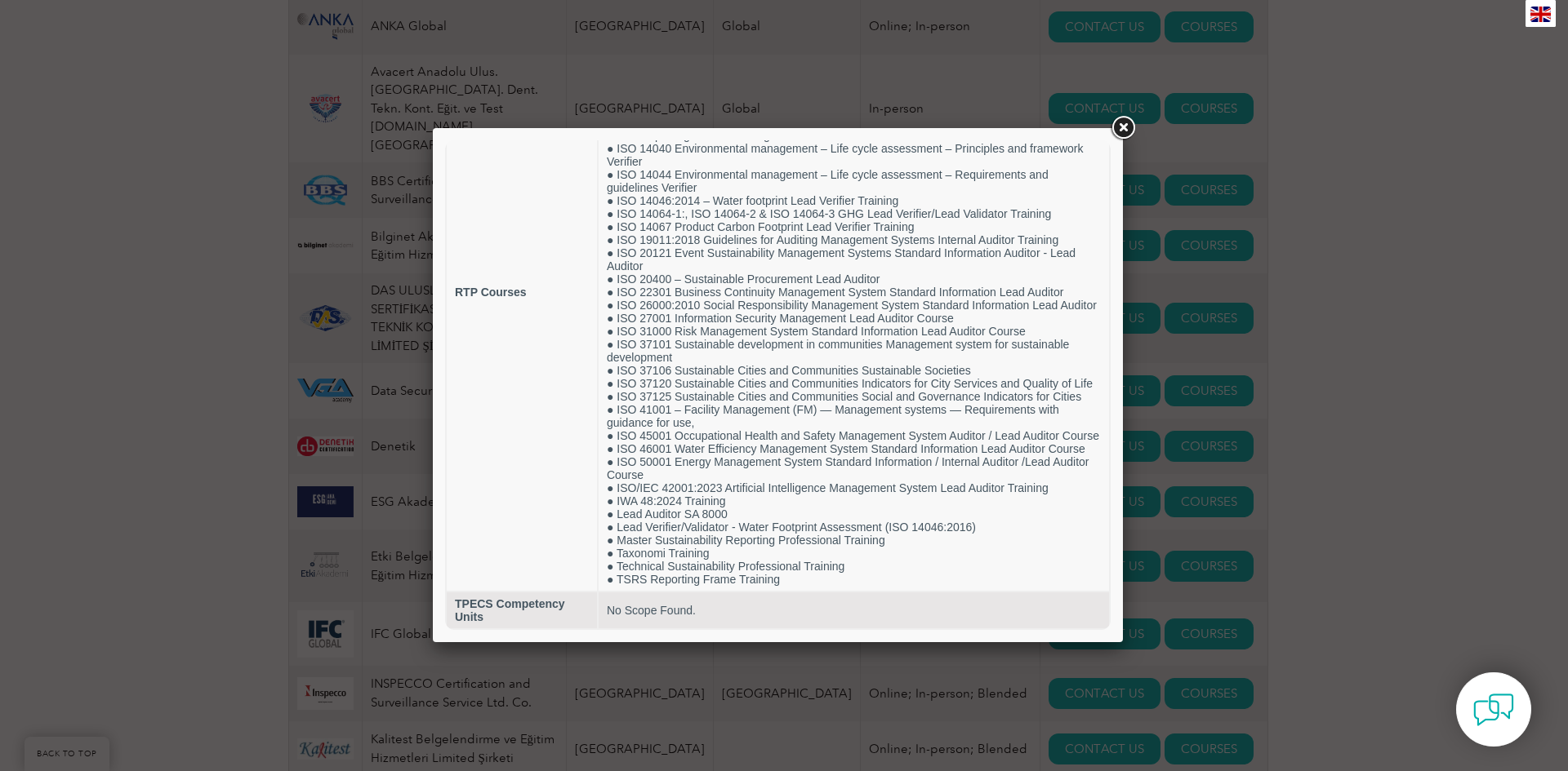
click at [1130, 129] on link at bounding box center [1123, 128] width 29 height 29
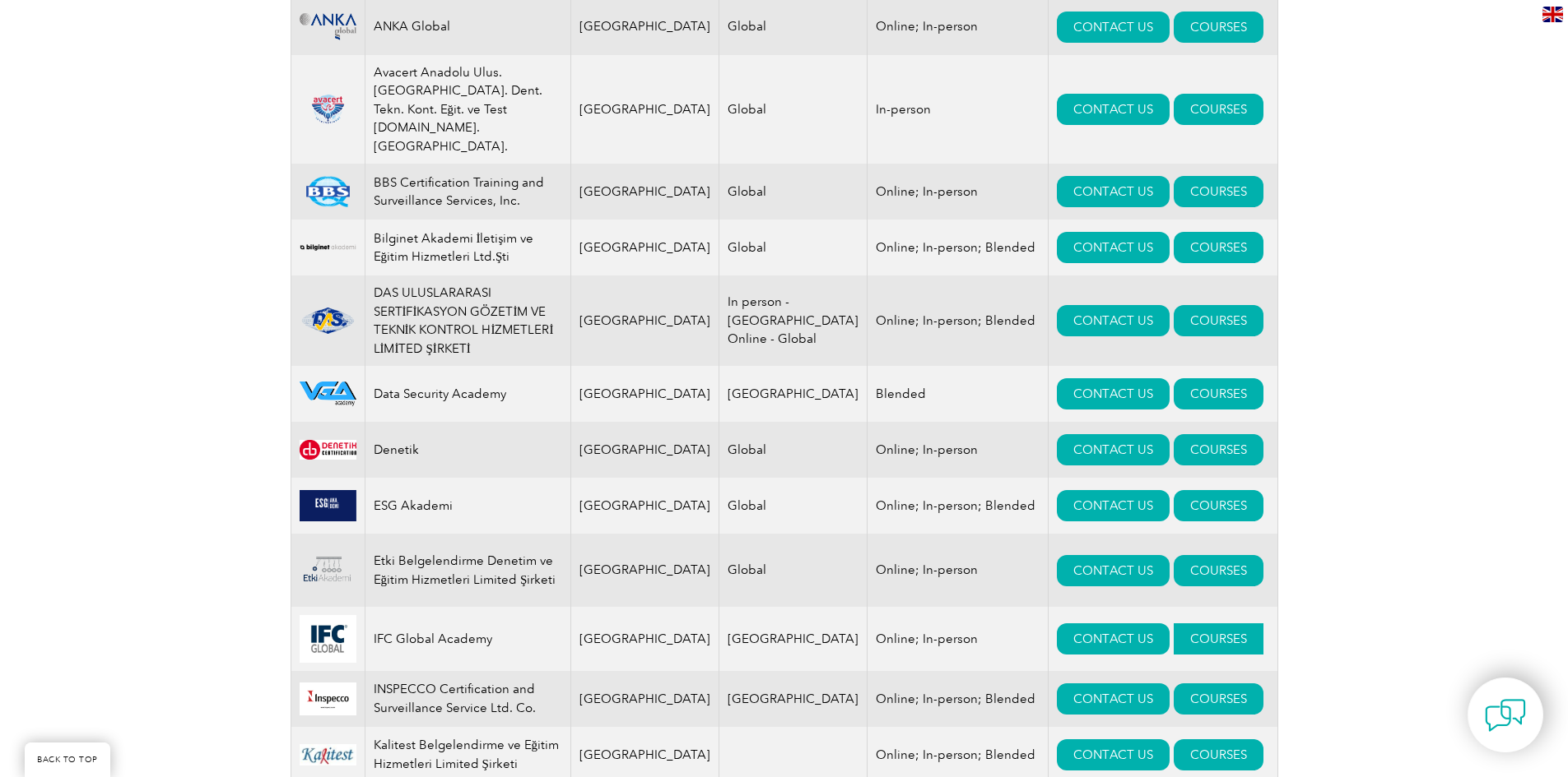
click at [1174, 624] on link "COURSES" at bounding box center [1218, 639] width 90 height 31
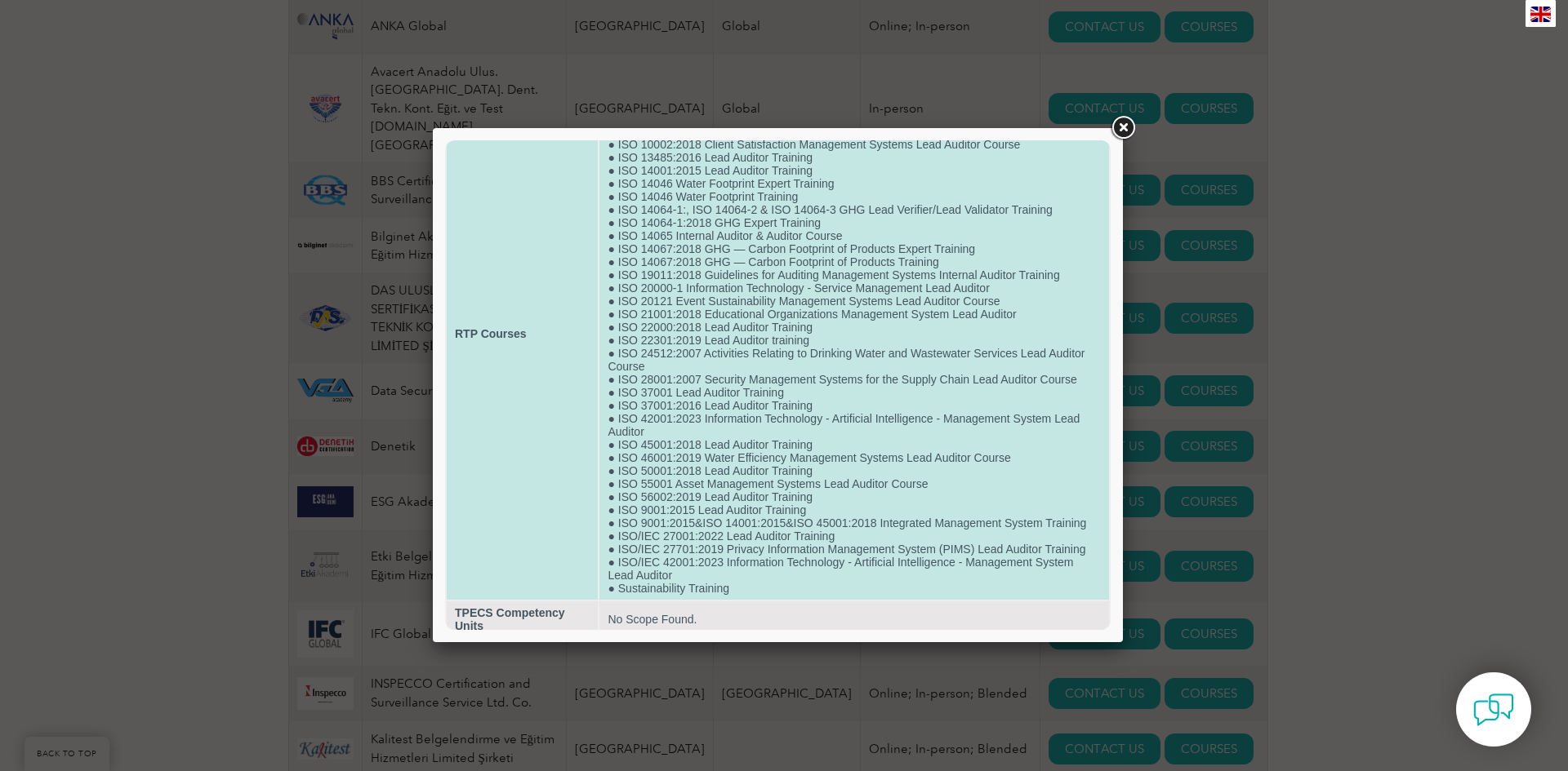
scroll to position [125, 0]
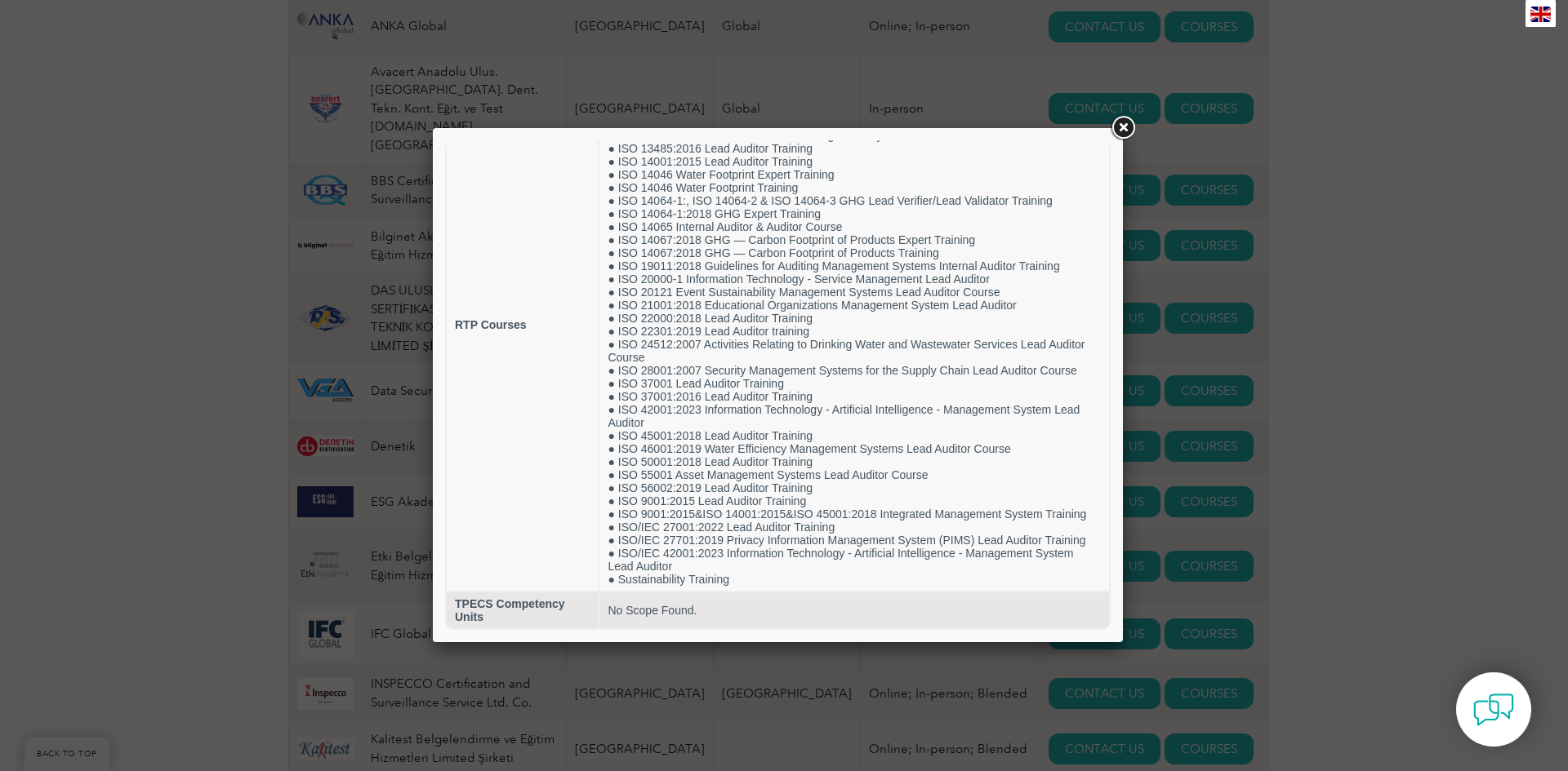
click at [1120, 136] on link at bounding box center [1123, 128] width 29 height 29
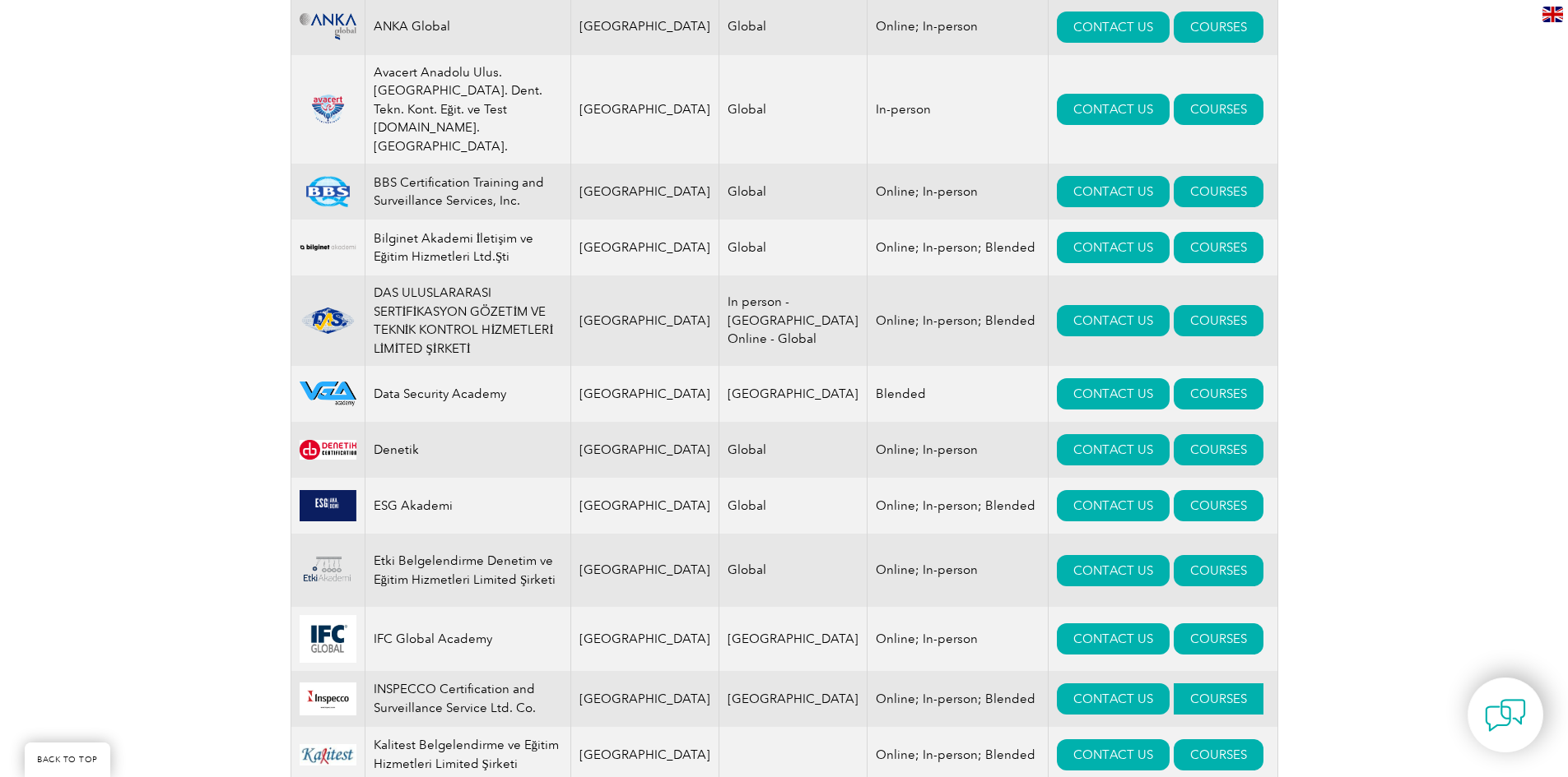
click at [1188, 684] on link "COURSES" at bounding box center [1218, 699] width 90 height 31
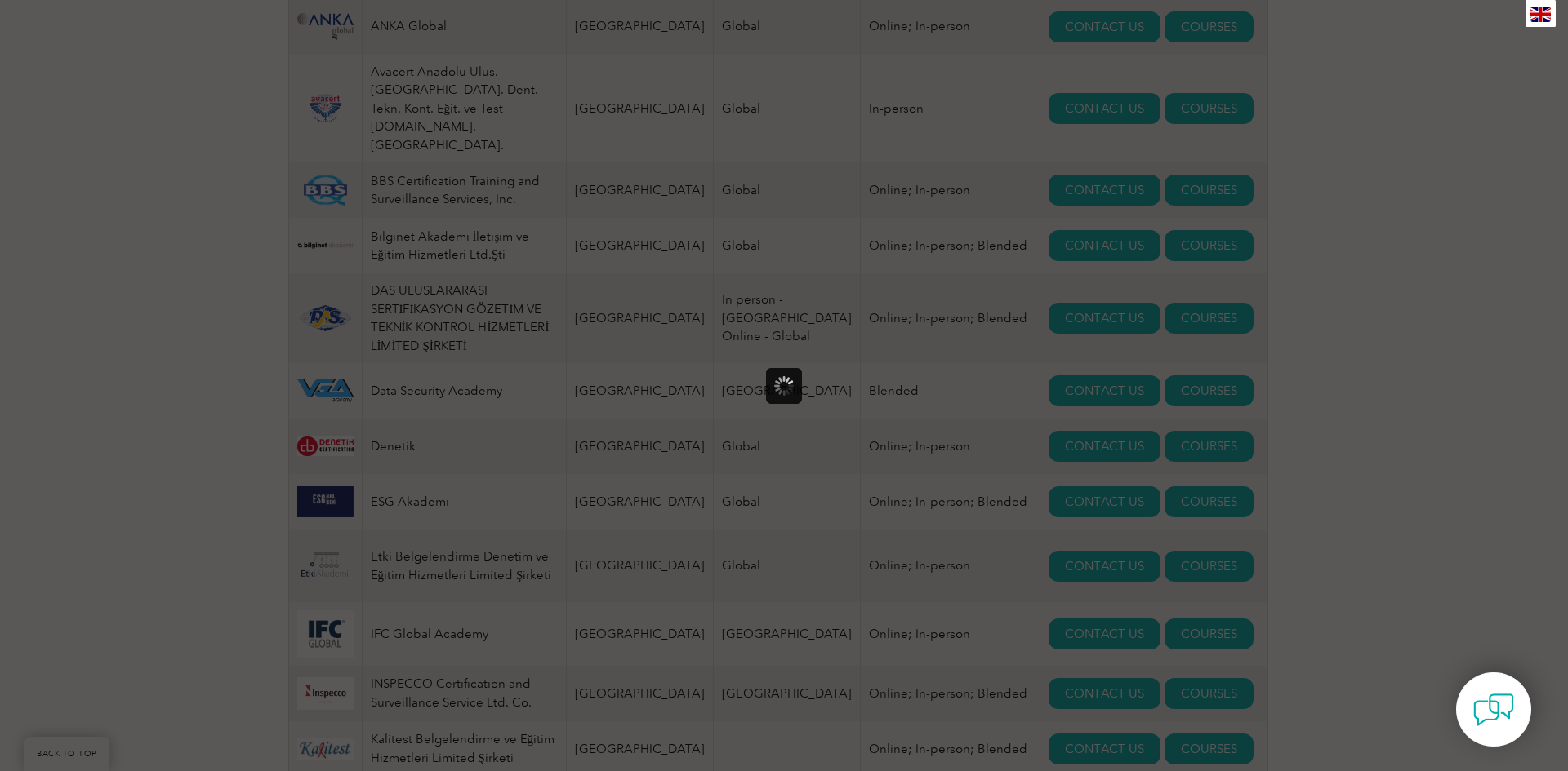
scroll to position [0, 0]
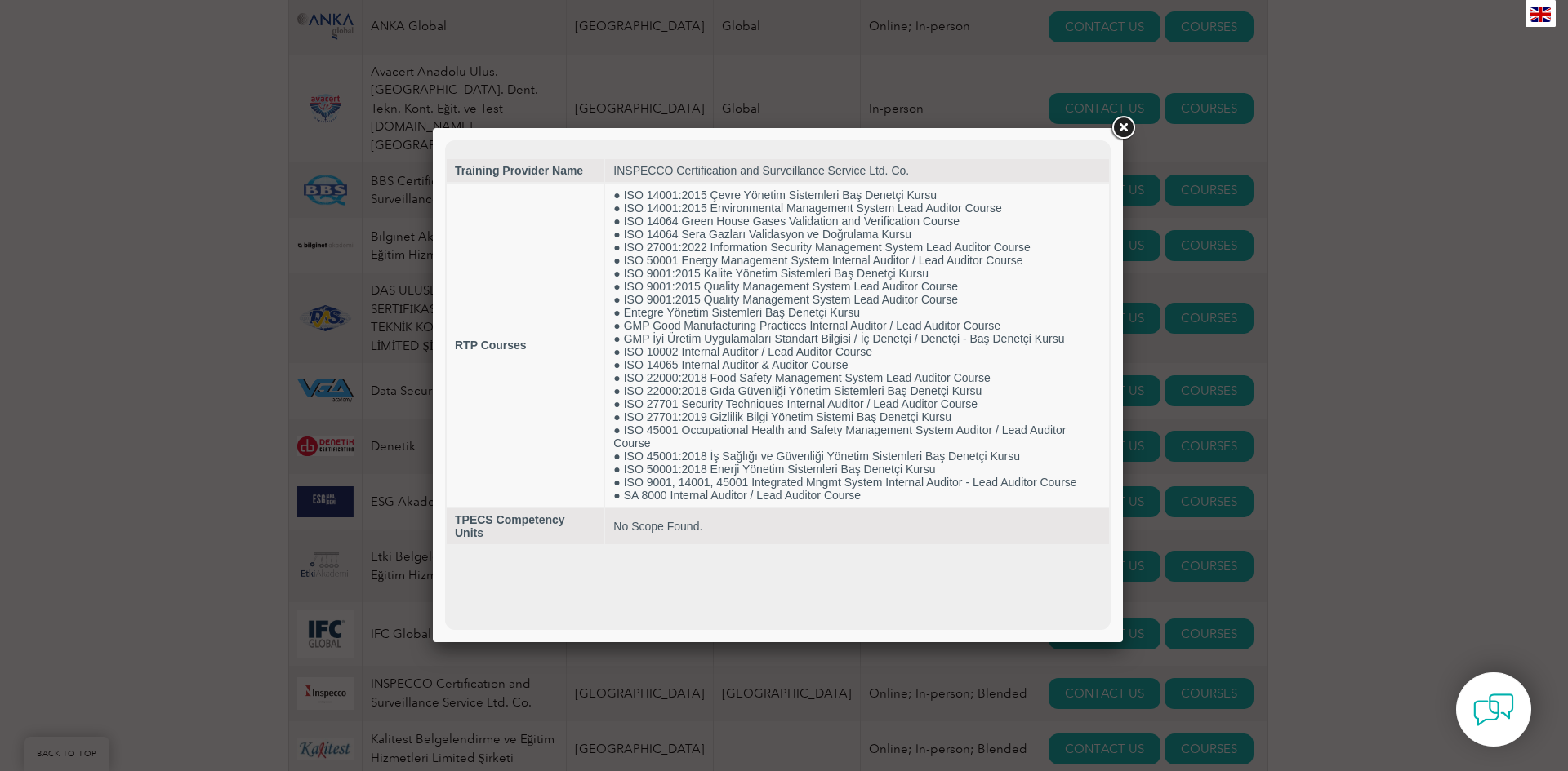
click at [1116, 134] on link at bounding box center [1123, 128] width 29 height 29
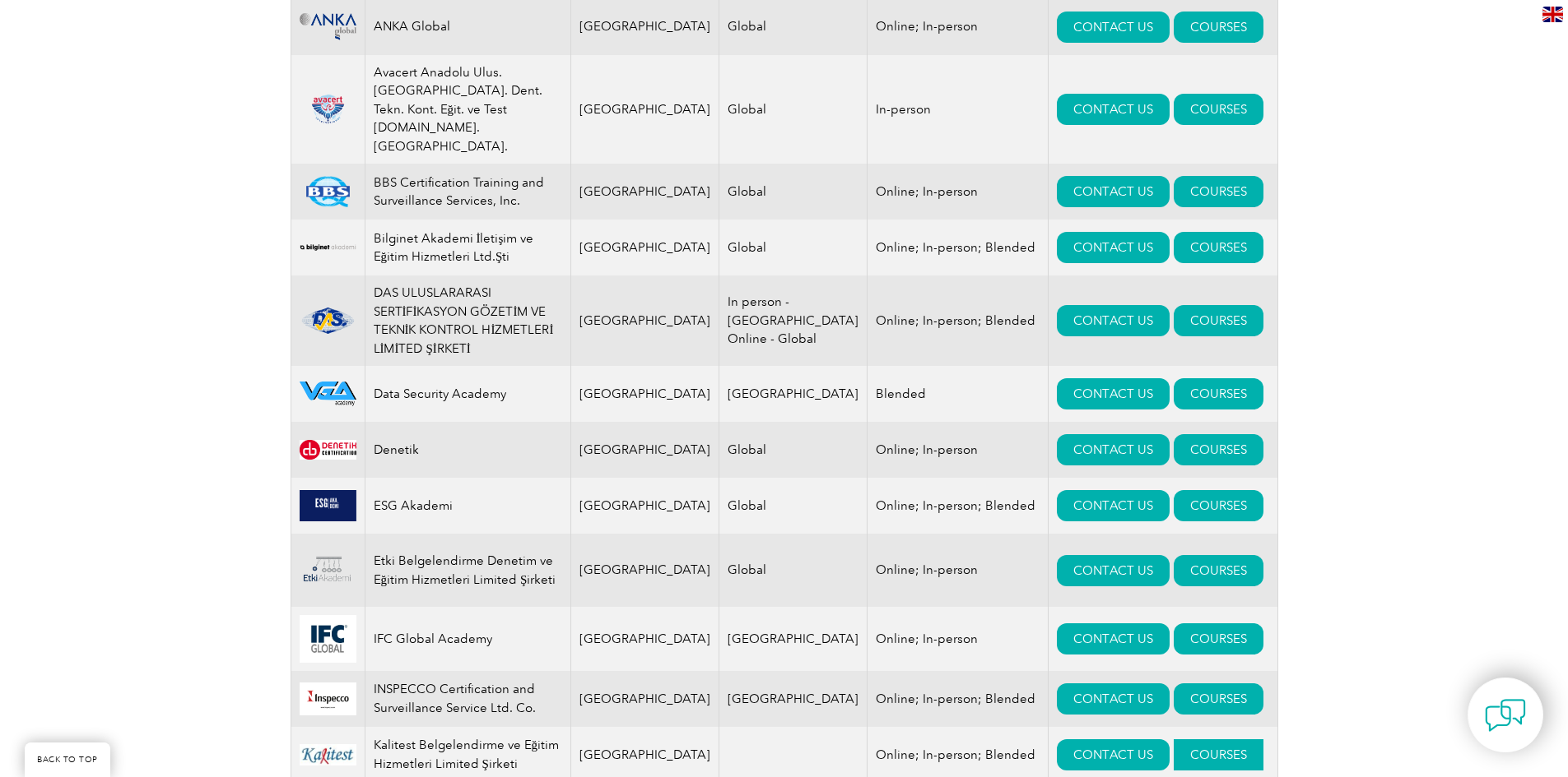
click at [1174, 740] on link "COURSES" at bounding box center [1218, 755] width 90 height 31
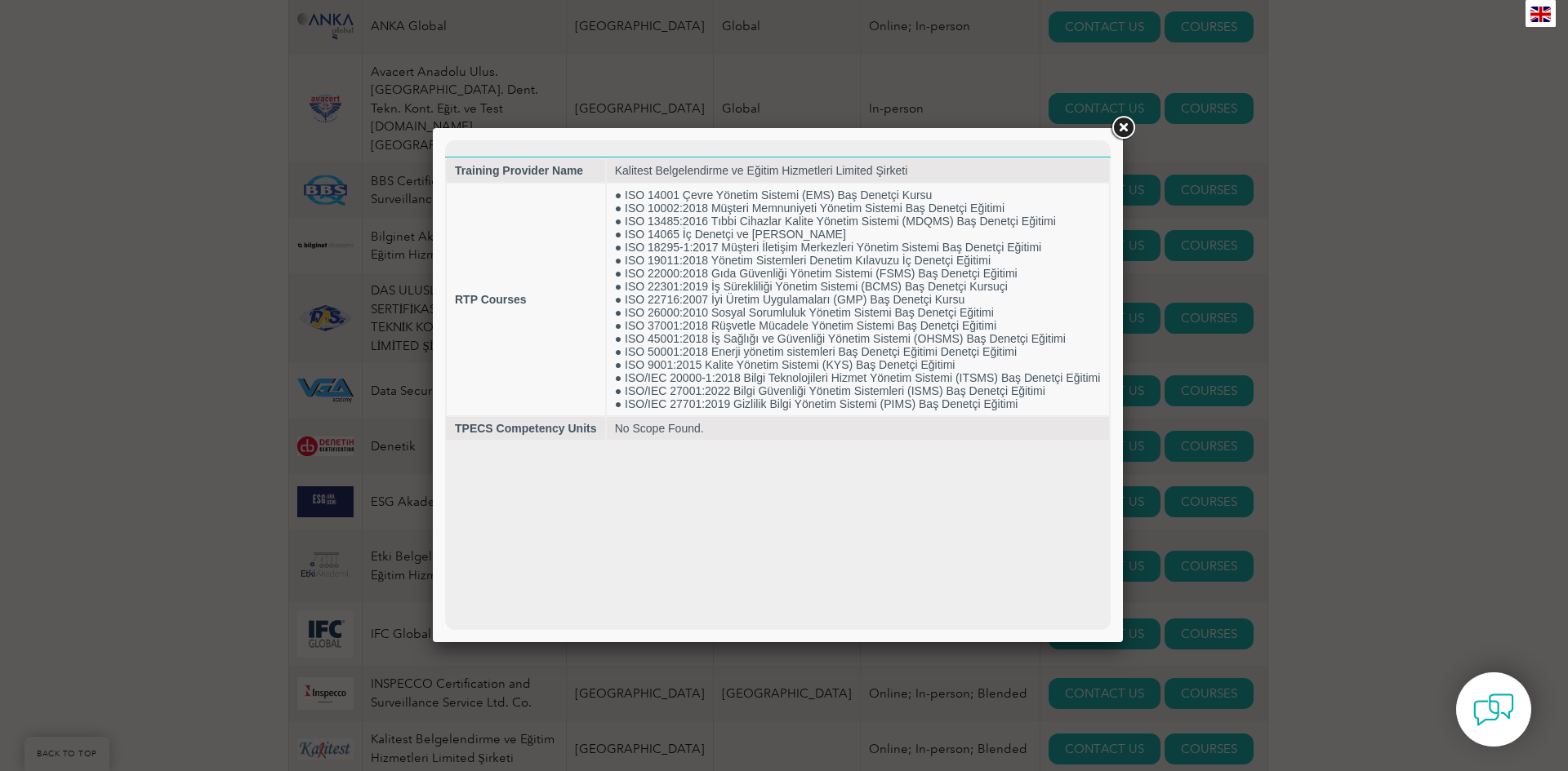
click at [1124, 119] on link at bounding box center [1123, 128] width 29 height 29
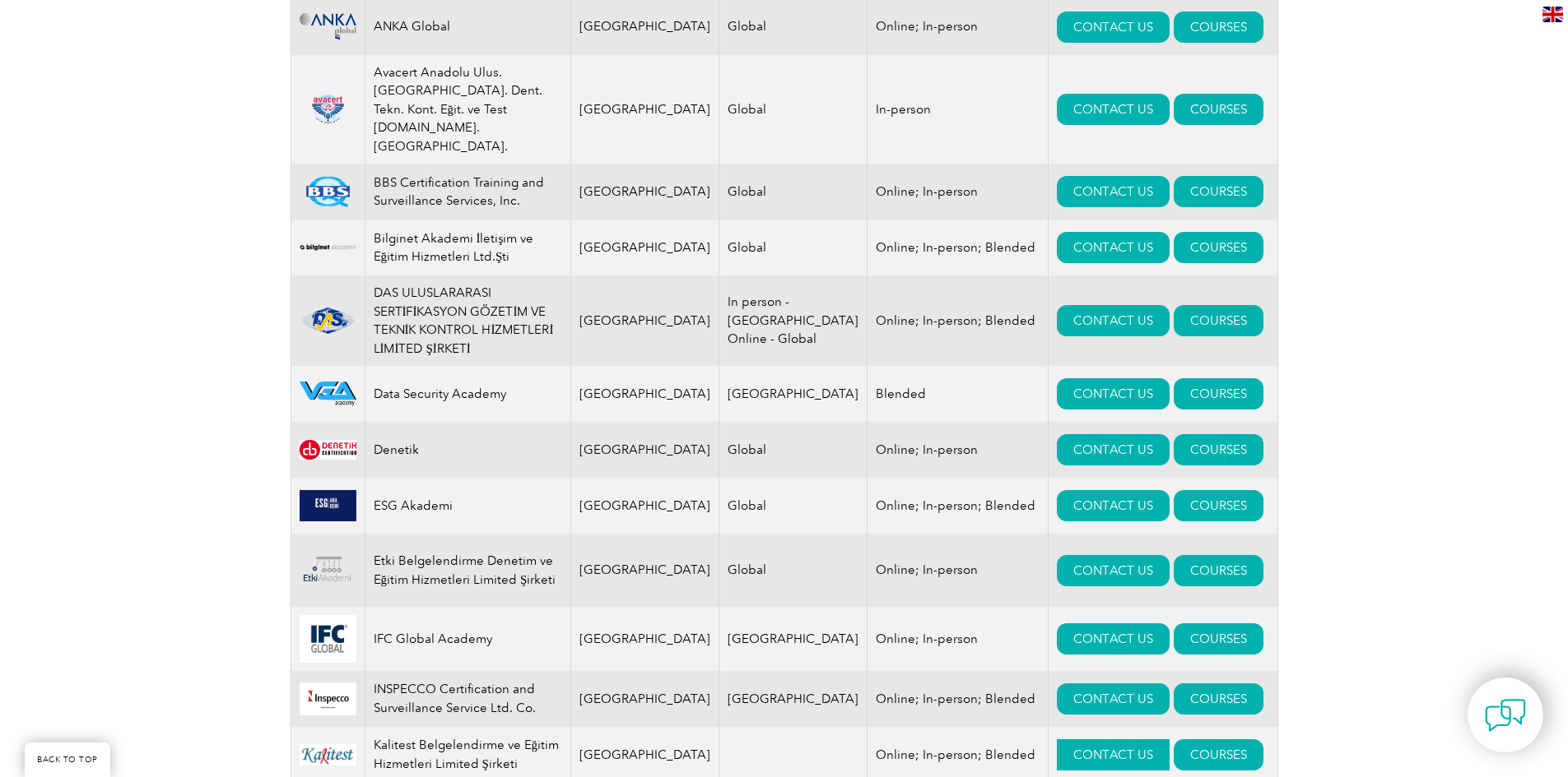
click at [1057, 740] on link "CONTACT US" at bounding box center [1113, 755] width 113 height 31
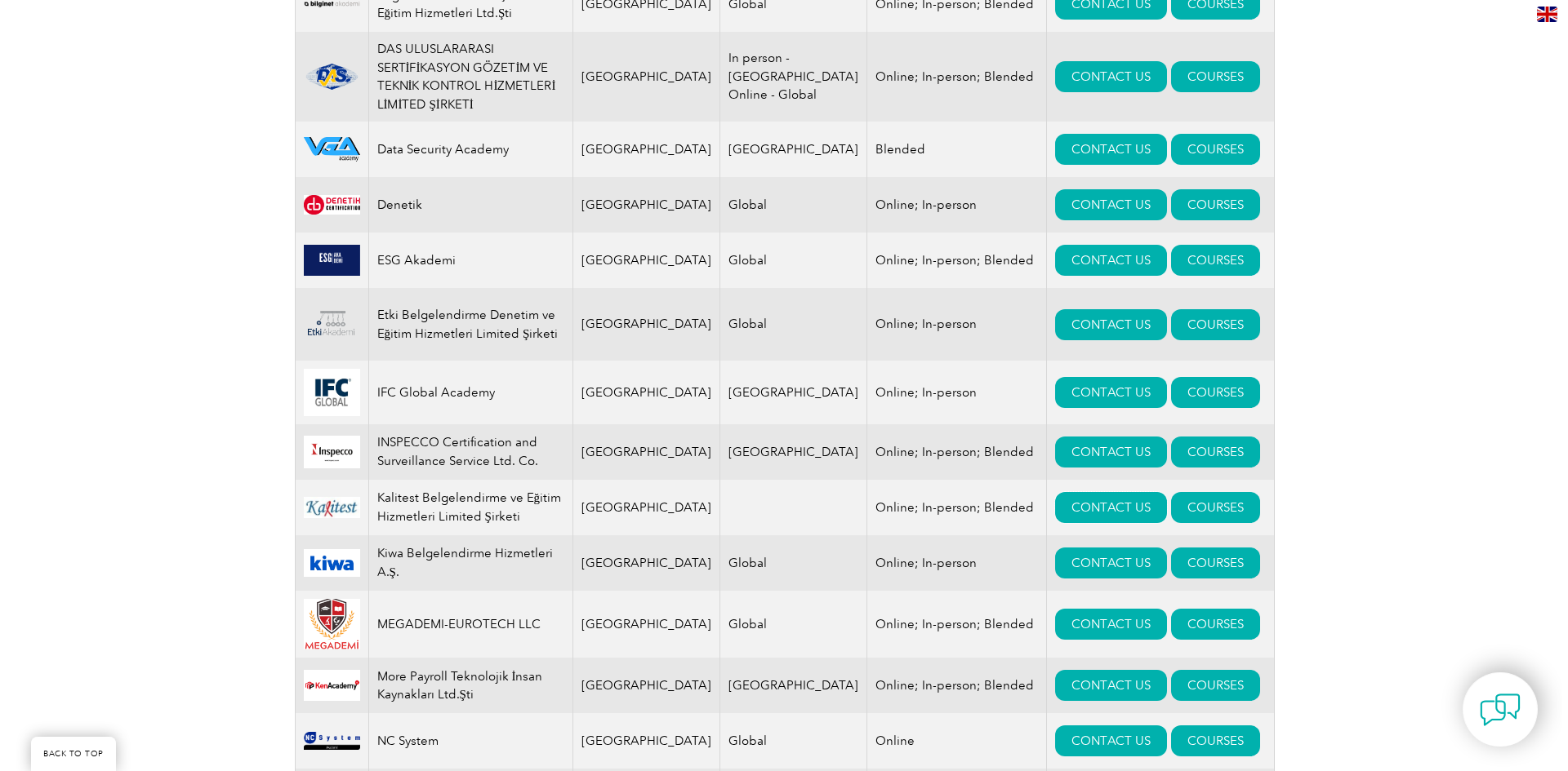
scroll to position [1061, 0]
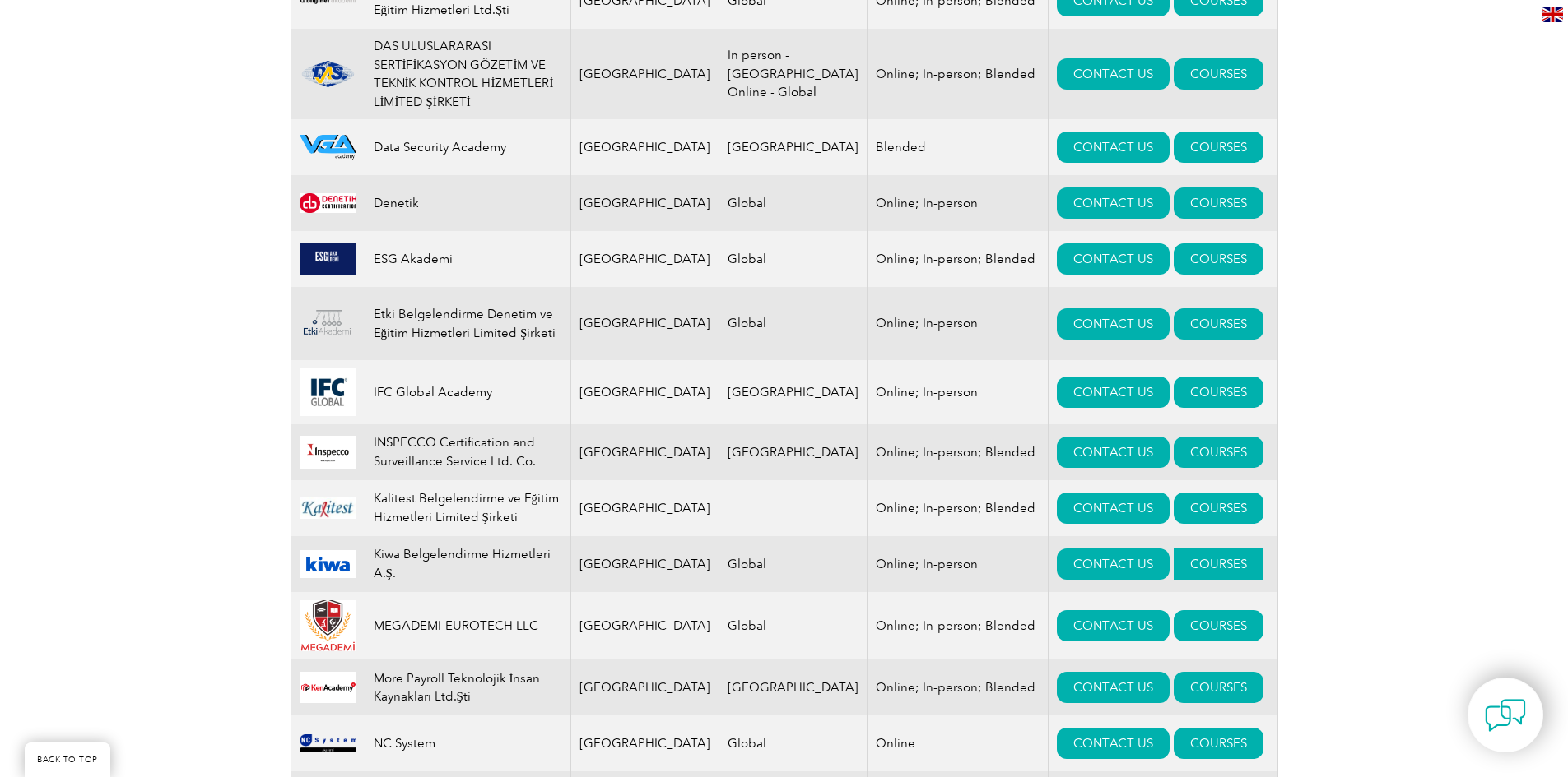
click at [1174, 549] on link "COURSES" at bounding box center [1218, 564] width 90 height 31
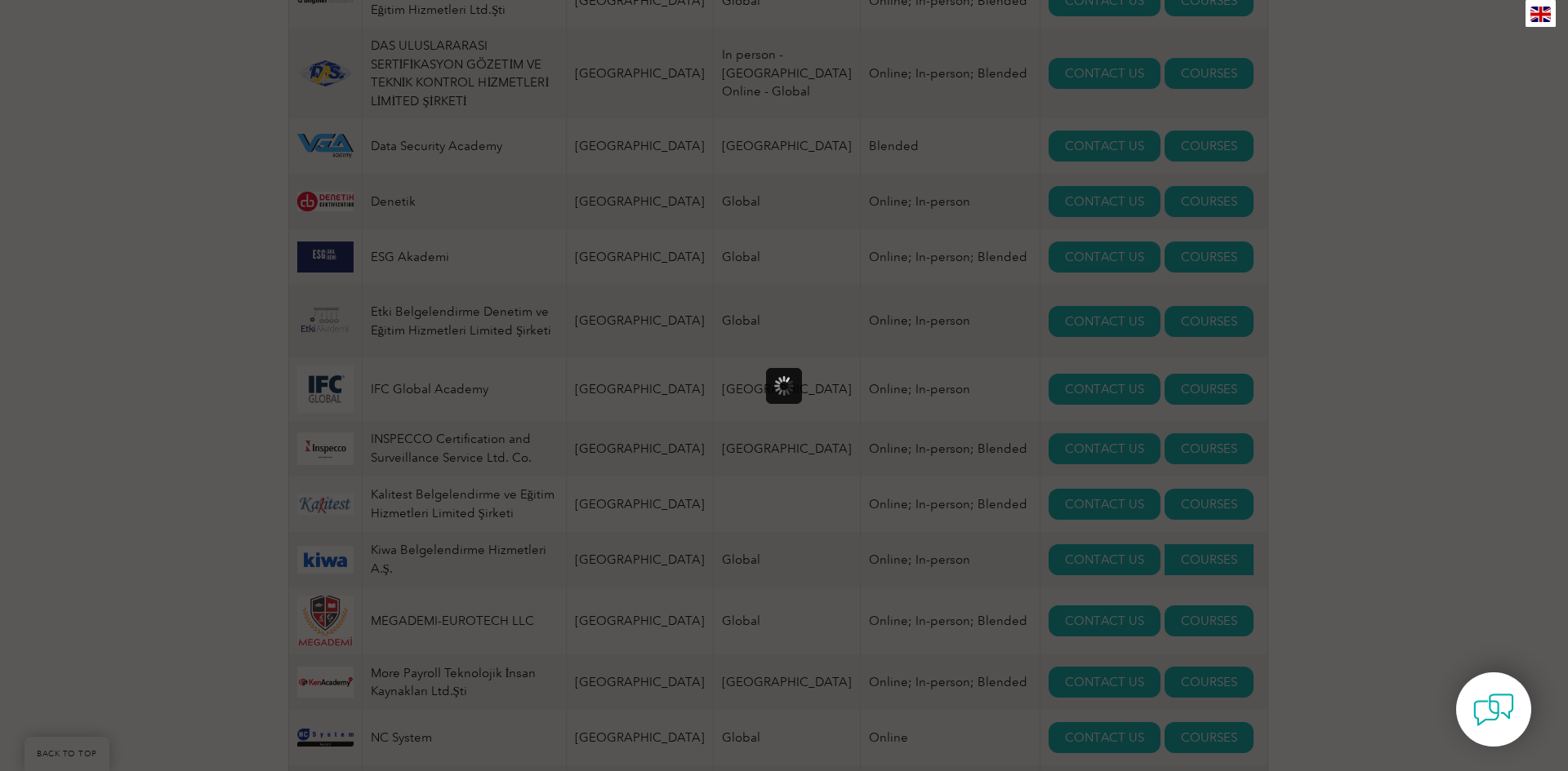
scroll to position [0, 0]
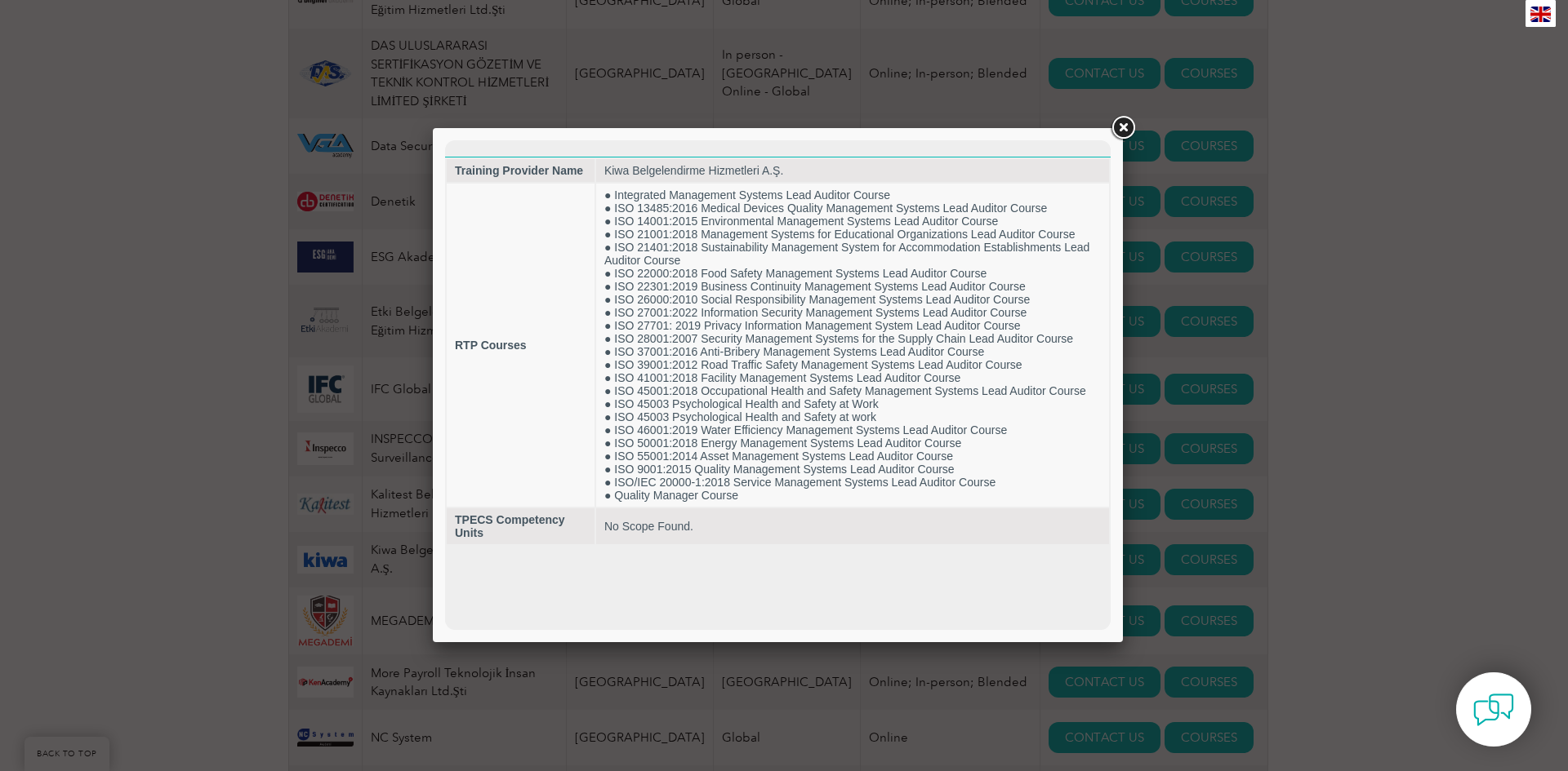
click at [1122, 130] on link at bounding box center [1123, 128] width 29 height 29
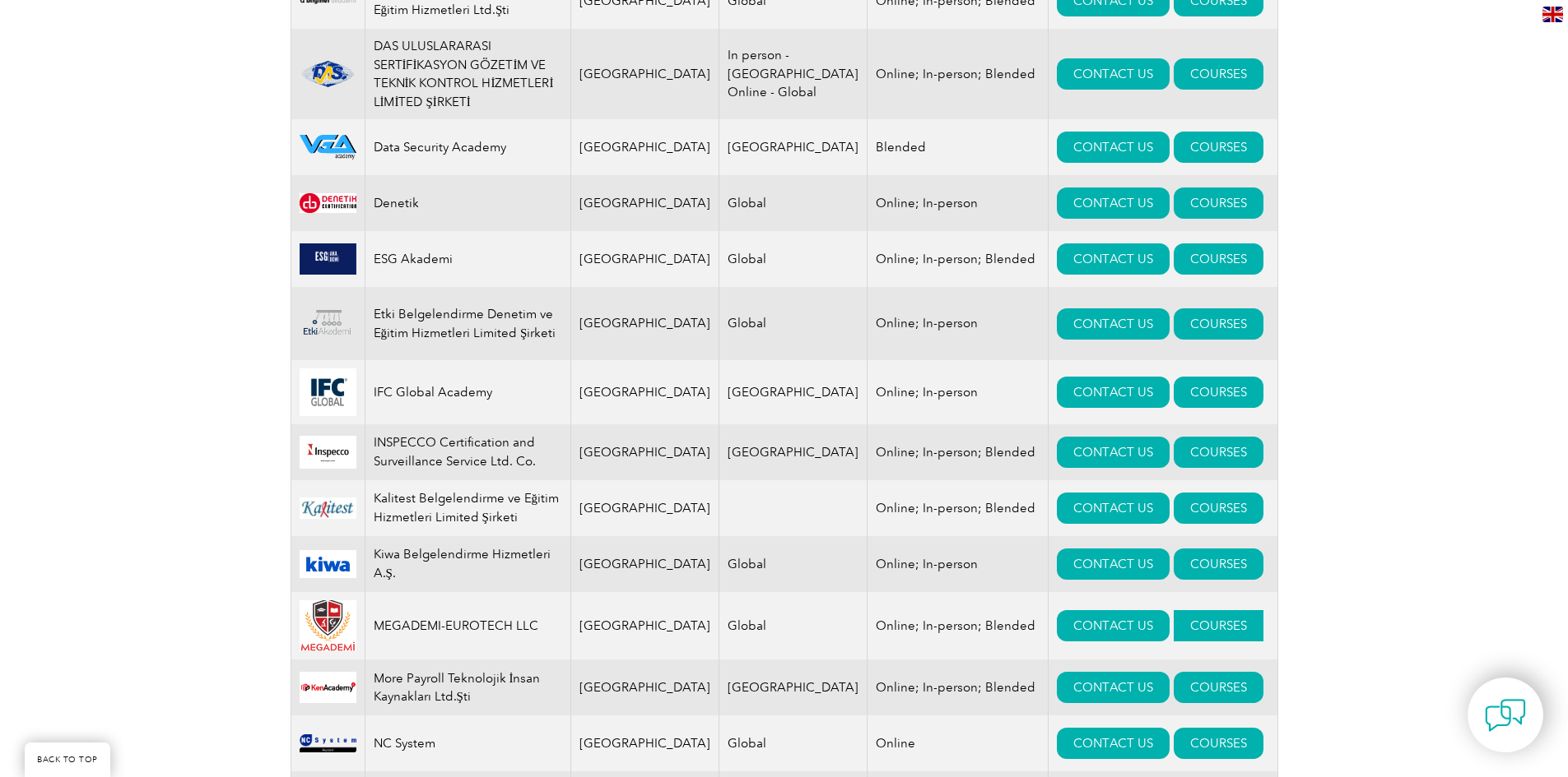
click at [1174, 610] on link "COURSES" at bounding box center [1218, 626] width 90 height 31
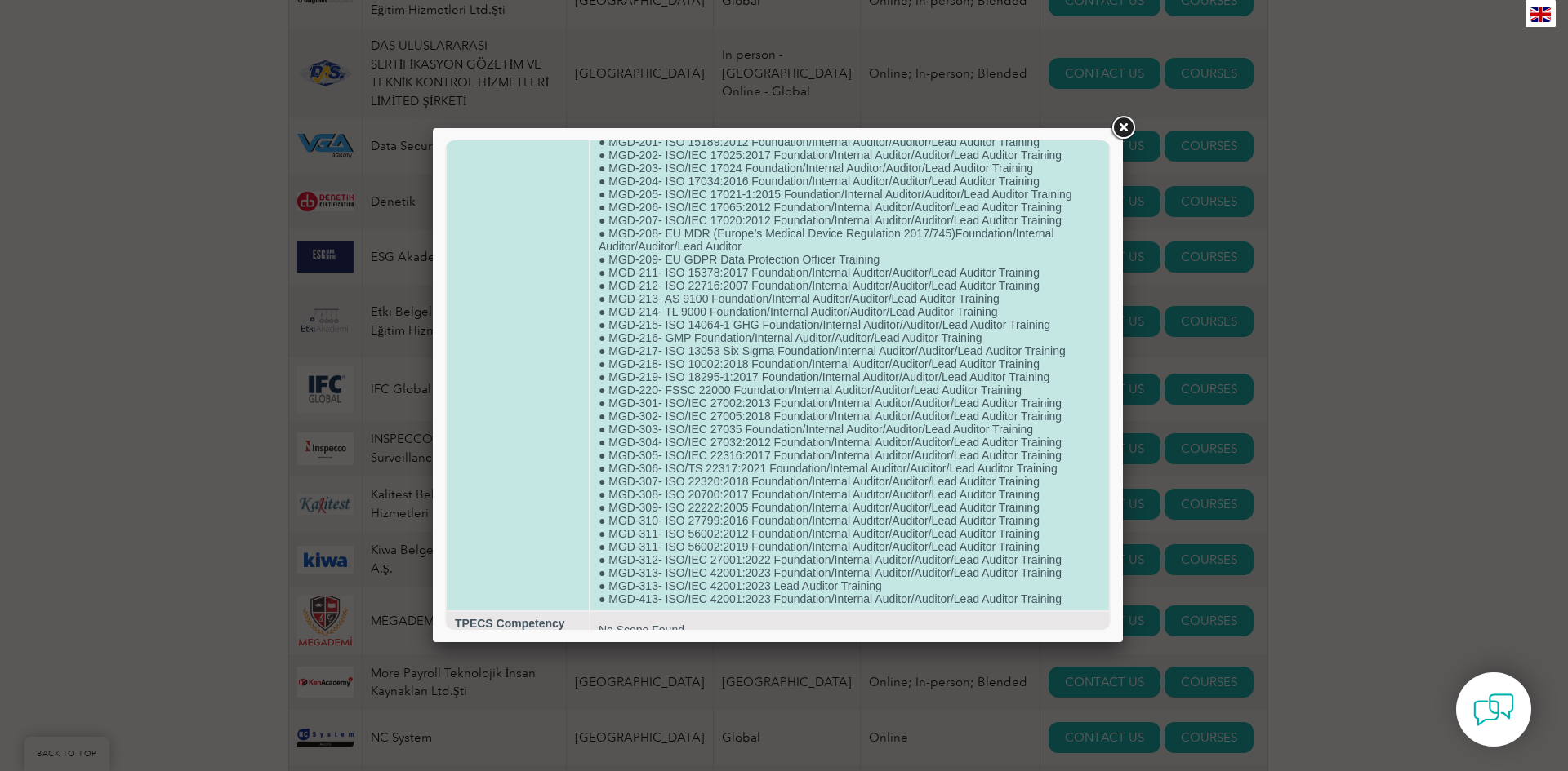
scroll to position [791, 0]
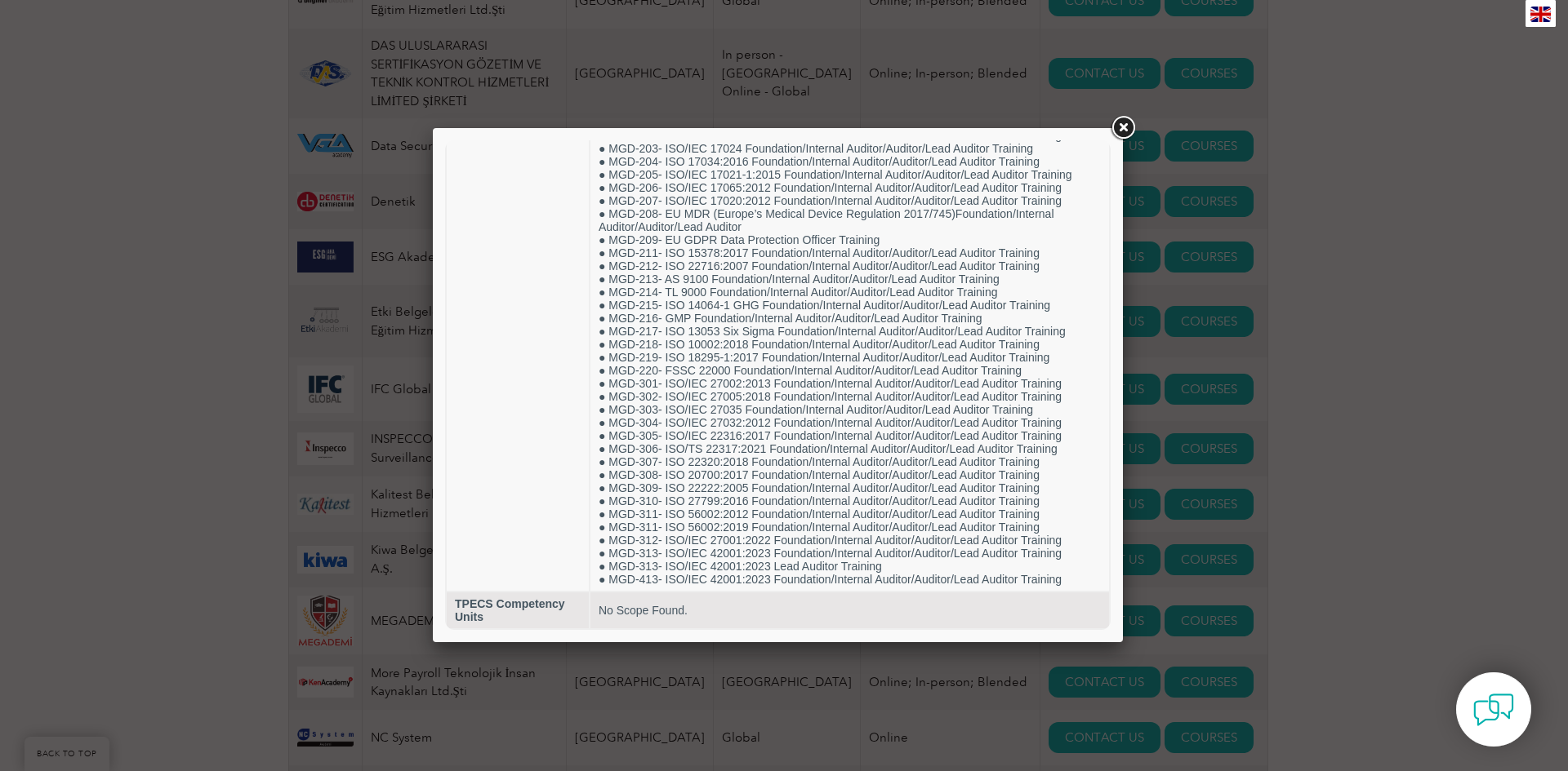
click at [1124, 131] on link at bounding box center [1123, 128] width 29 height 29
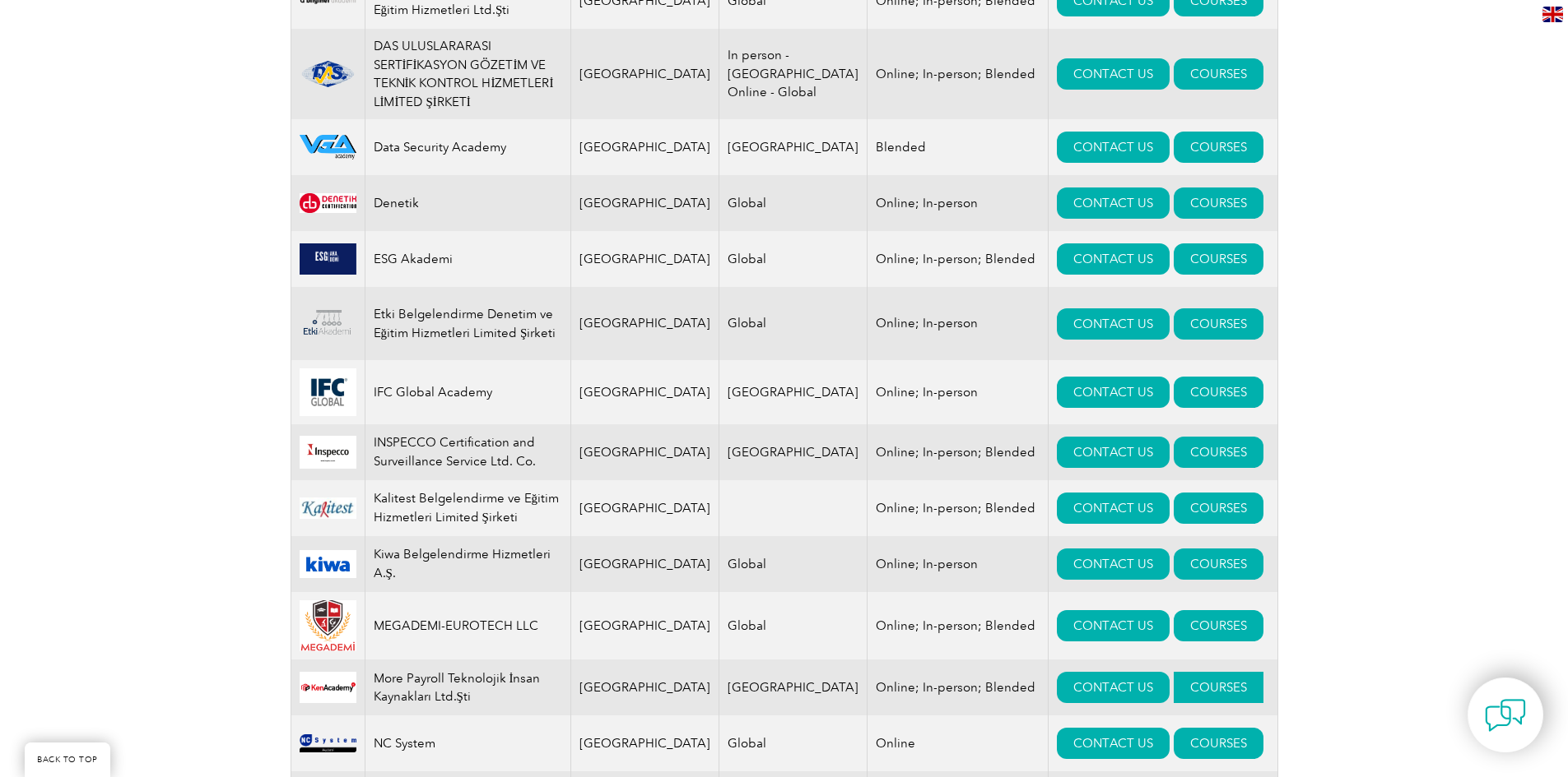
click at [1174, 671] on link "COURSES" at bounding box center [1218, 687] width 90 height 31
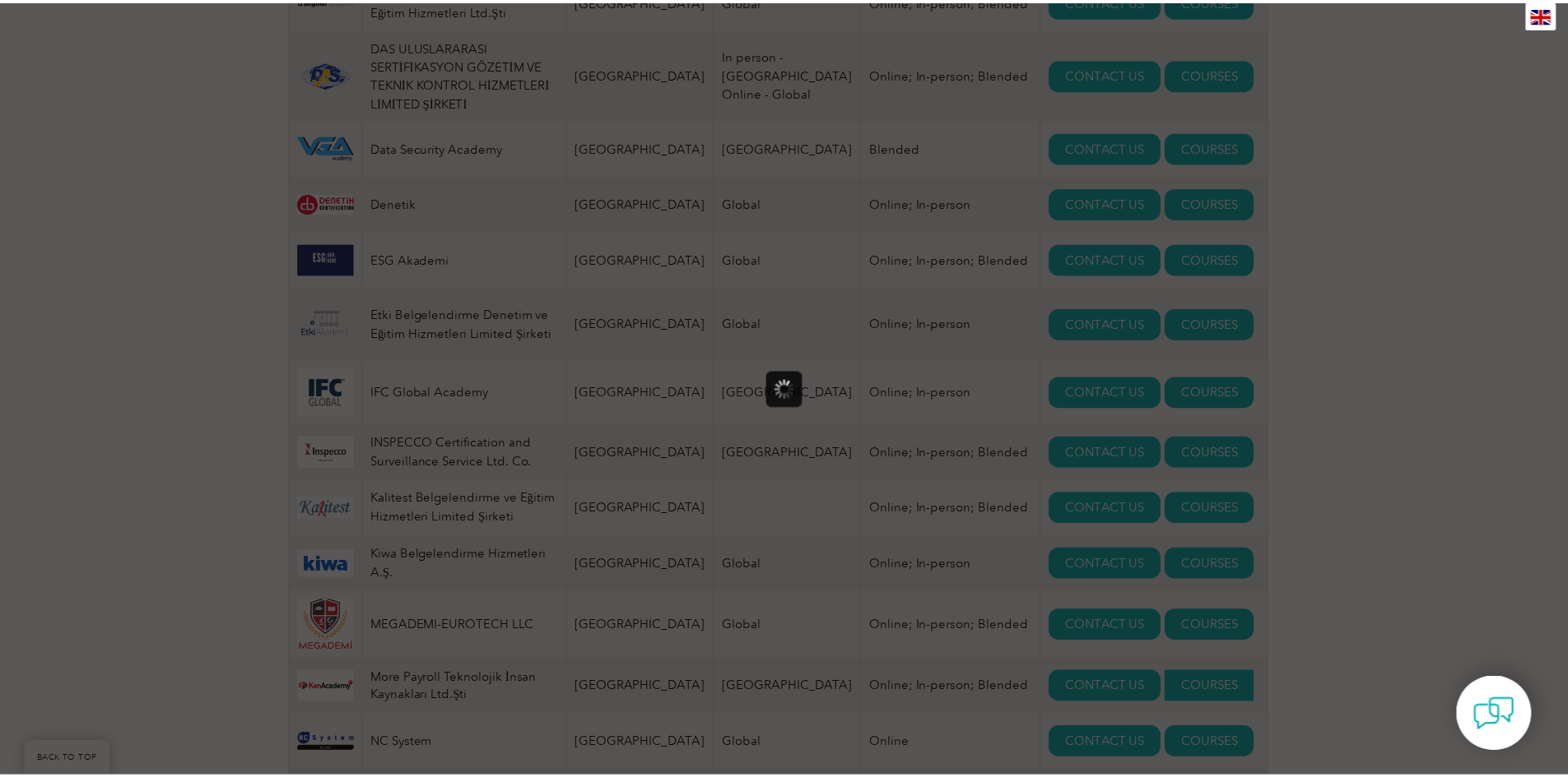
scroll to position [0, 0]
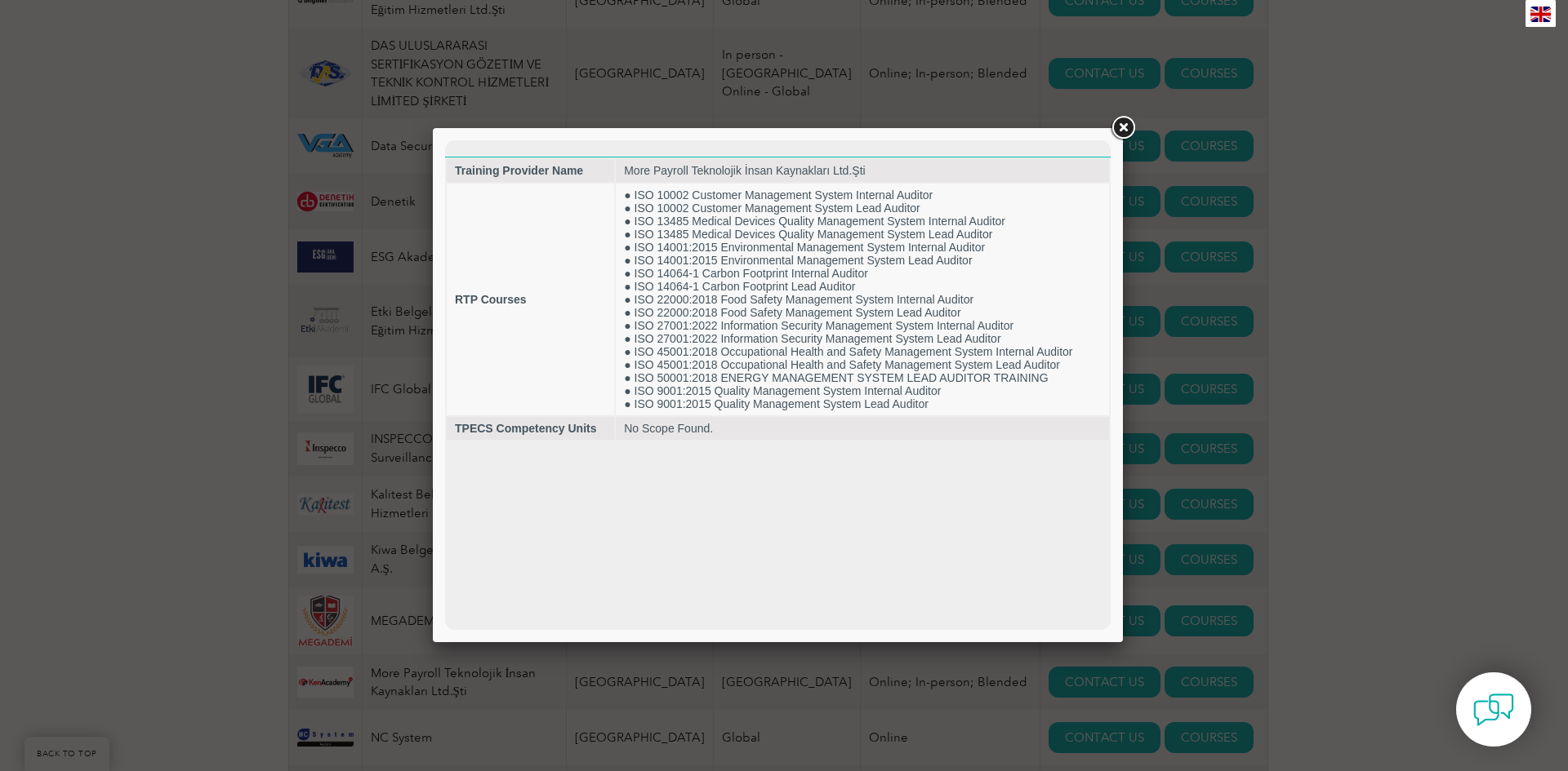
click at [1126, 125] on link at bounding box center [1123, 128] width 29 height 29
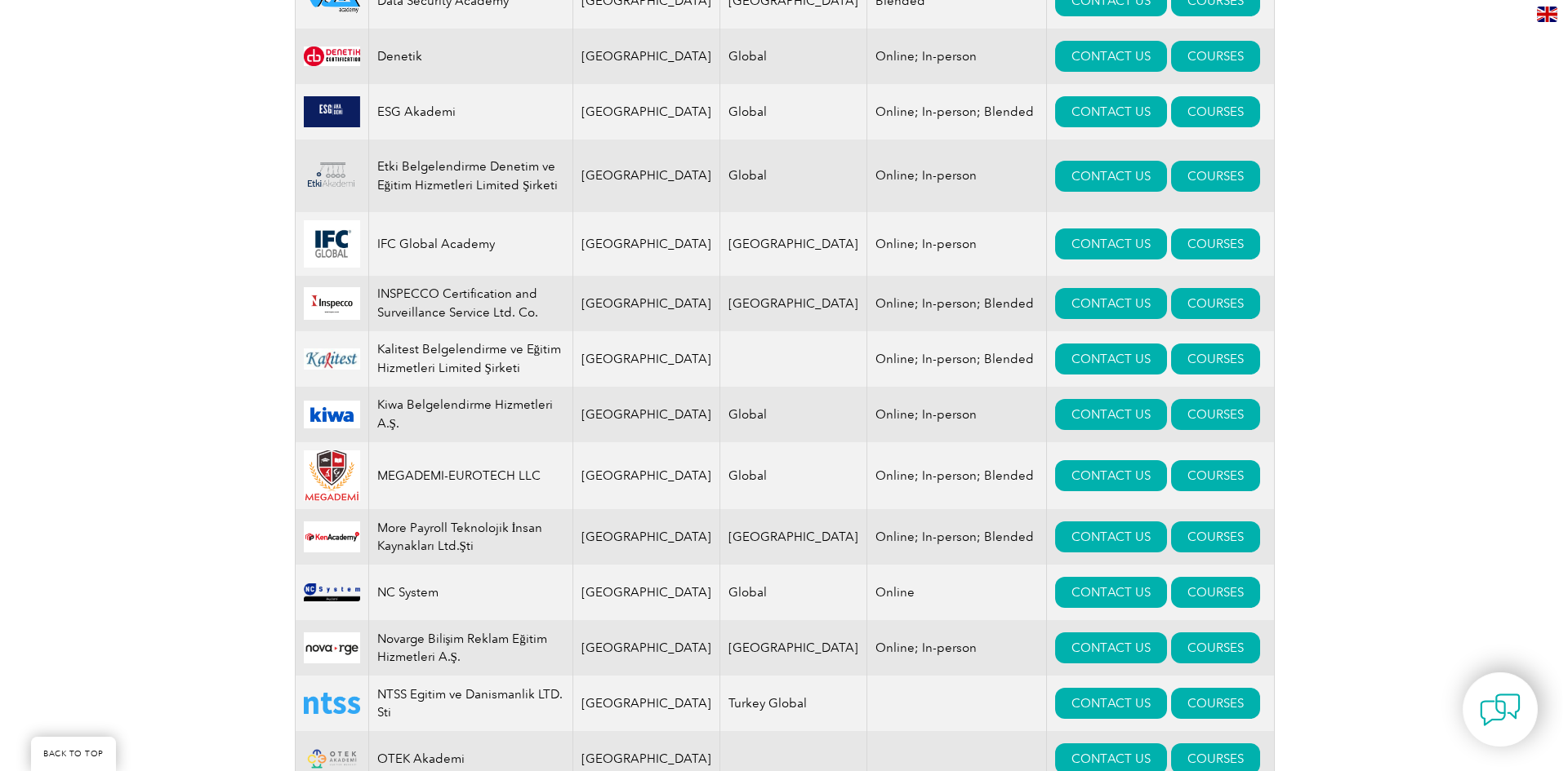
scroll to position [1224, 0]
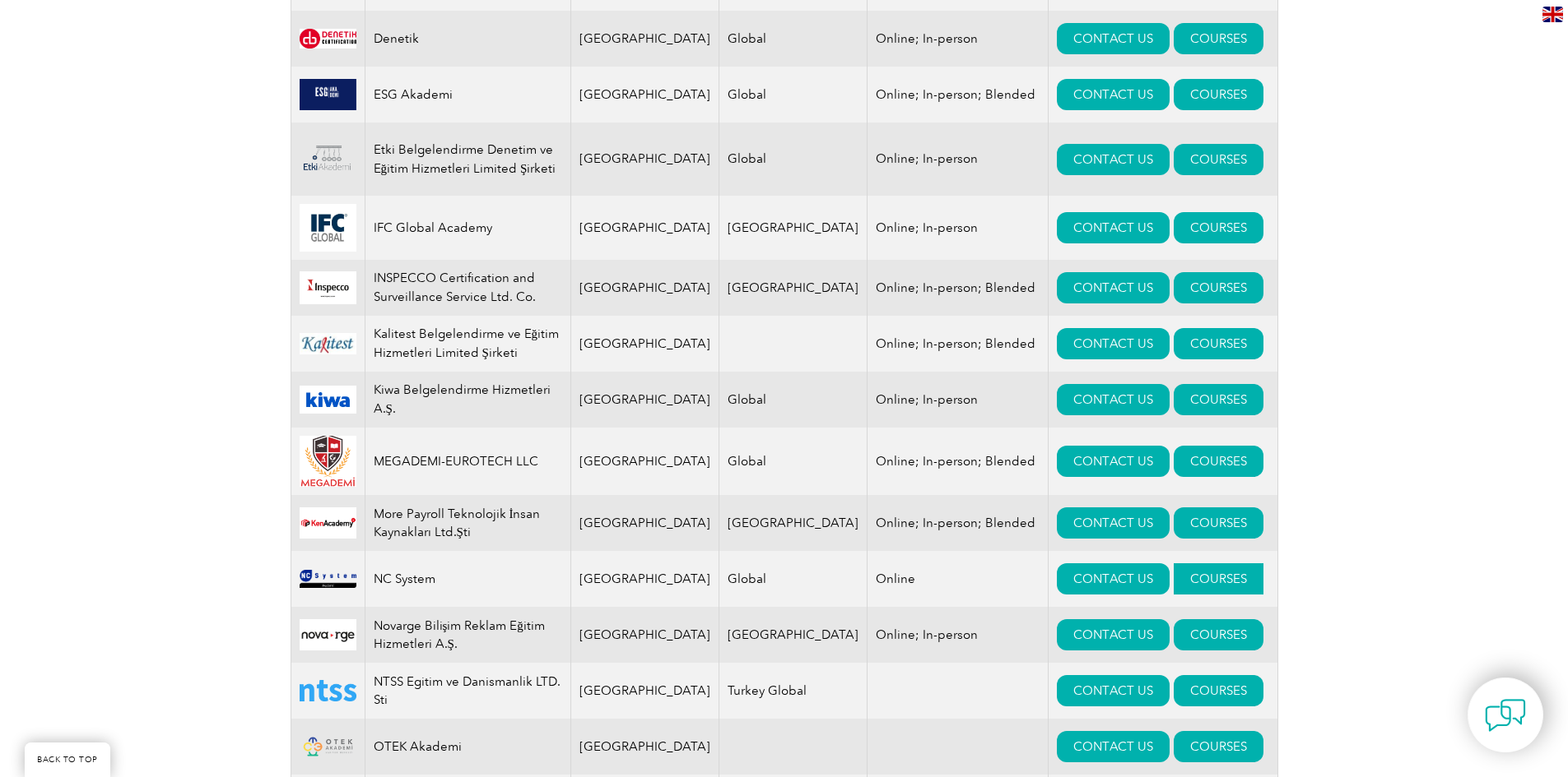
click at [1195, 563] on link "COURSES" at bounding box center [1218, 579] width 90 height 31
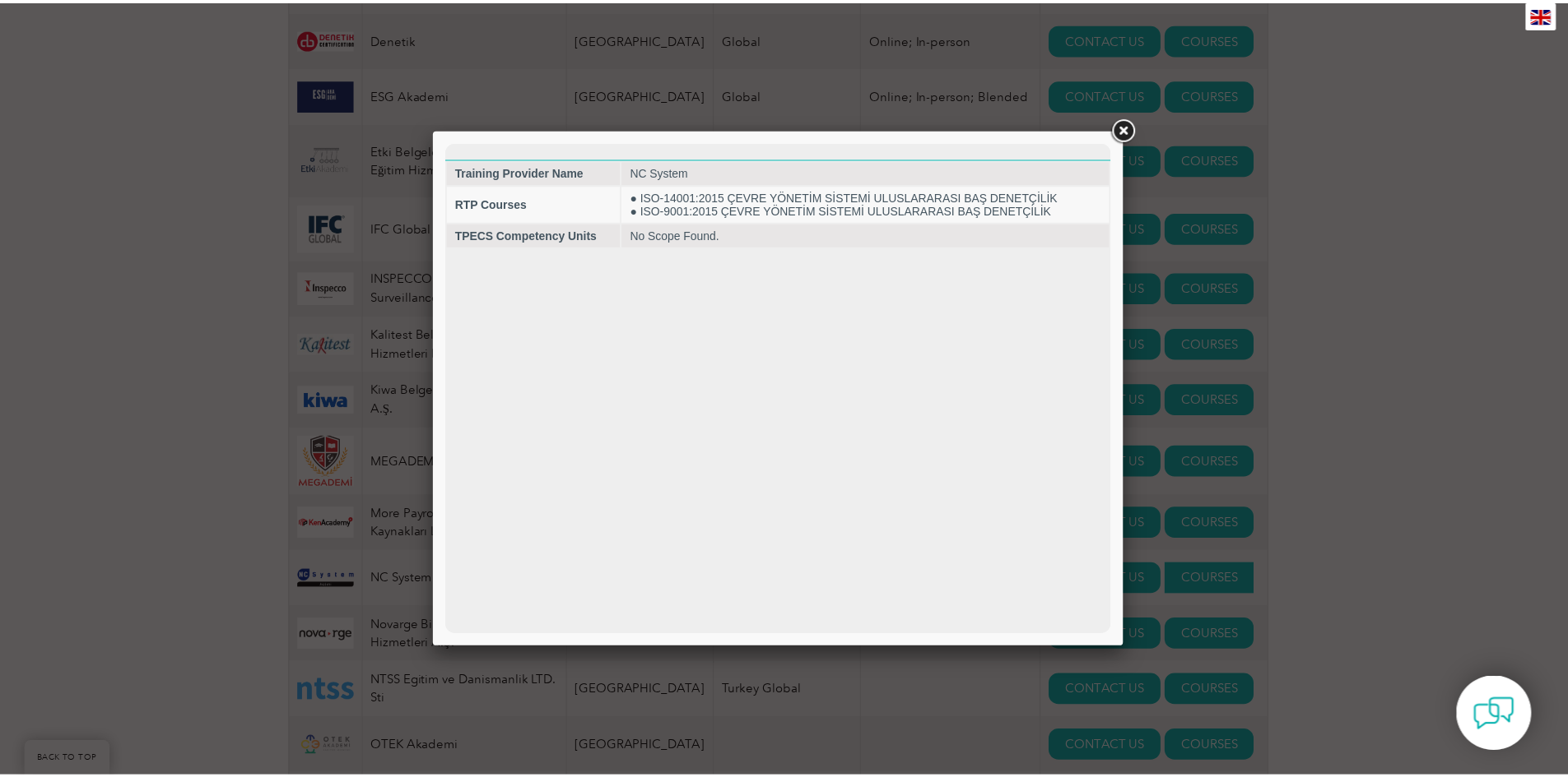
scroll to position [0, 0]
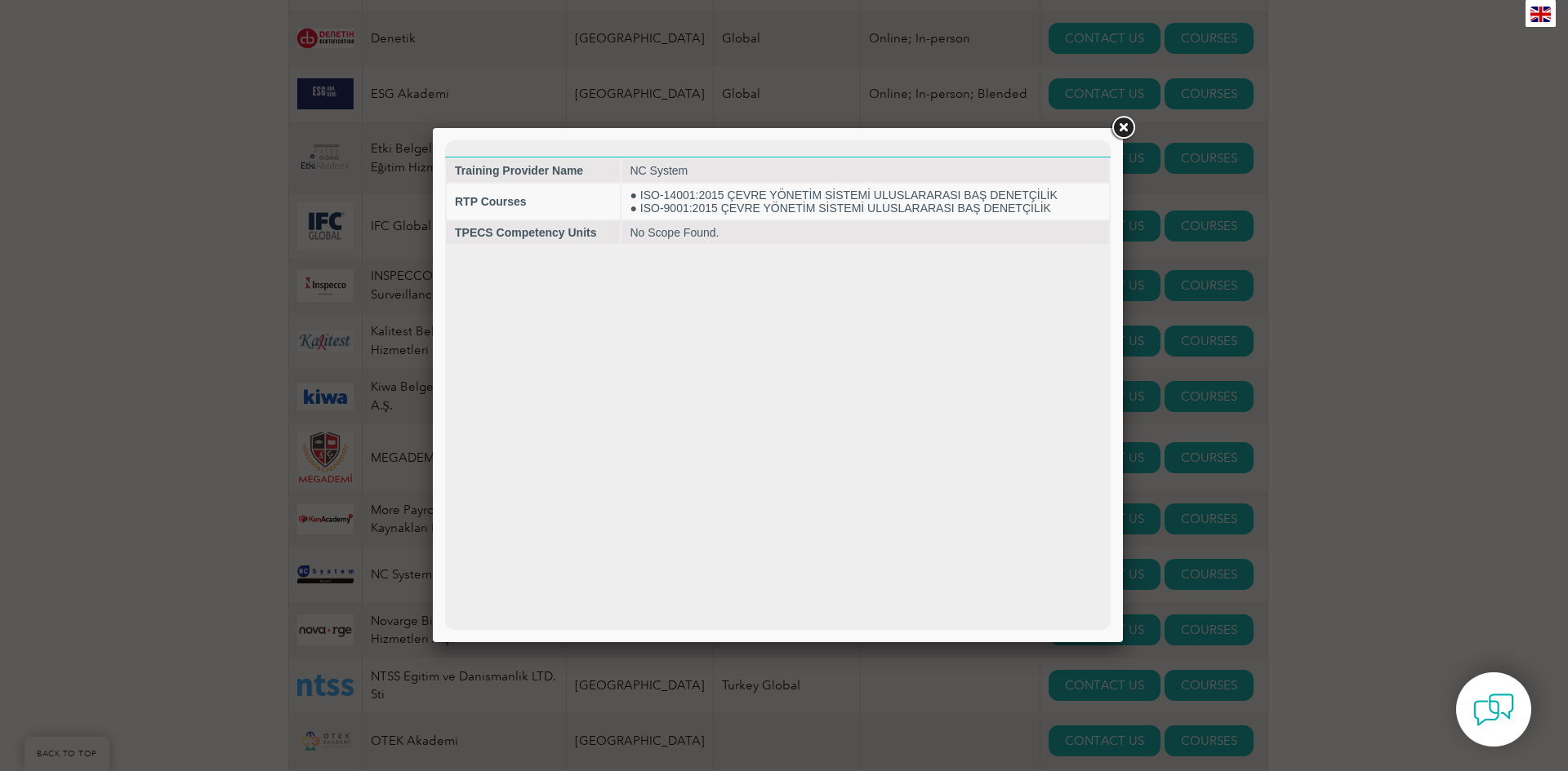
click at [1123, 124] on link at bounding box center [1123, 128] width 29 height 29
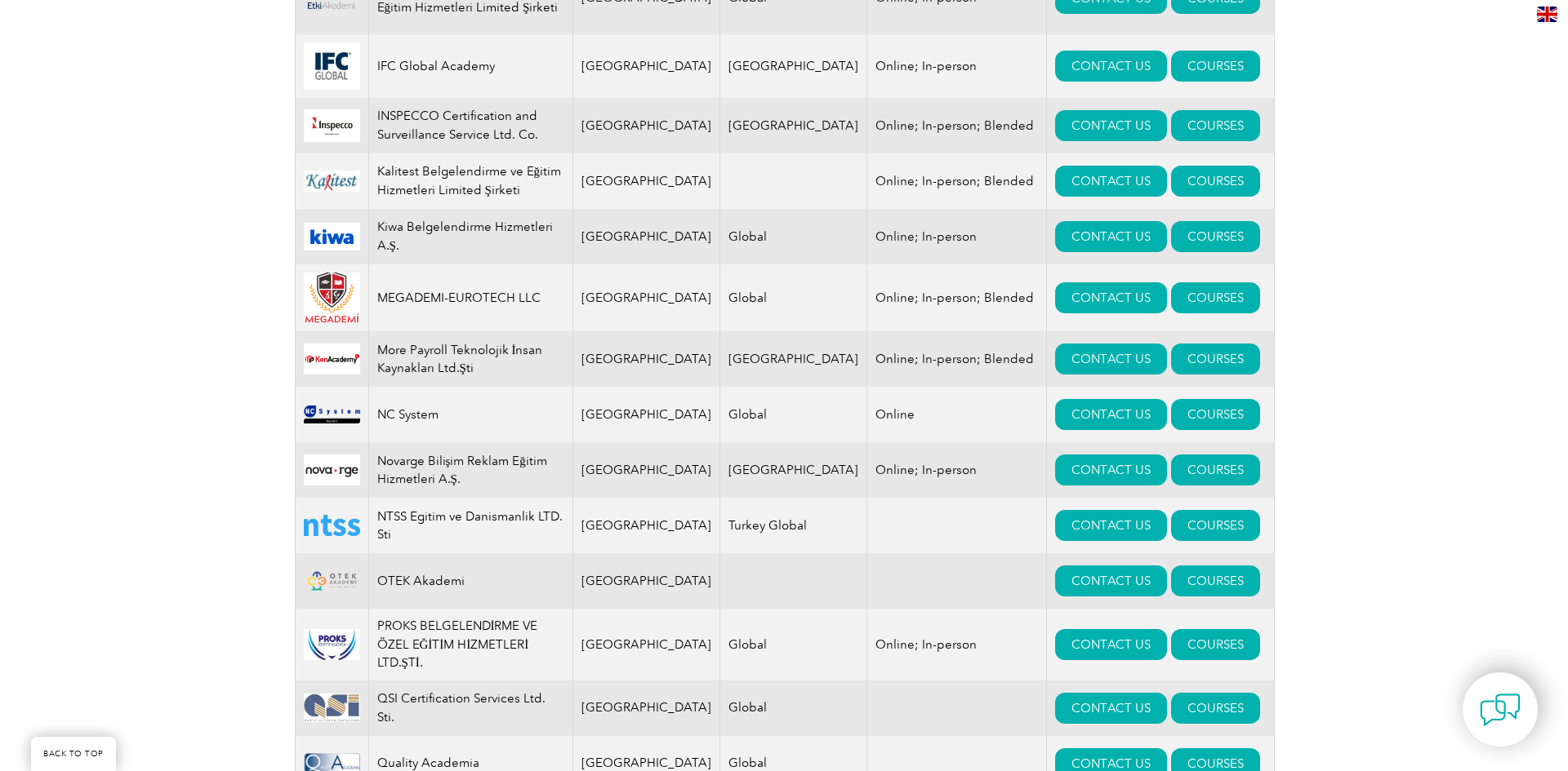
scroll to position [1387, 0]
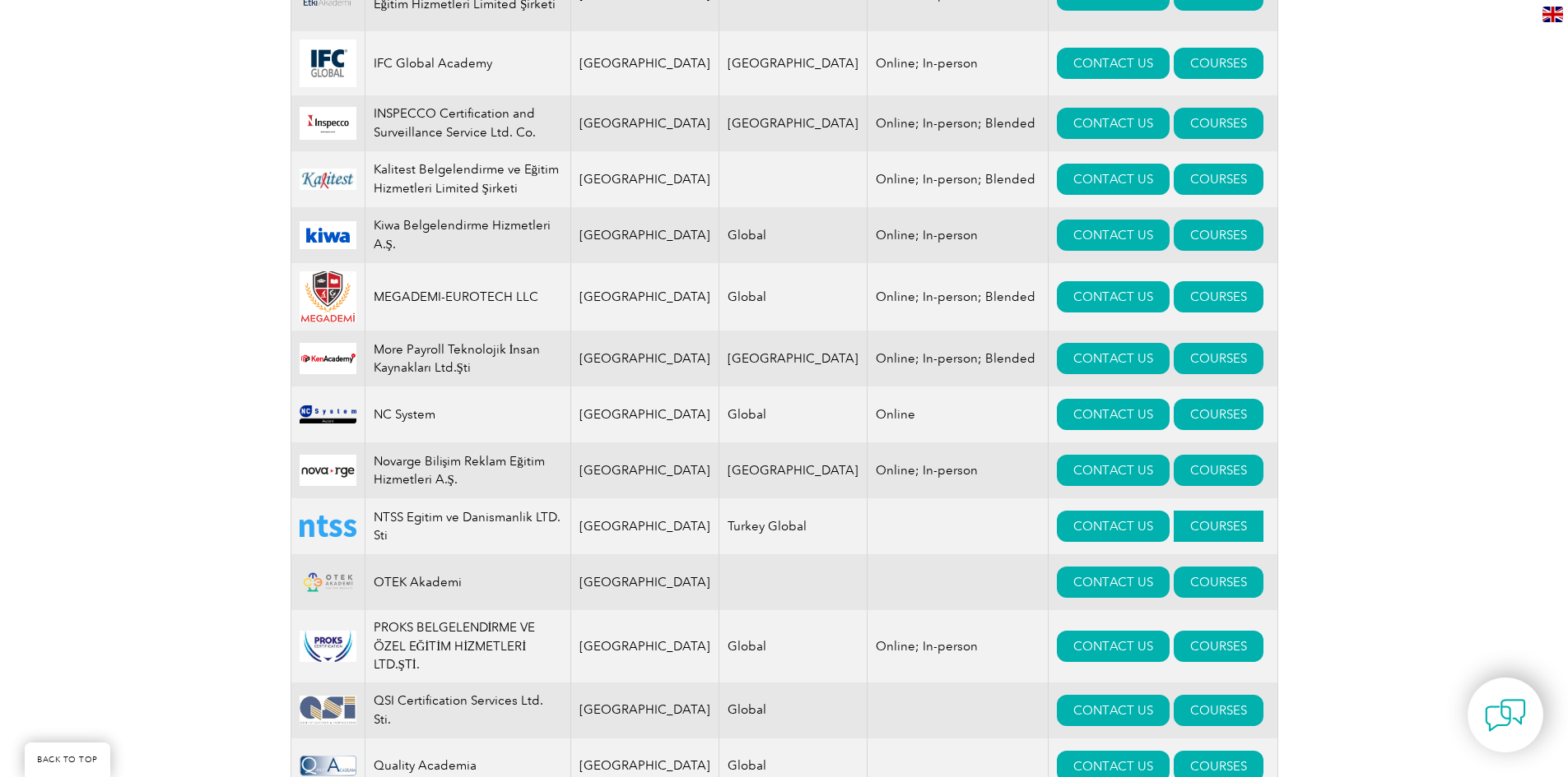
click at [1174, 511] on link "COURSES" at bounding box center [1218, 527] width 90 height 31
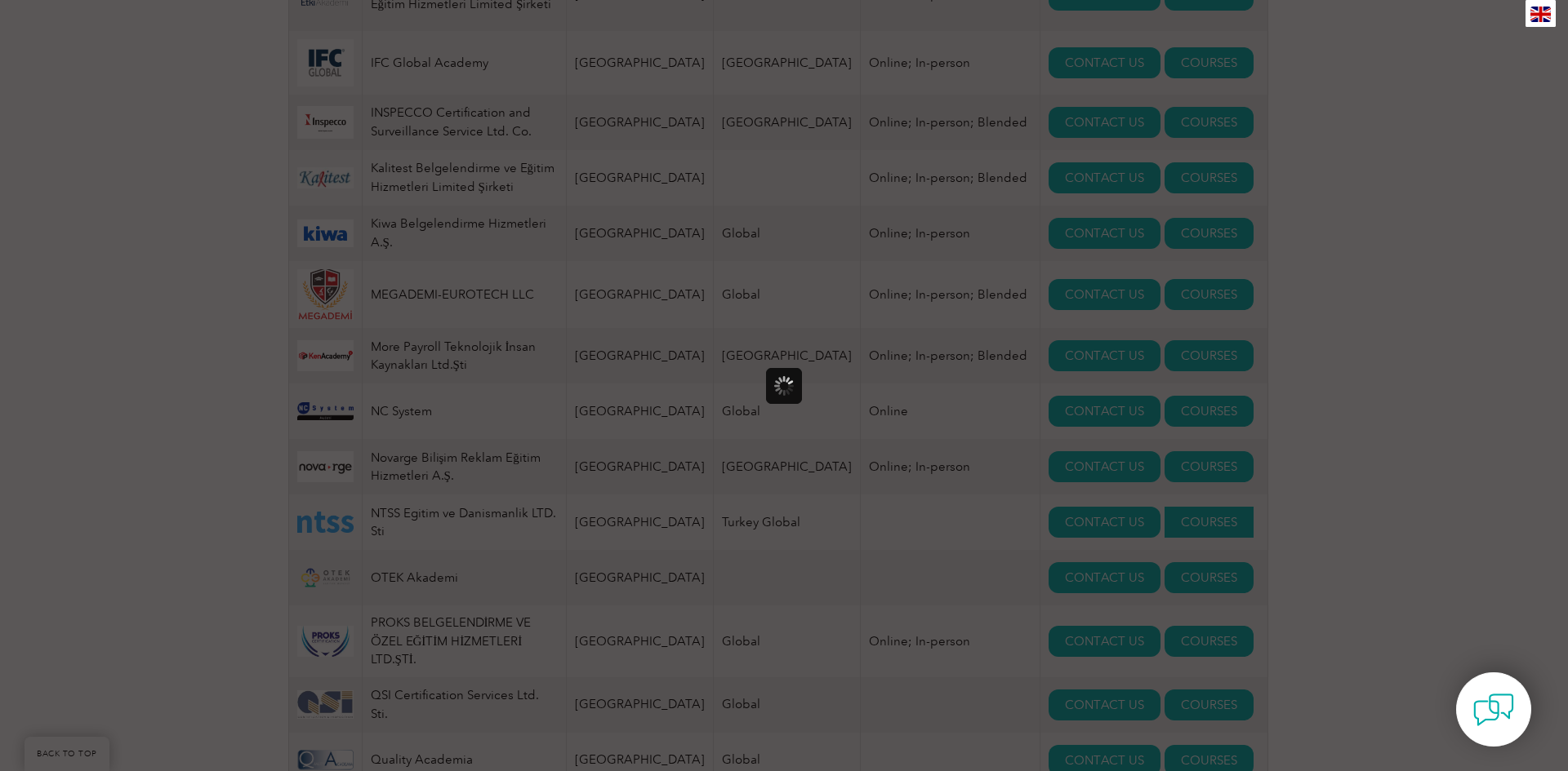
scroll to position [0, 0]
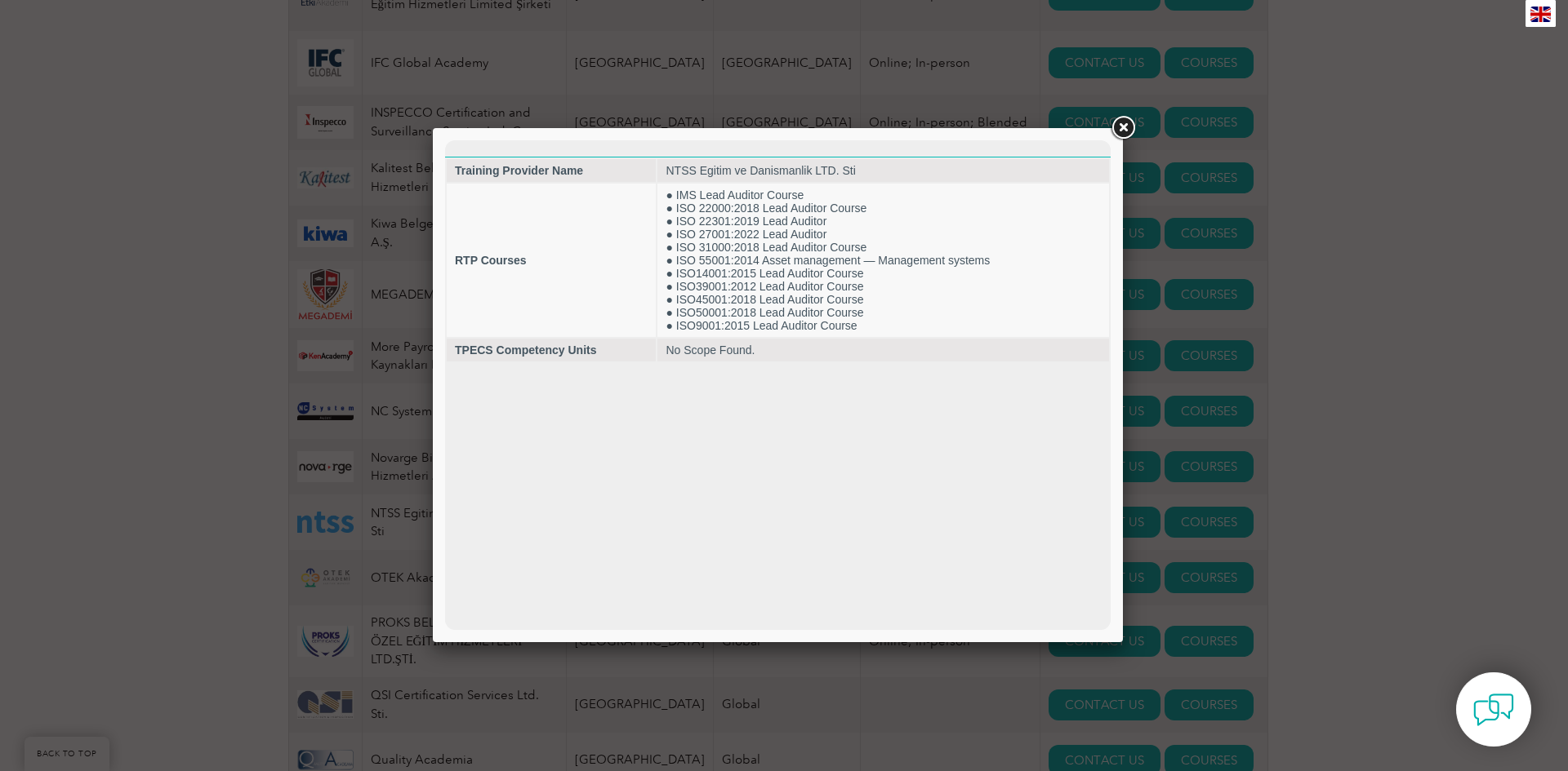
click at [1125, 125] on link at bounding box center [1123, 128] width 29 height 29
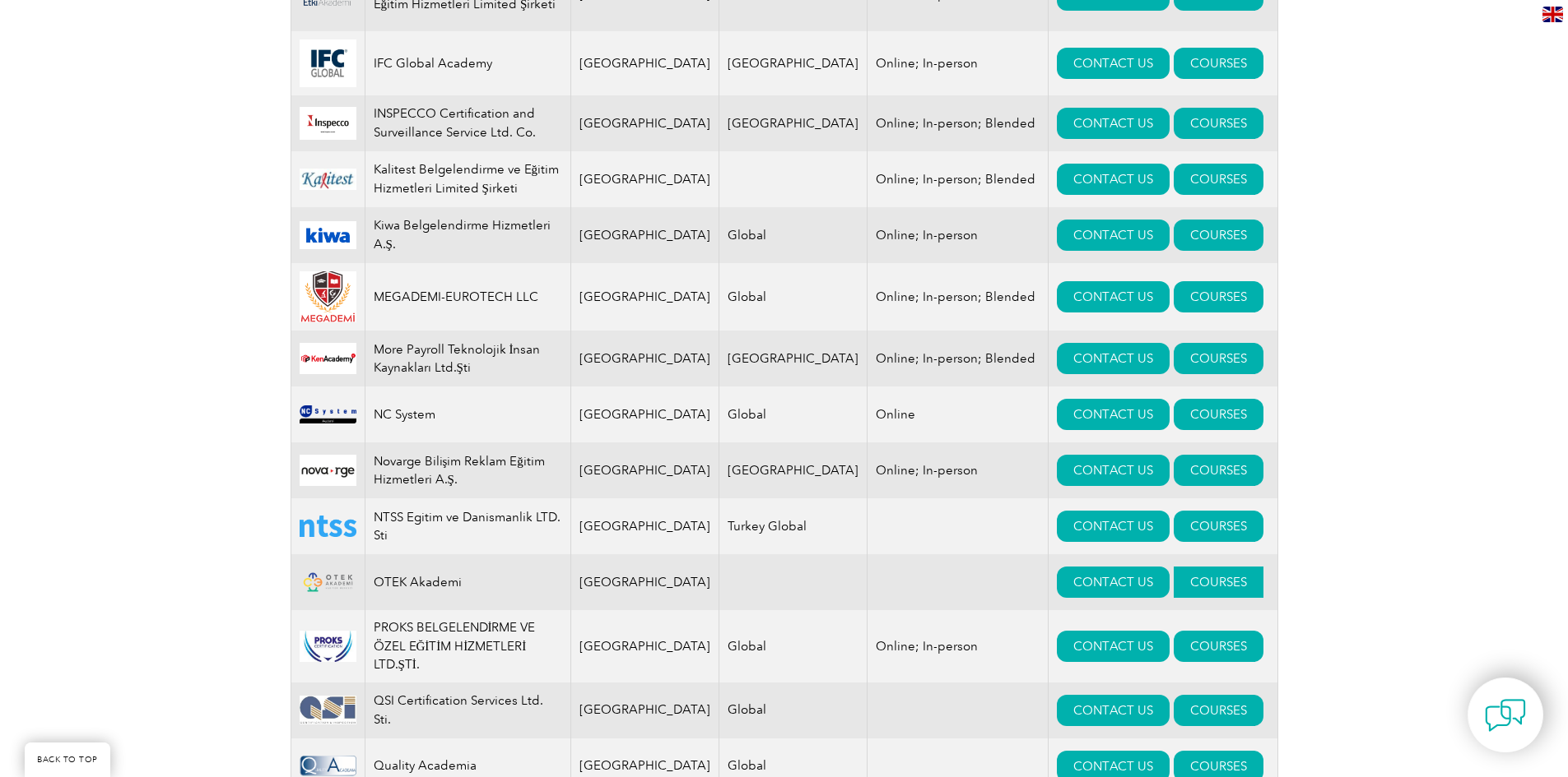
click at [1184, 567] on link "COURSES" at bounding box center [1218, 583] width 90 height 31
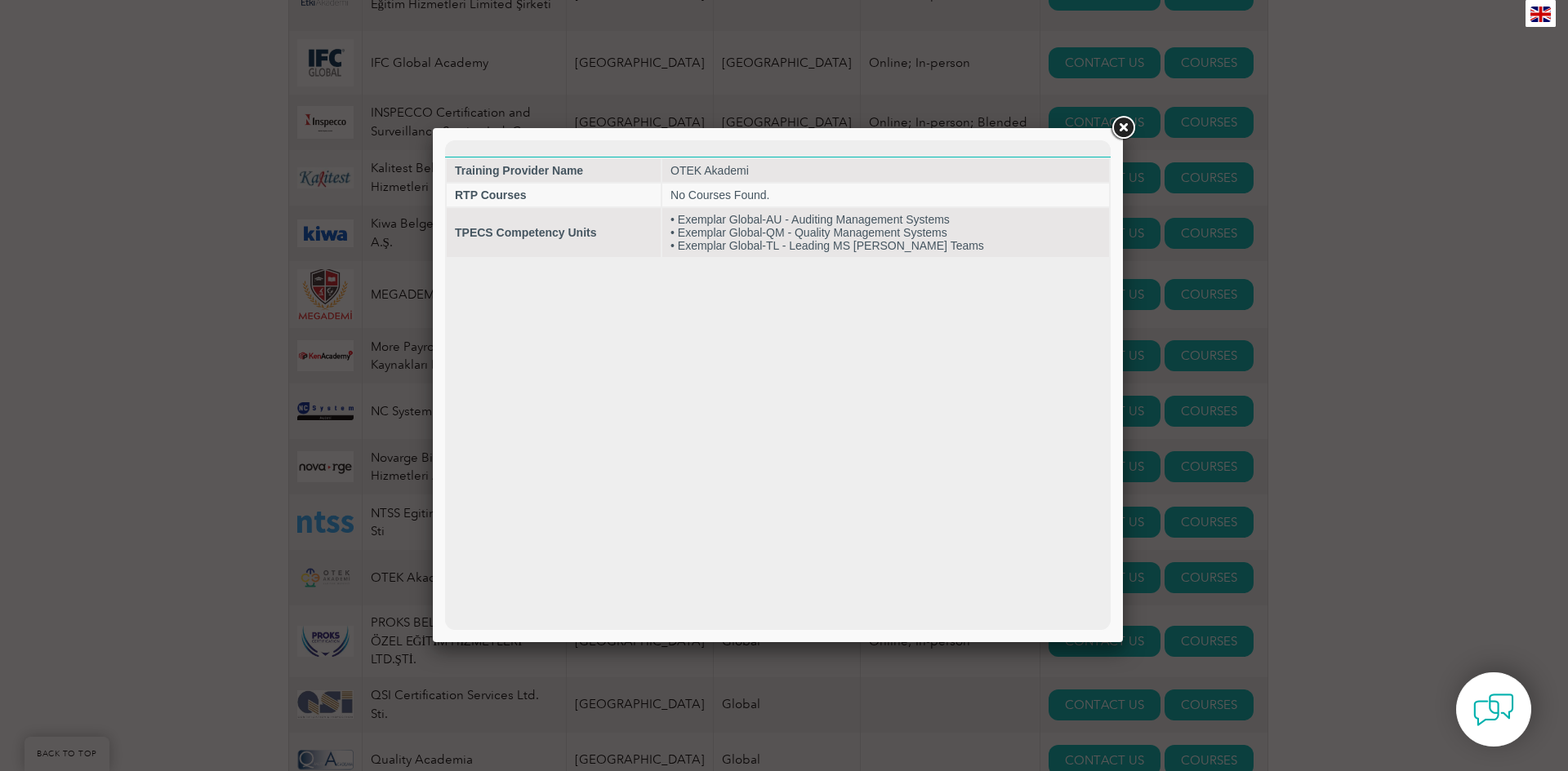
click at [1120, 127] on link at bounding box center [1123, 128] width 29 height 29
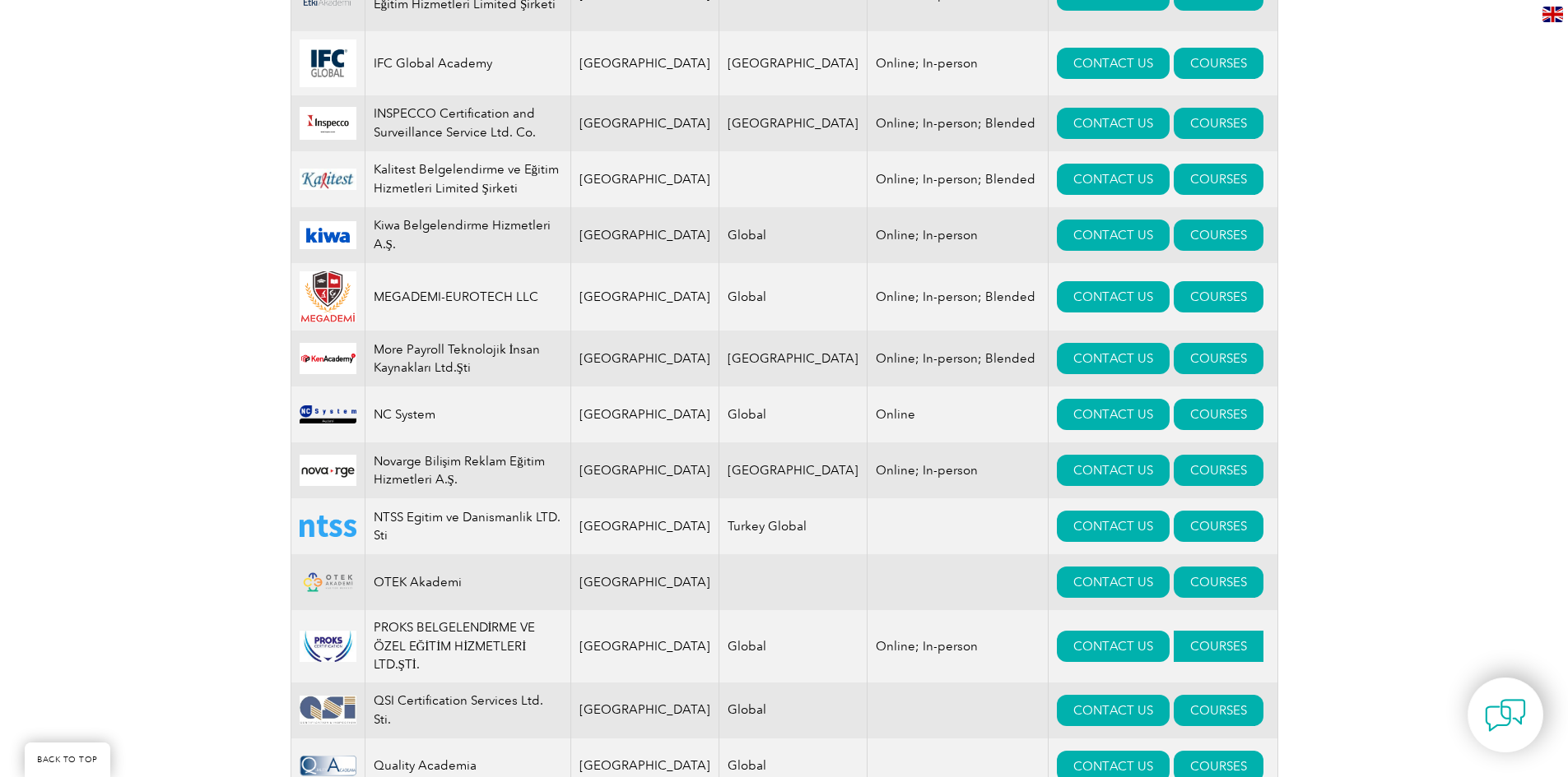
click at [1174, 630] on link "COURSES" at bounding box center [1218, 646] width 90 height 31
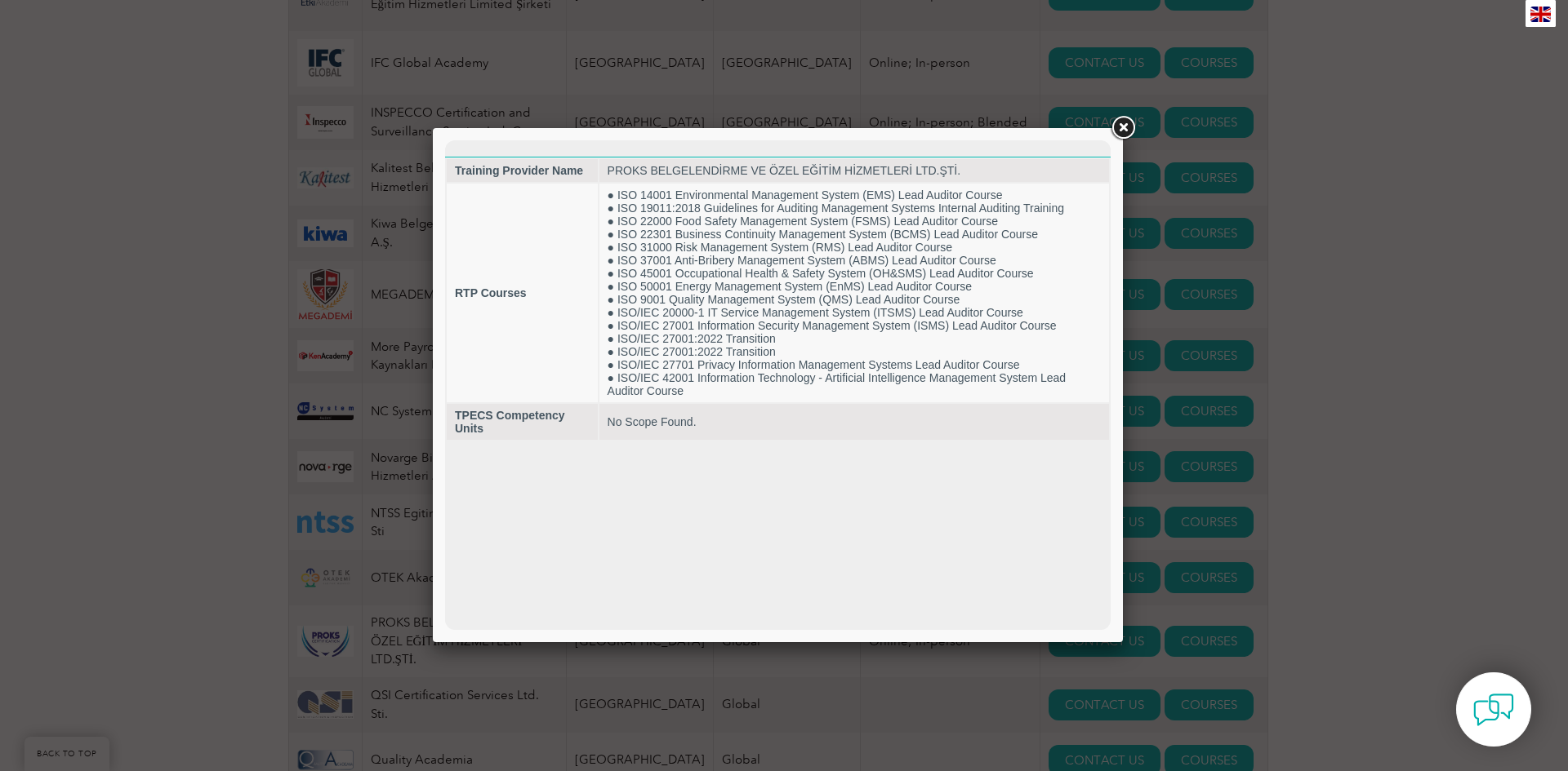
click at [1126, 129] on link at bounding box center [1123, 128] width 29 height 29
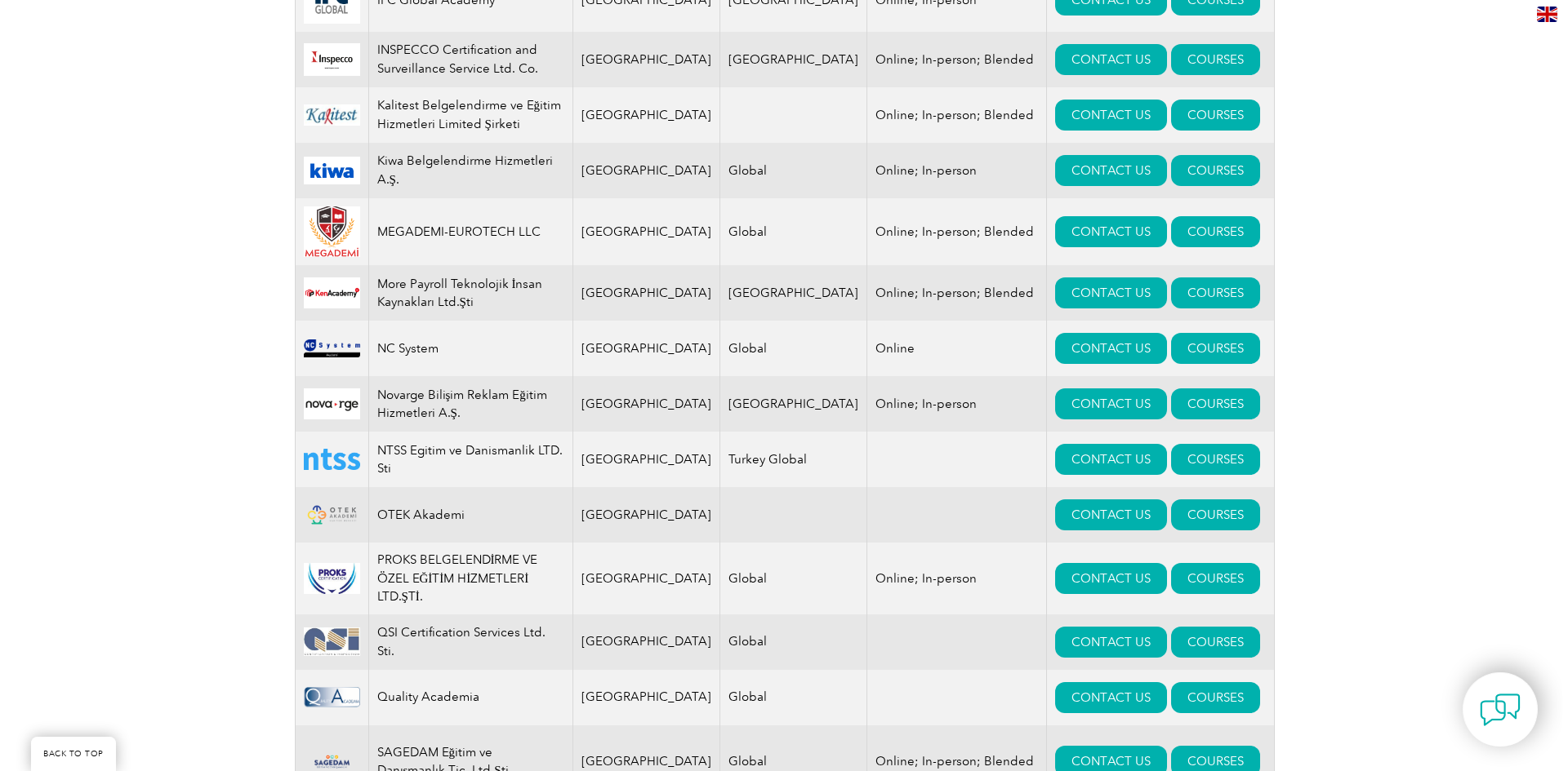
scroll to position [1469, 0]
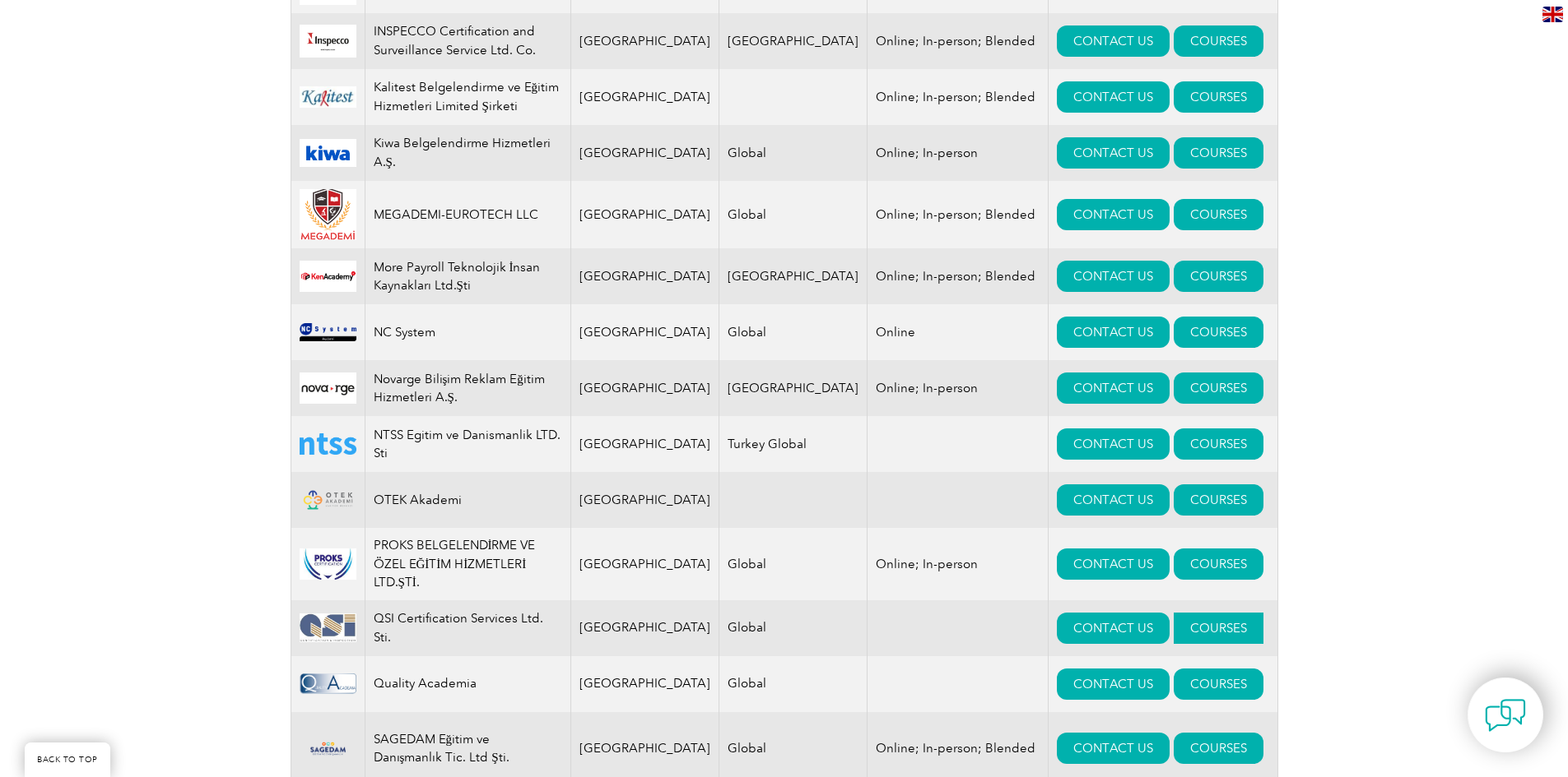
click at [1174, 613] on link "COURSES" at bounding box center [1218, 629] width 90 height 31
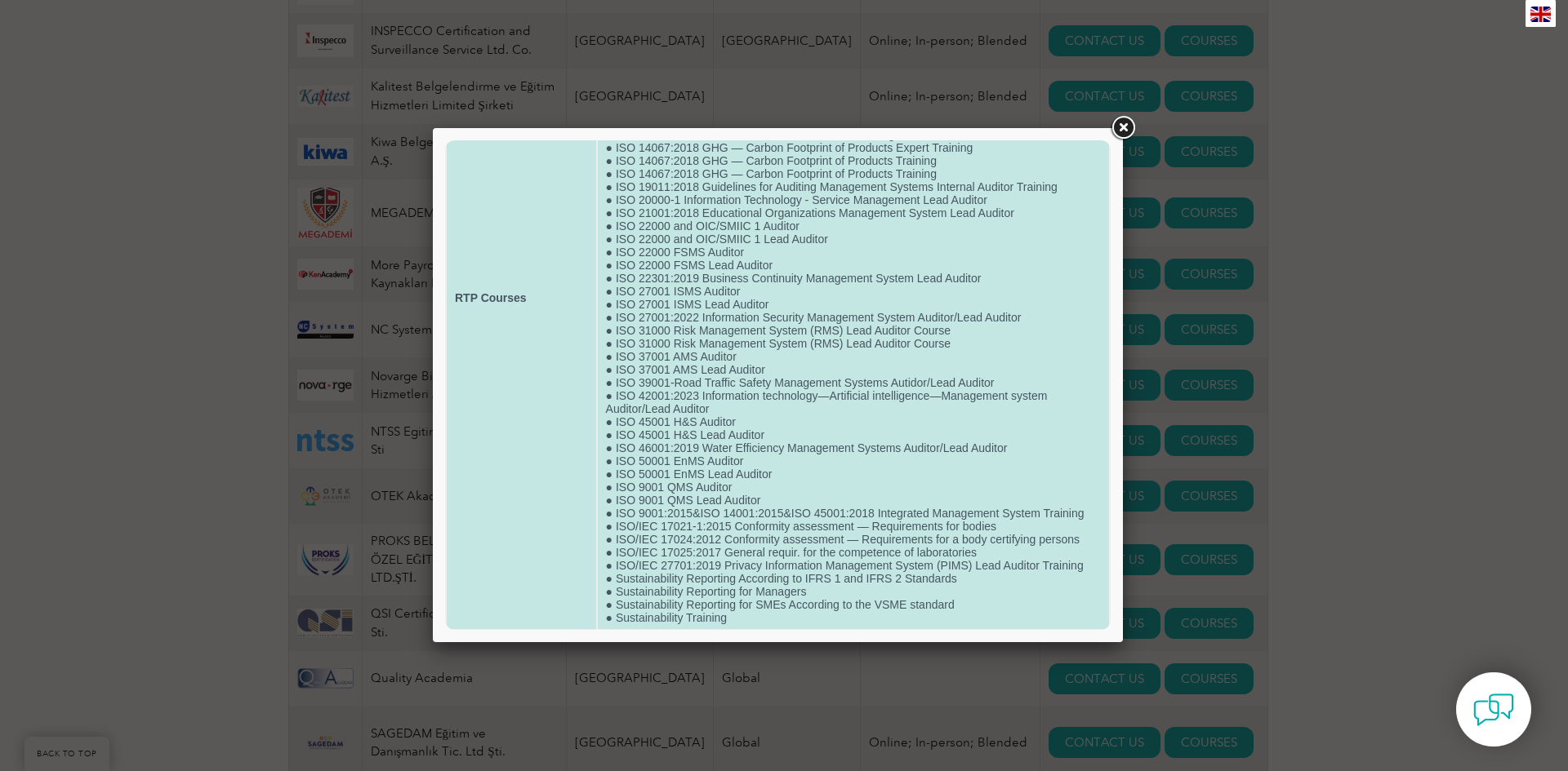
scroll to position [255, 0]
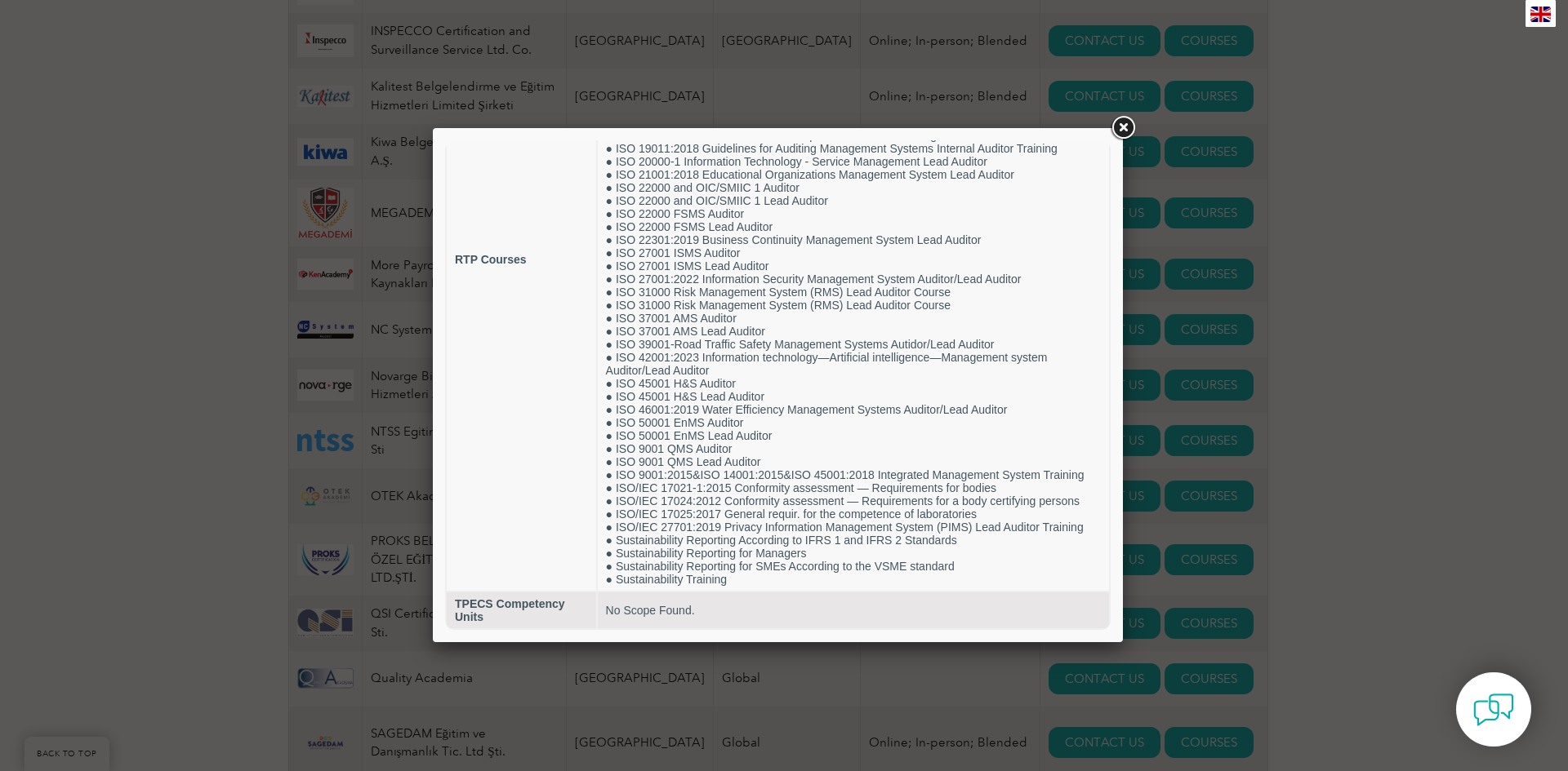
click at [1126, 122] on link at bounding box center [1123, 128] width 29 height 29
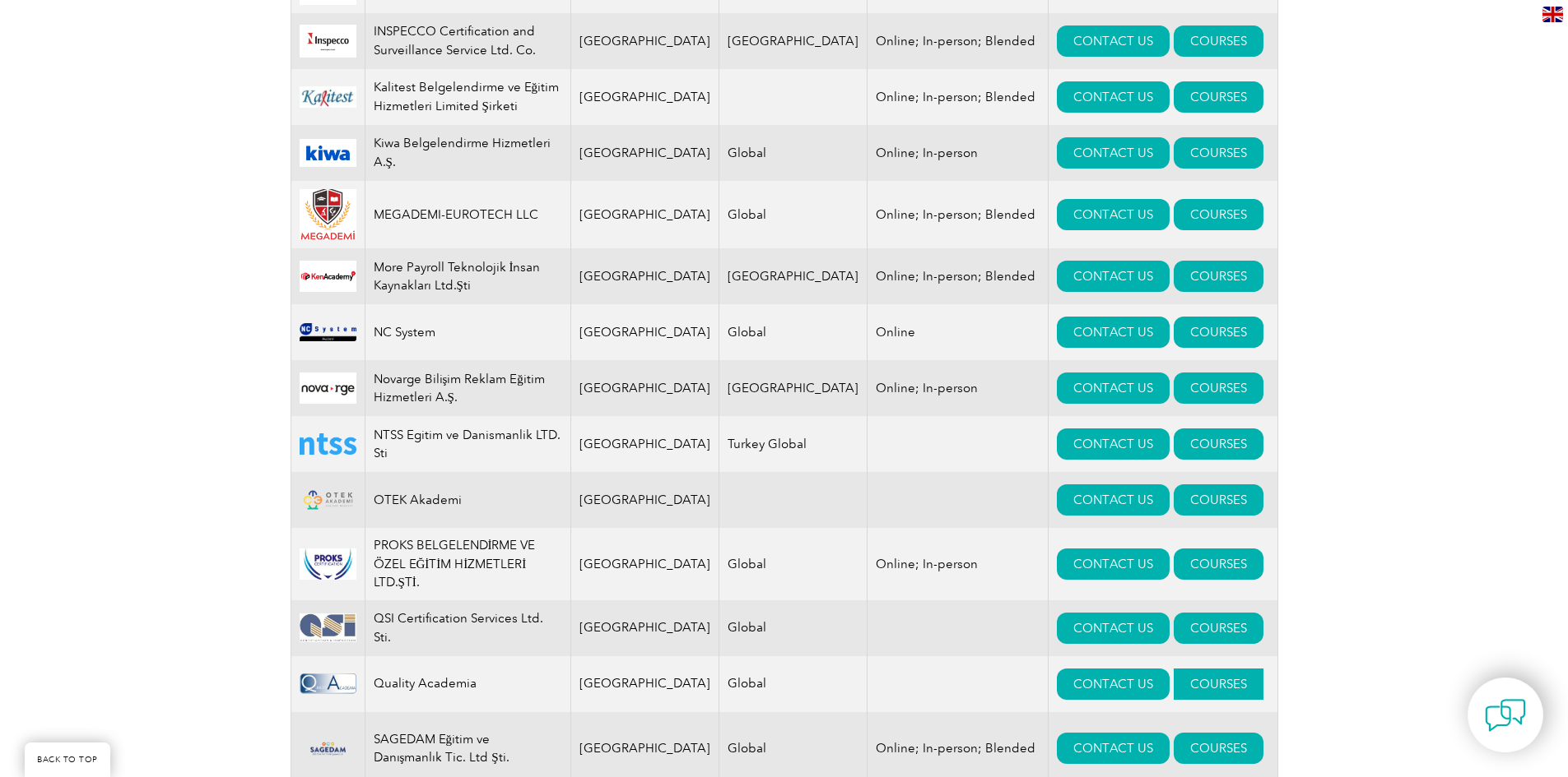
click at [1185, 669] on link "COURSES" at bounding box center [1218, 685] width 90 height 31
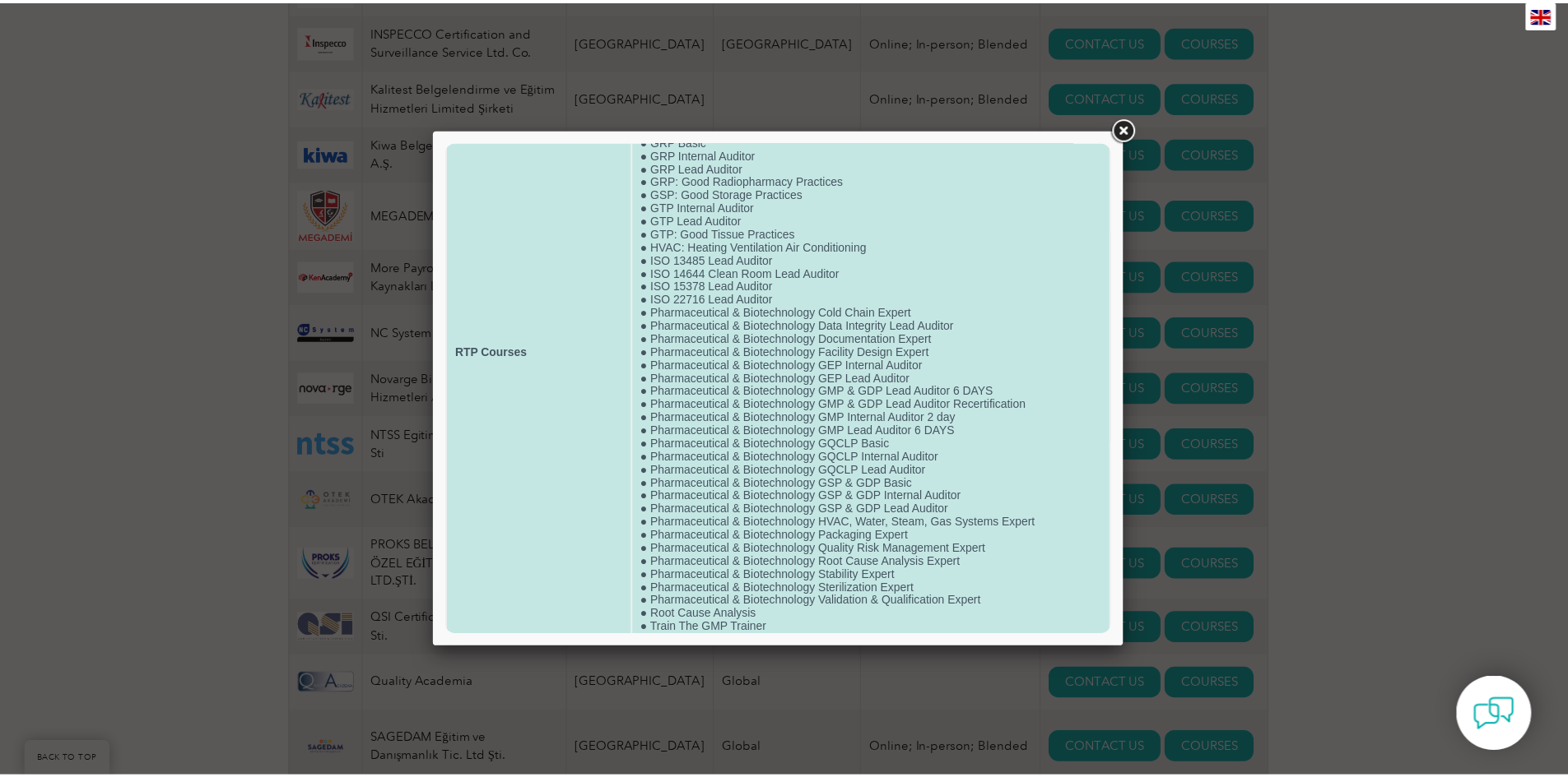
scroll to position [152, 0]
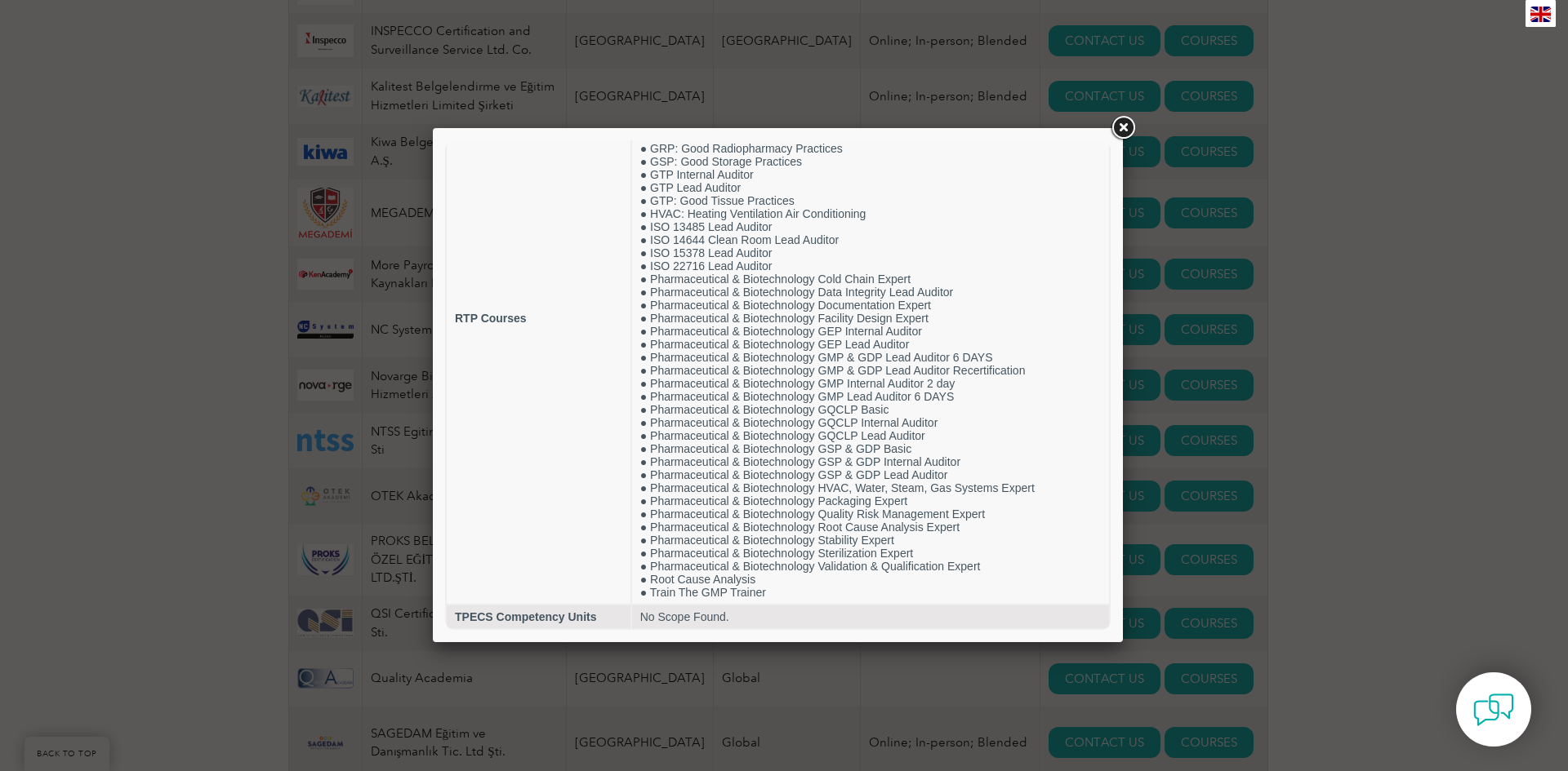
click at [1119, 130] on link at bounding box center [1123, 128] width 29 height 29
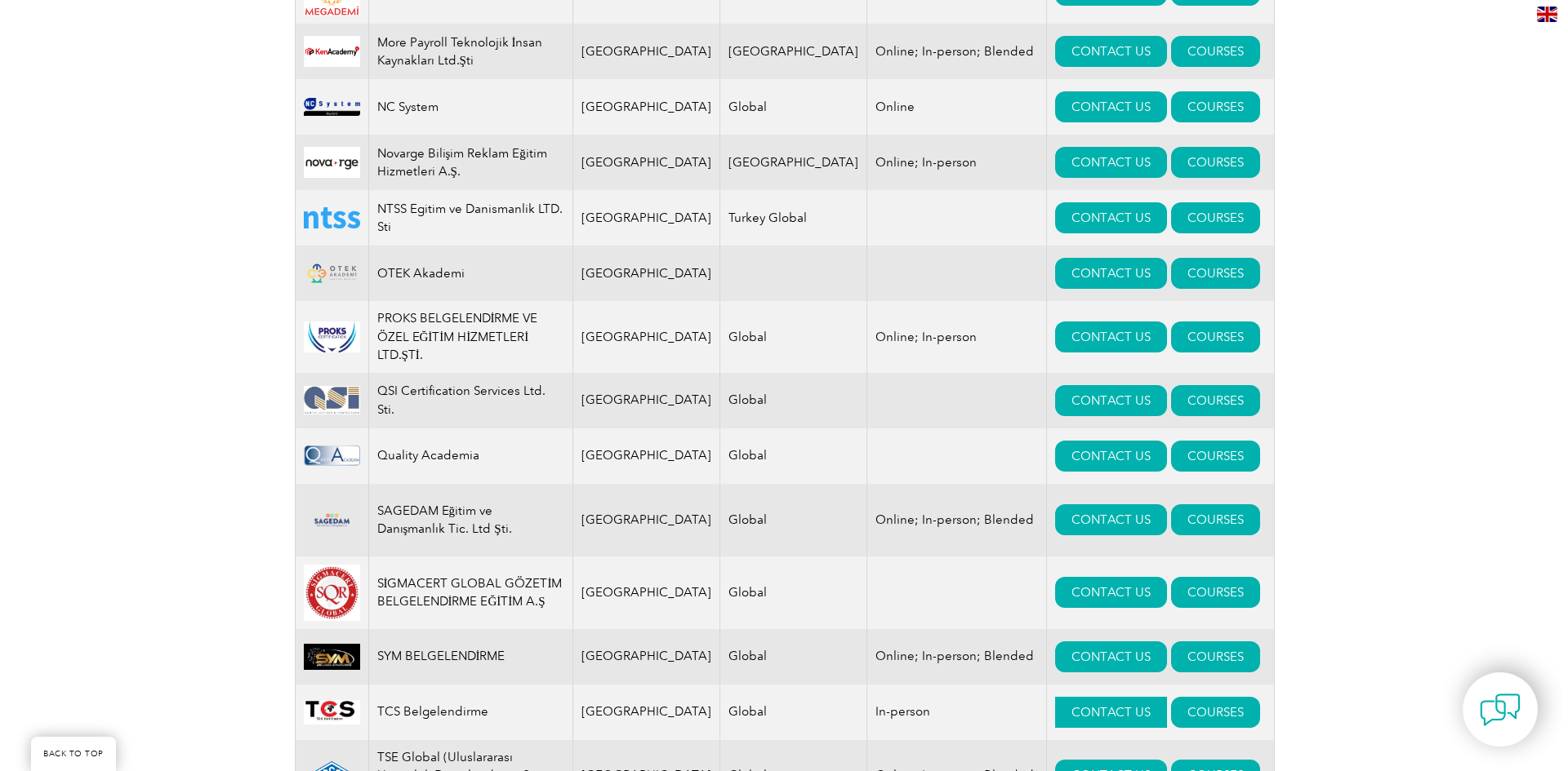
scroll to position [1713, 0]
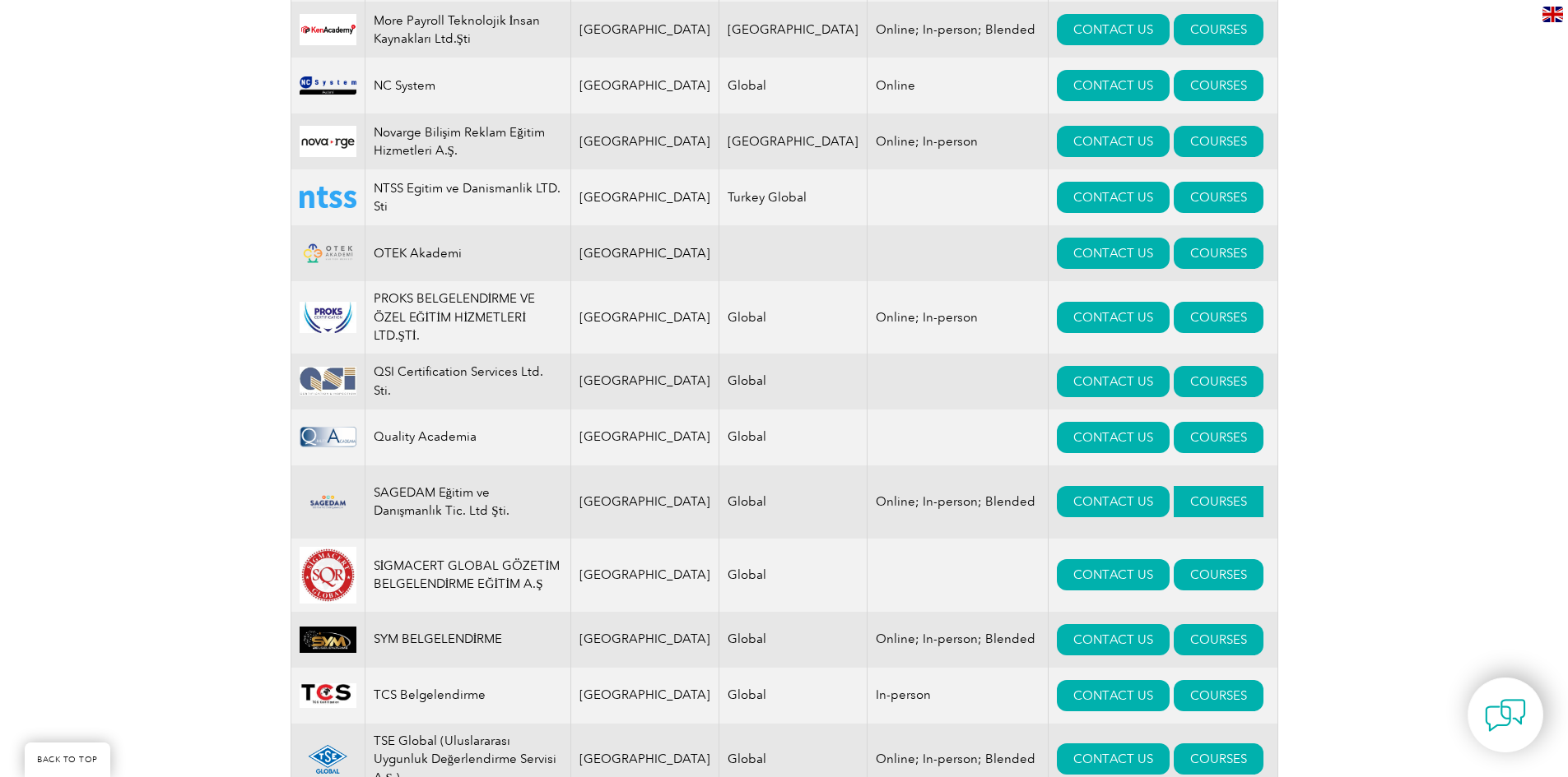
click at [1193, 486] on link "COURSES" at bounding box center [1218, 501] width 90 height 31
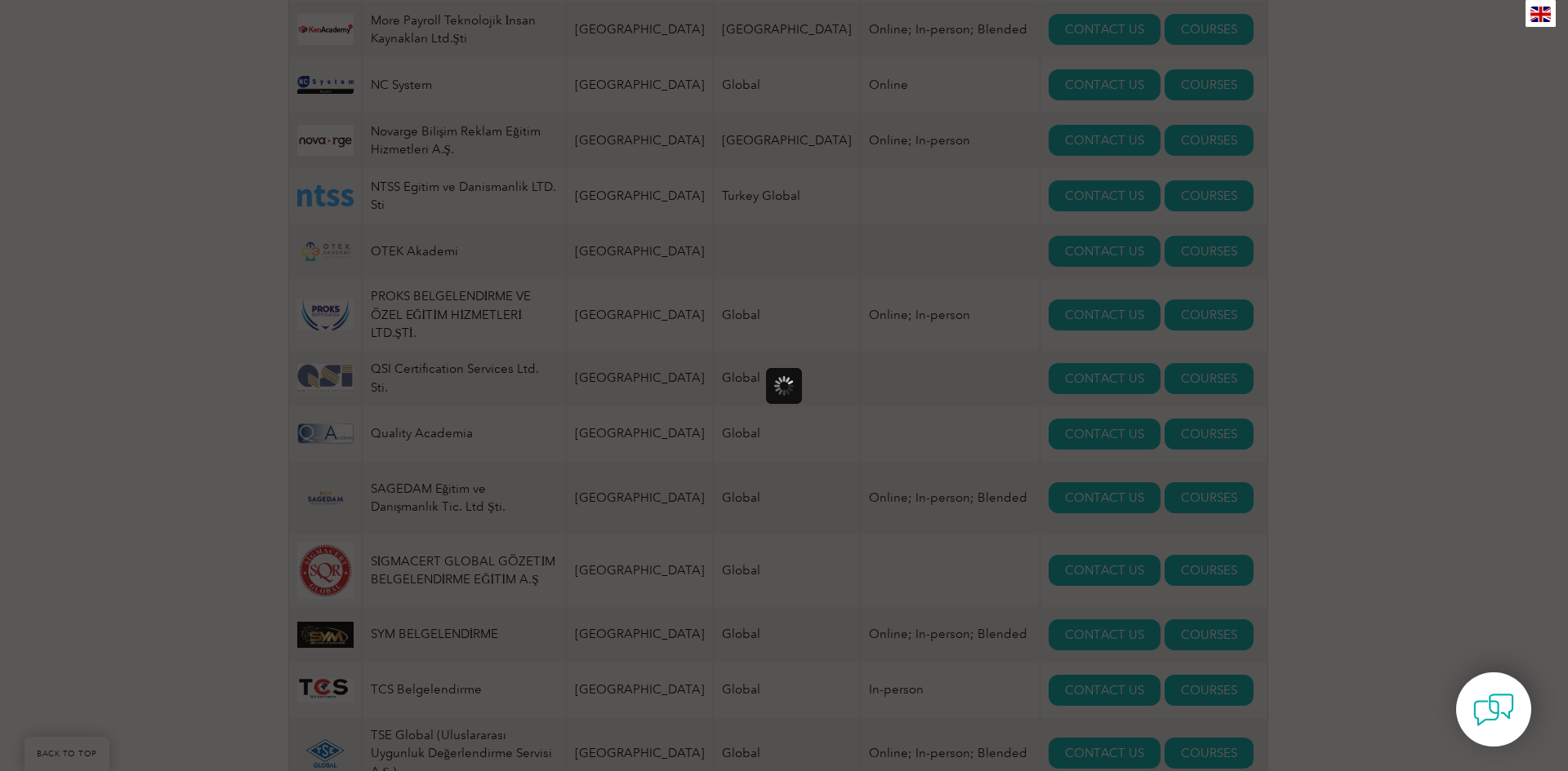
scroll to position [0, 0]
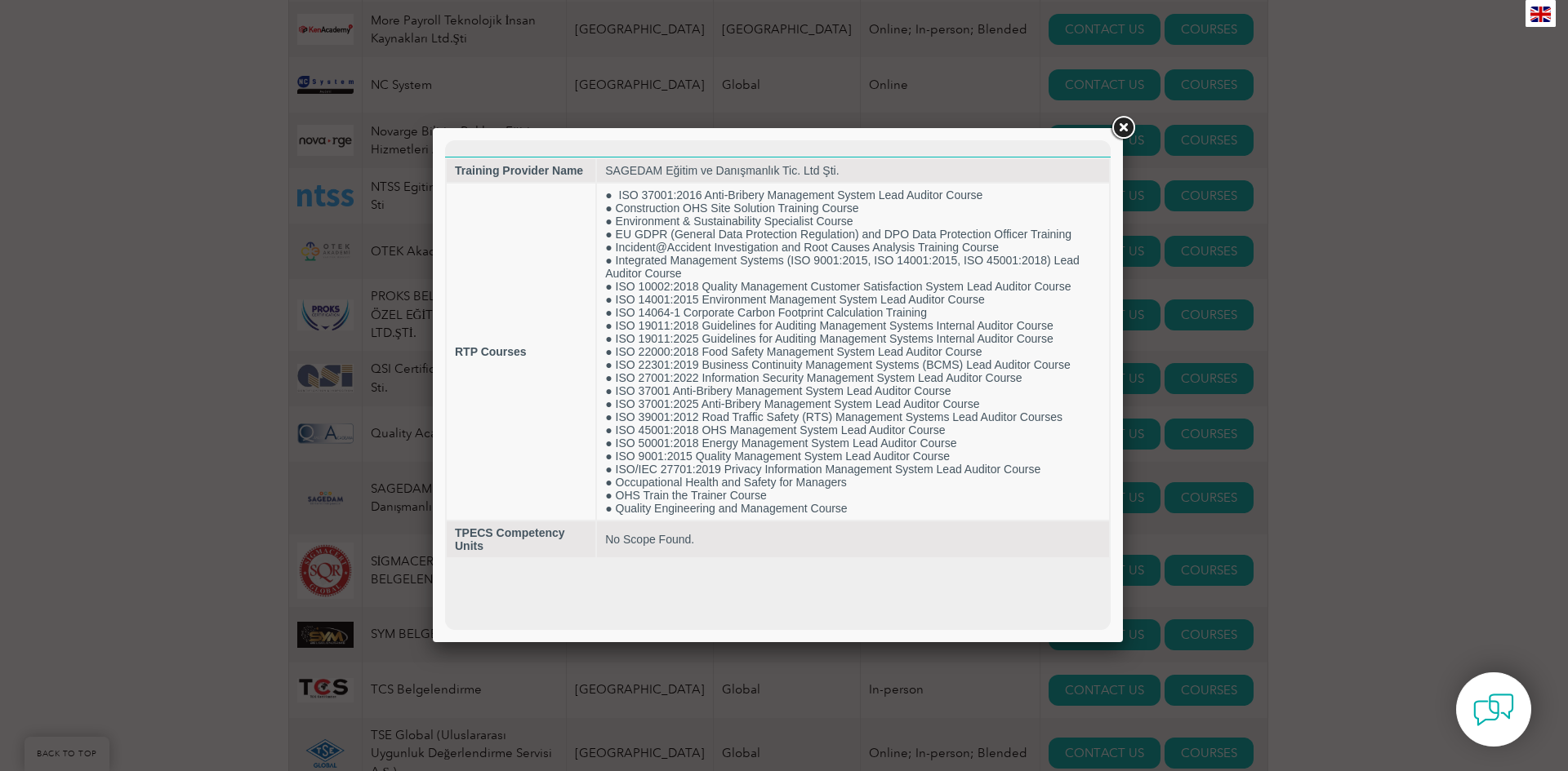
click at [1120, 133] on link at bounding box center [1123, 128] width 29 height 29
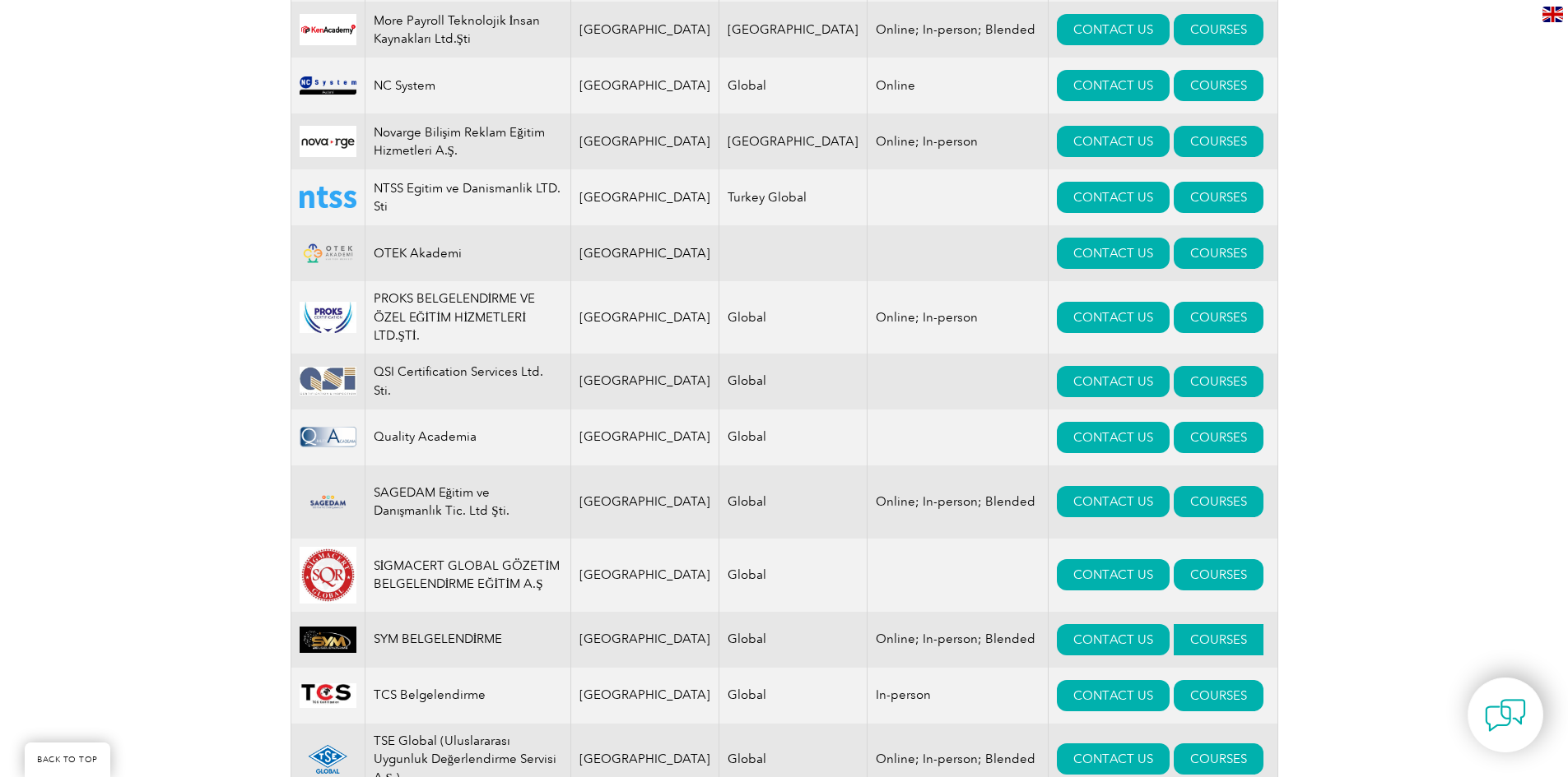
click at [1174, 624] on link "COURSES" at bounding box center [1218, 640] width 90 height 31
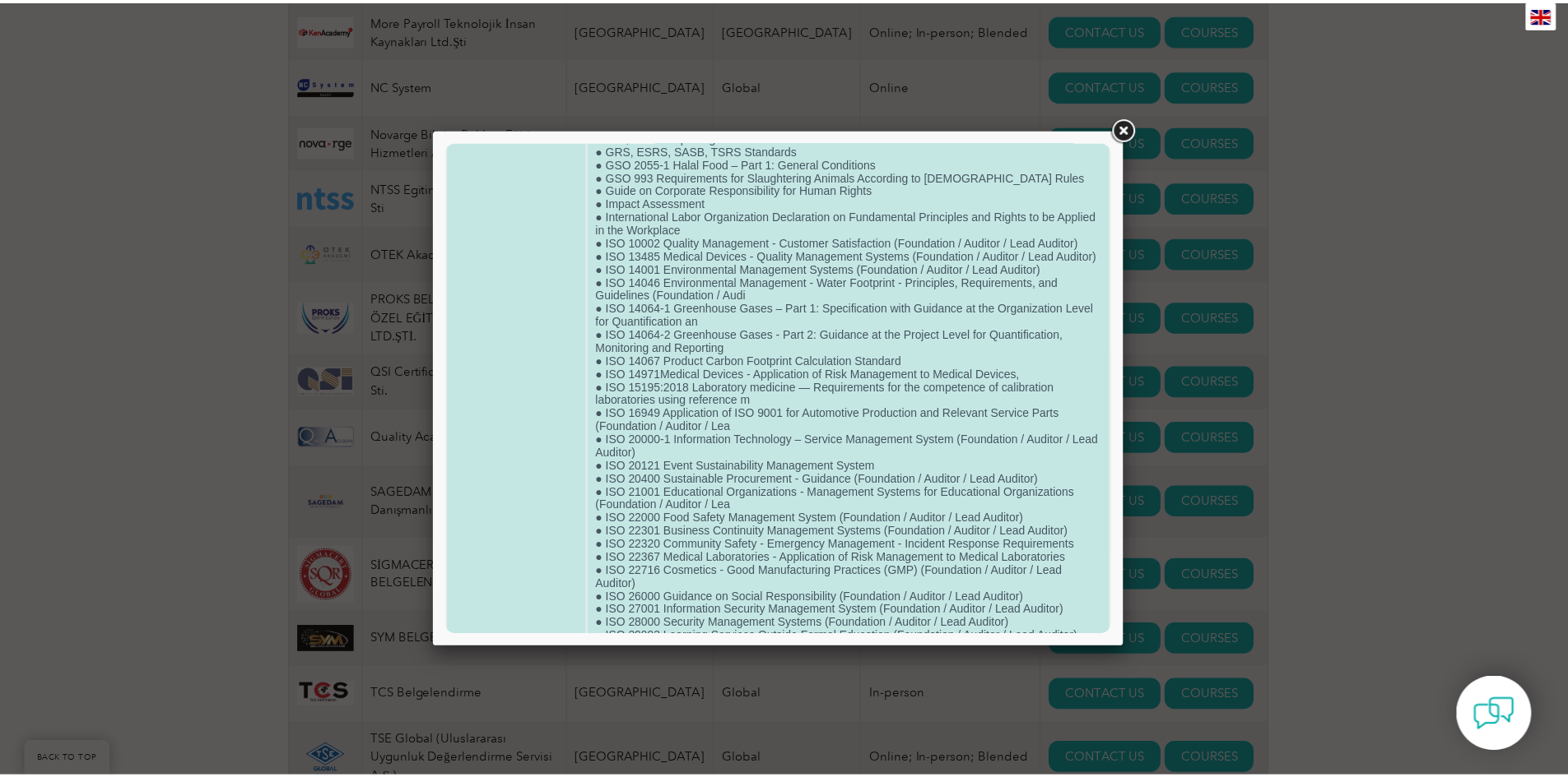
scroll to position [247, 0]
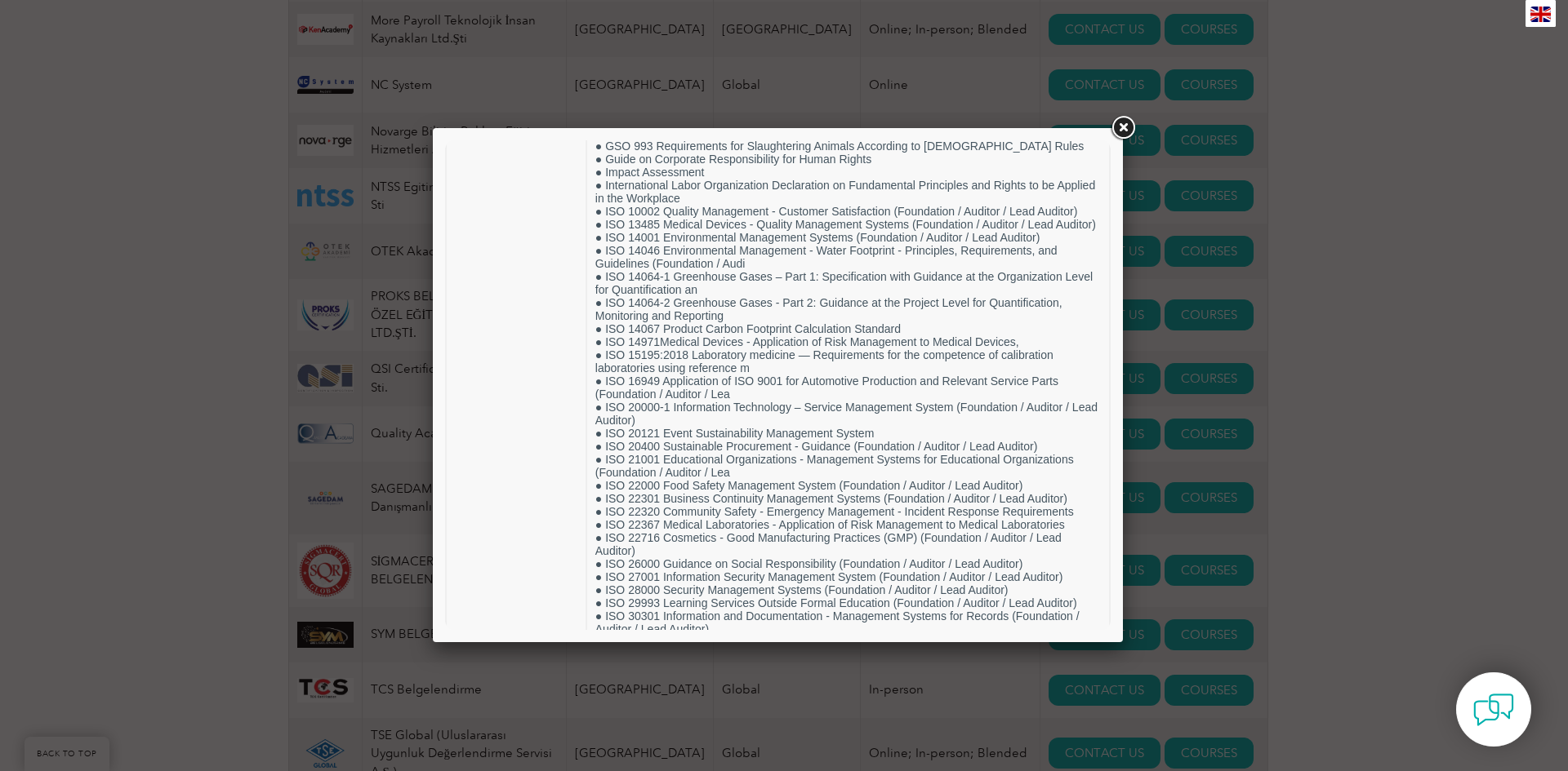
click at [1127, 125] on link at bounding box center [1123, 128] width 29 height 29
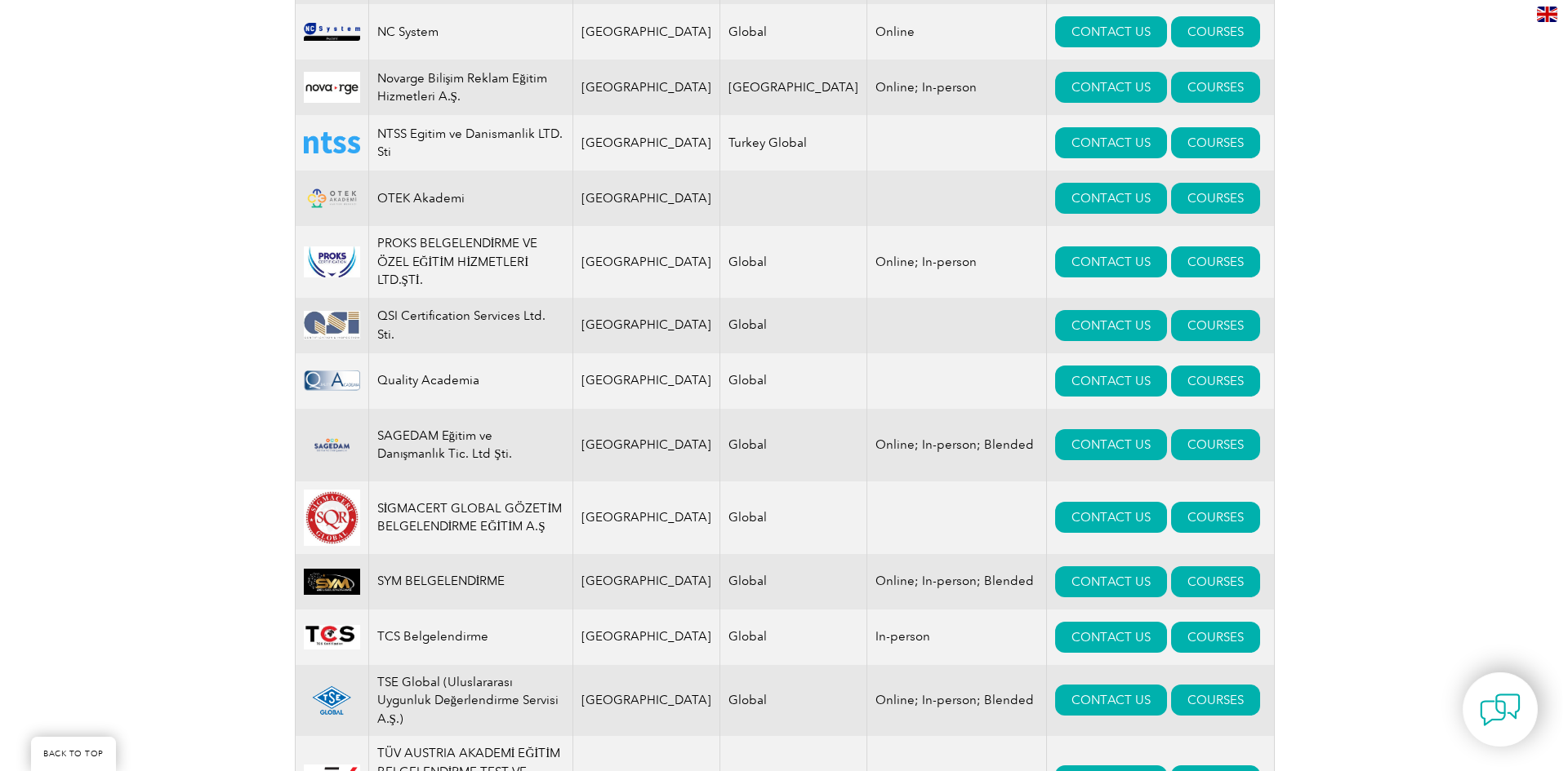
scroll to position [1796, 0]
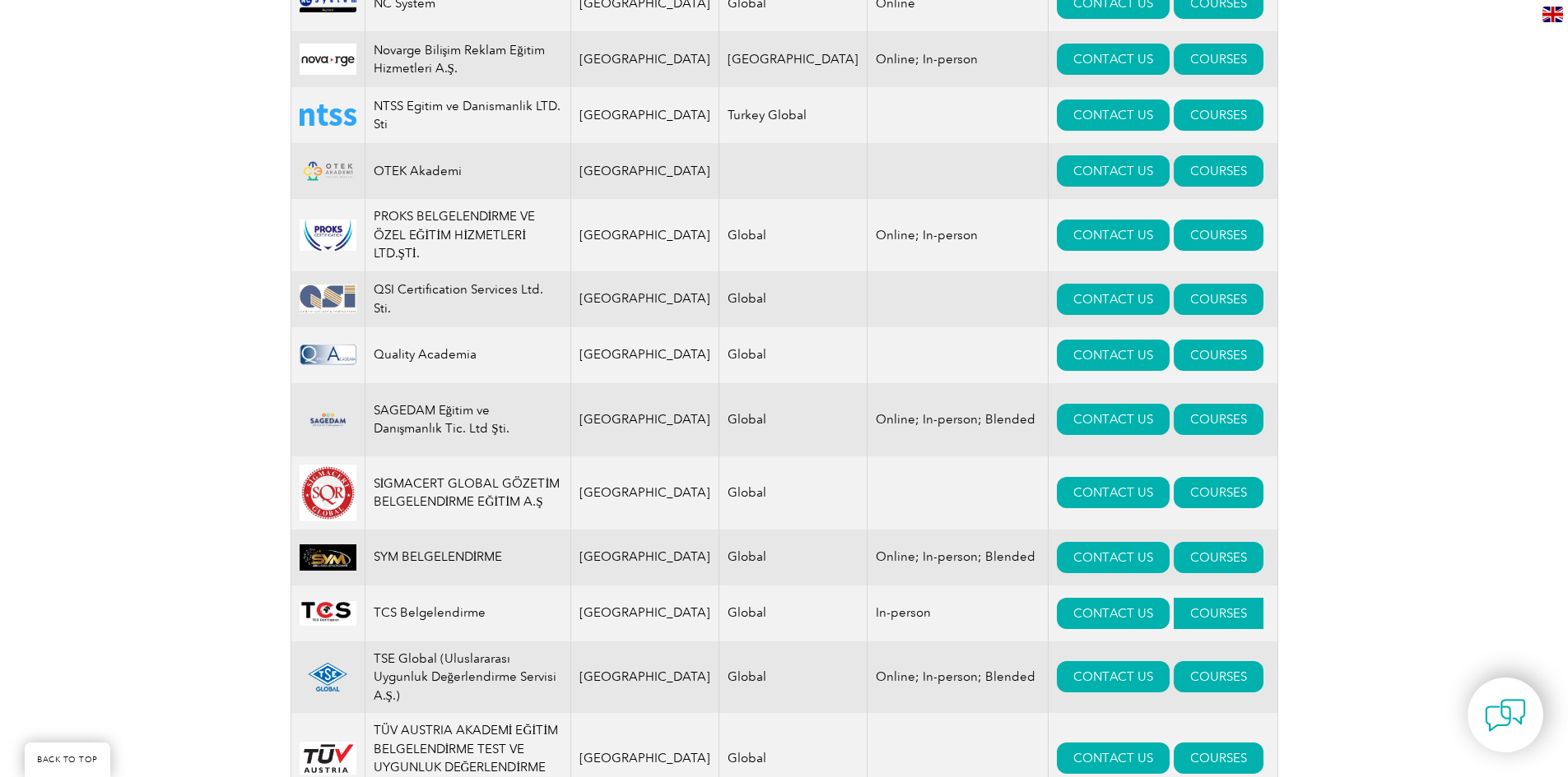
click at [1174, 598] on link "COURSES" at bounding box center [1218, 614] width 90 height 31
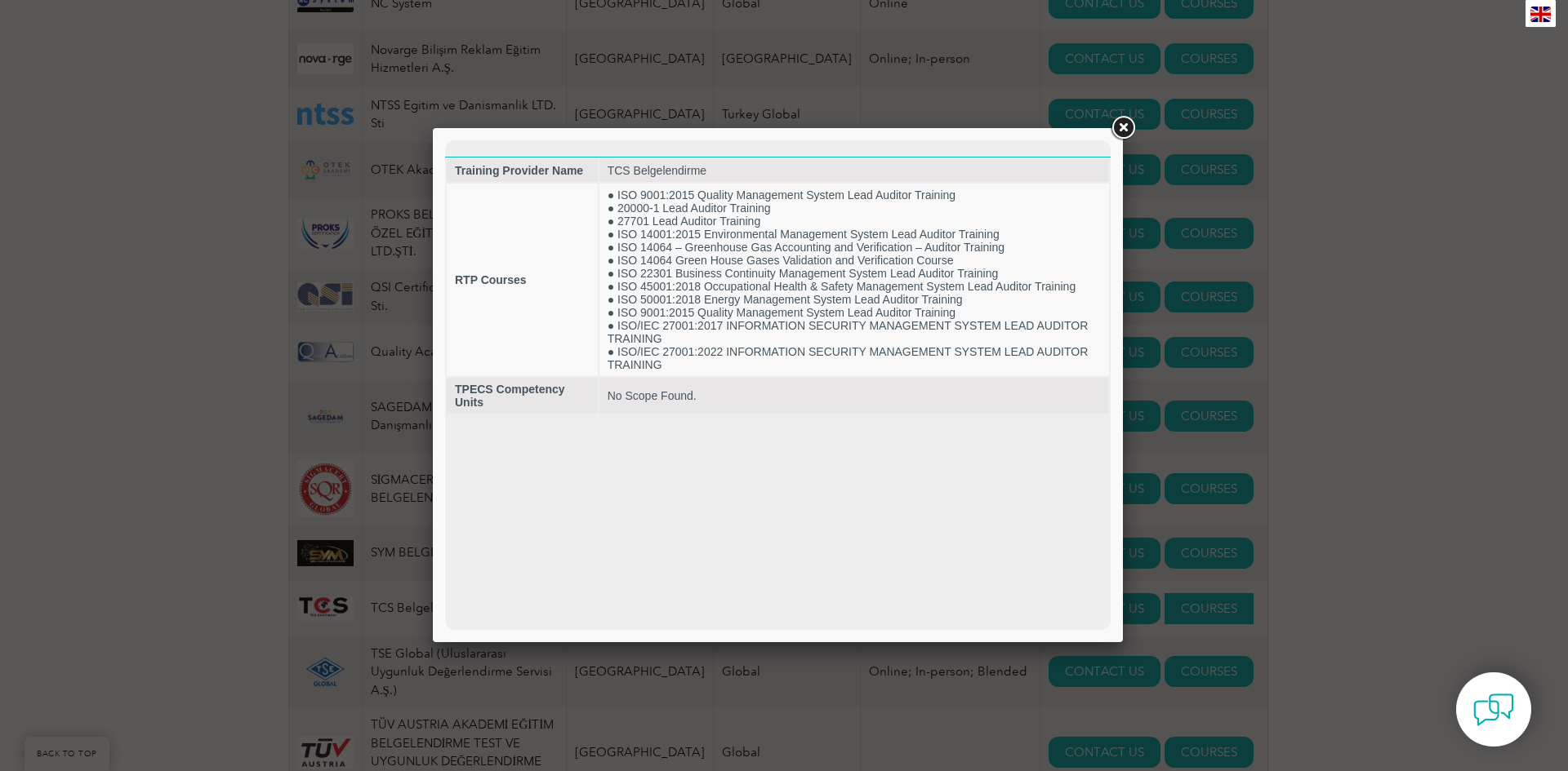
scroll to position [0, 0]
click at [1122, 122] on link at bounding box center [1123, 128] width 29 height 29
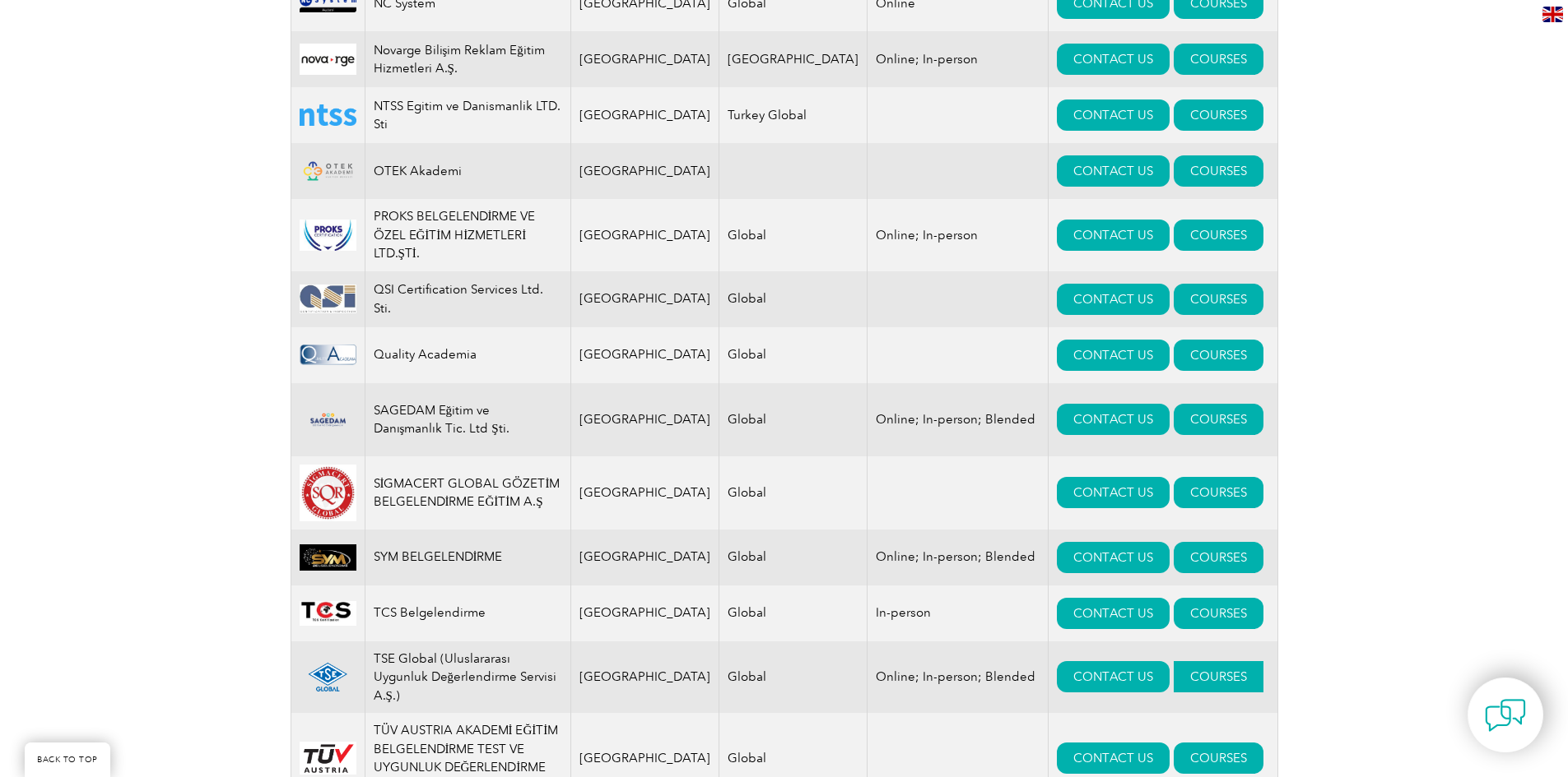
click at [1174, 661] on link "COURSES" at bounding box center [1218, 677] width 90 height 31
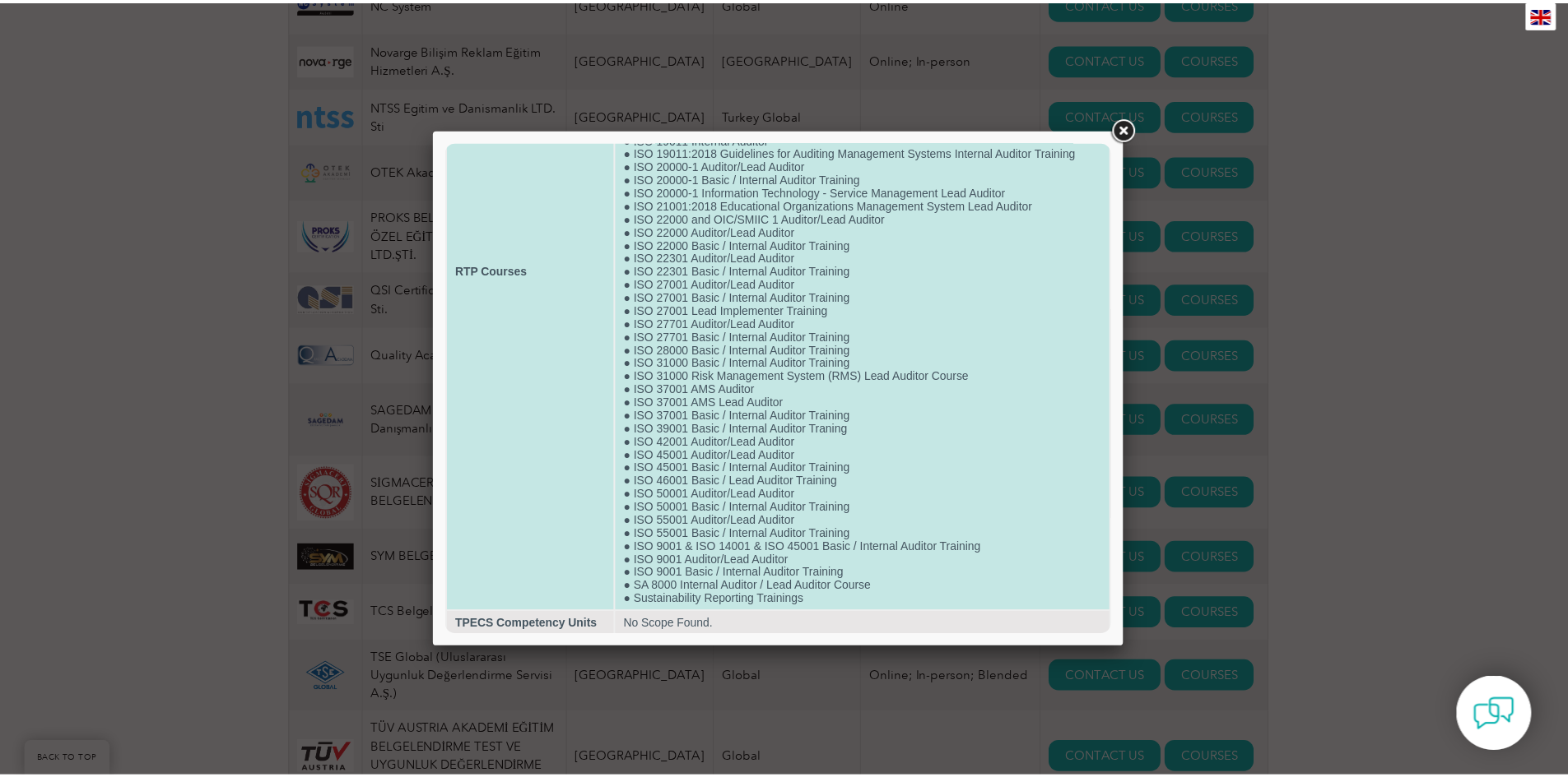
scroll to position [257, 0]
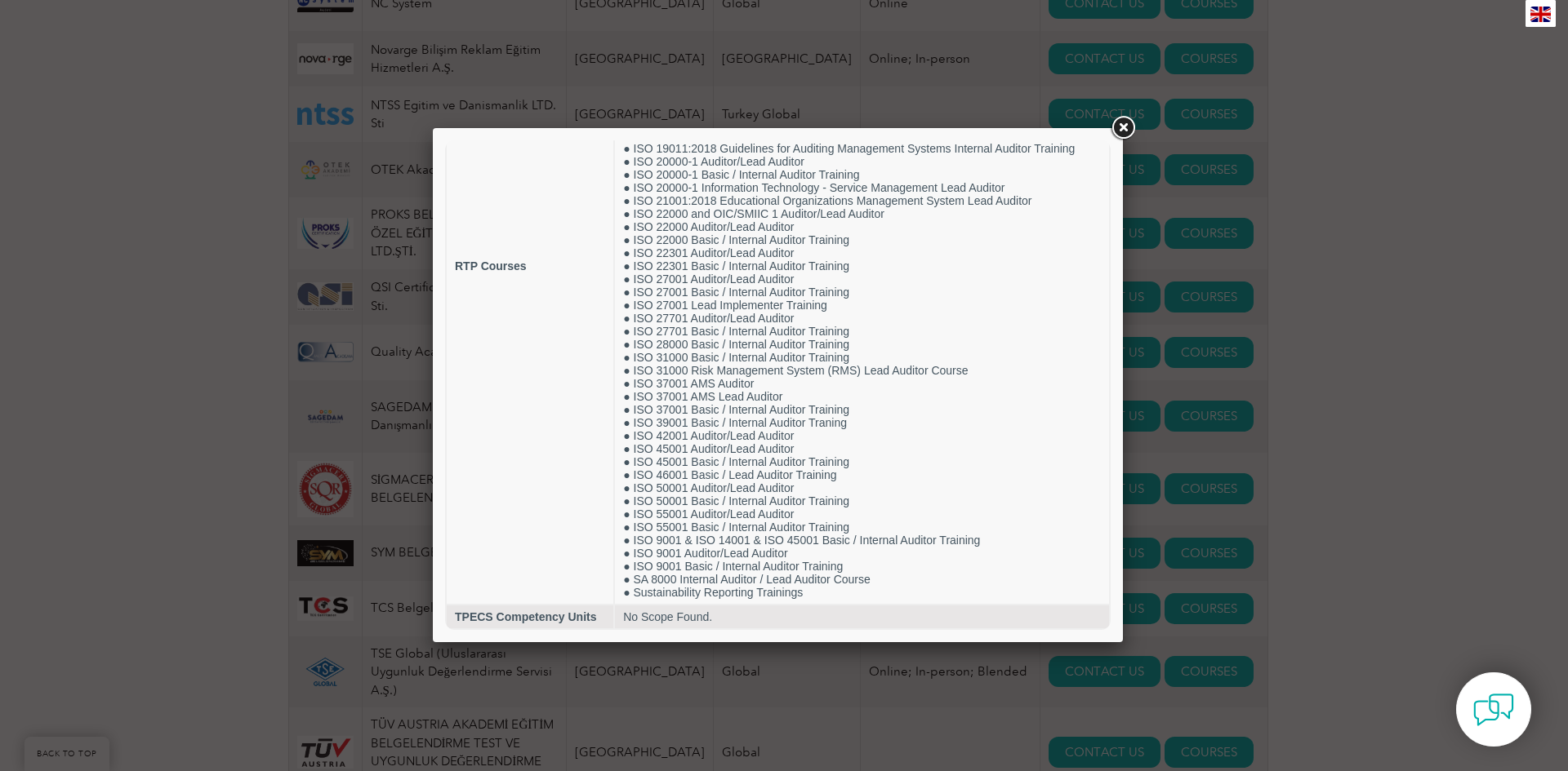
click at [1123, 134] on link at bounding box center [1123, 128] width 29 height 29
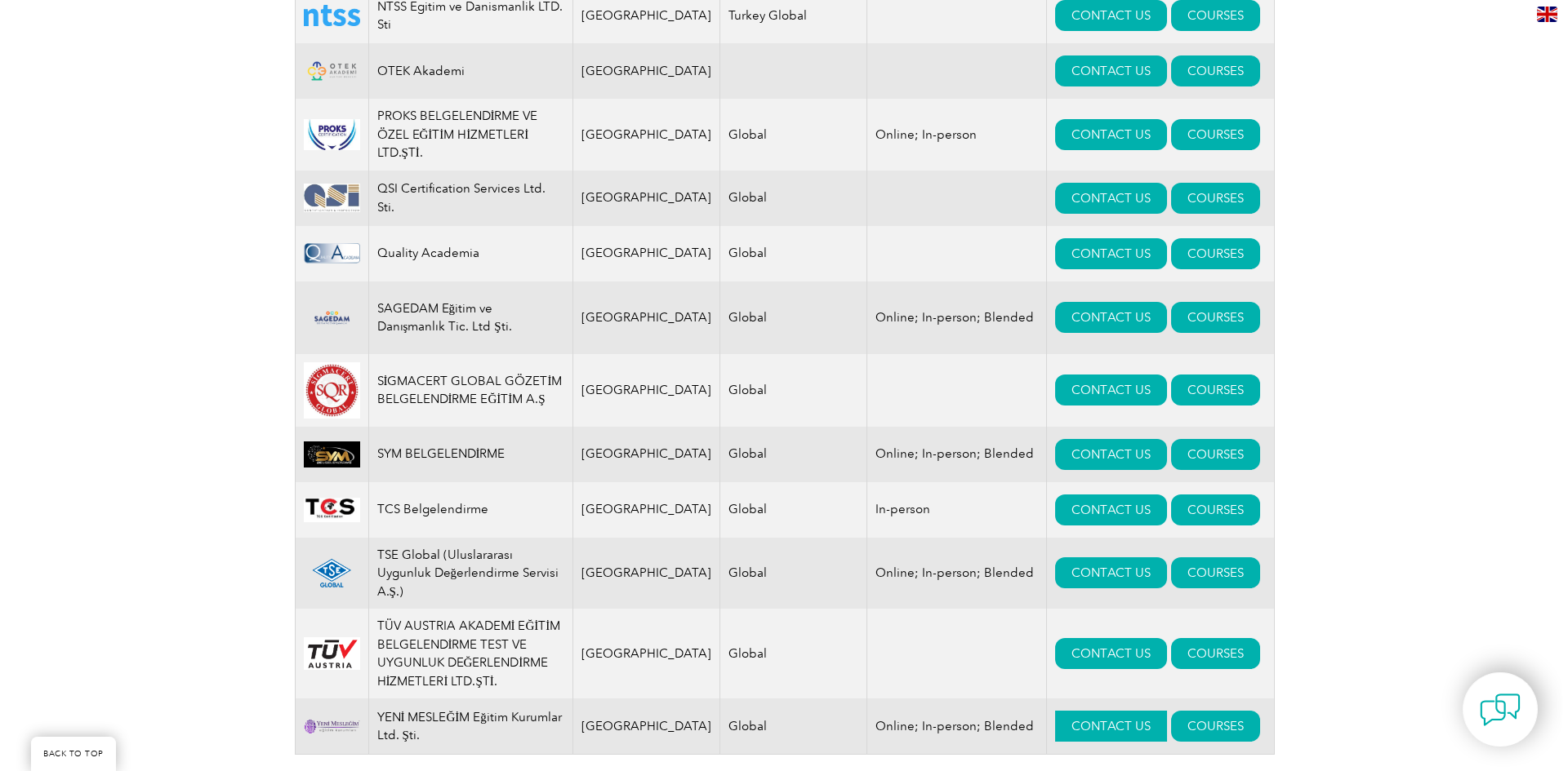
scroll to position [1958, 0]
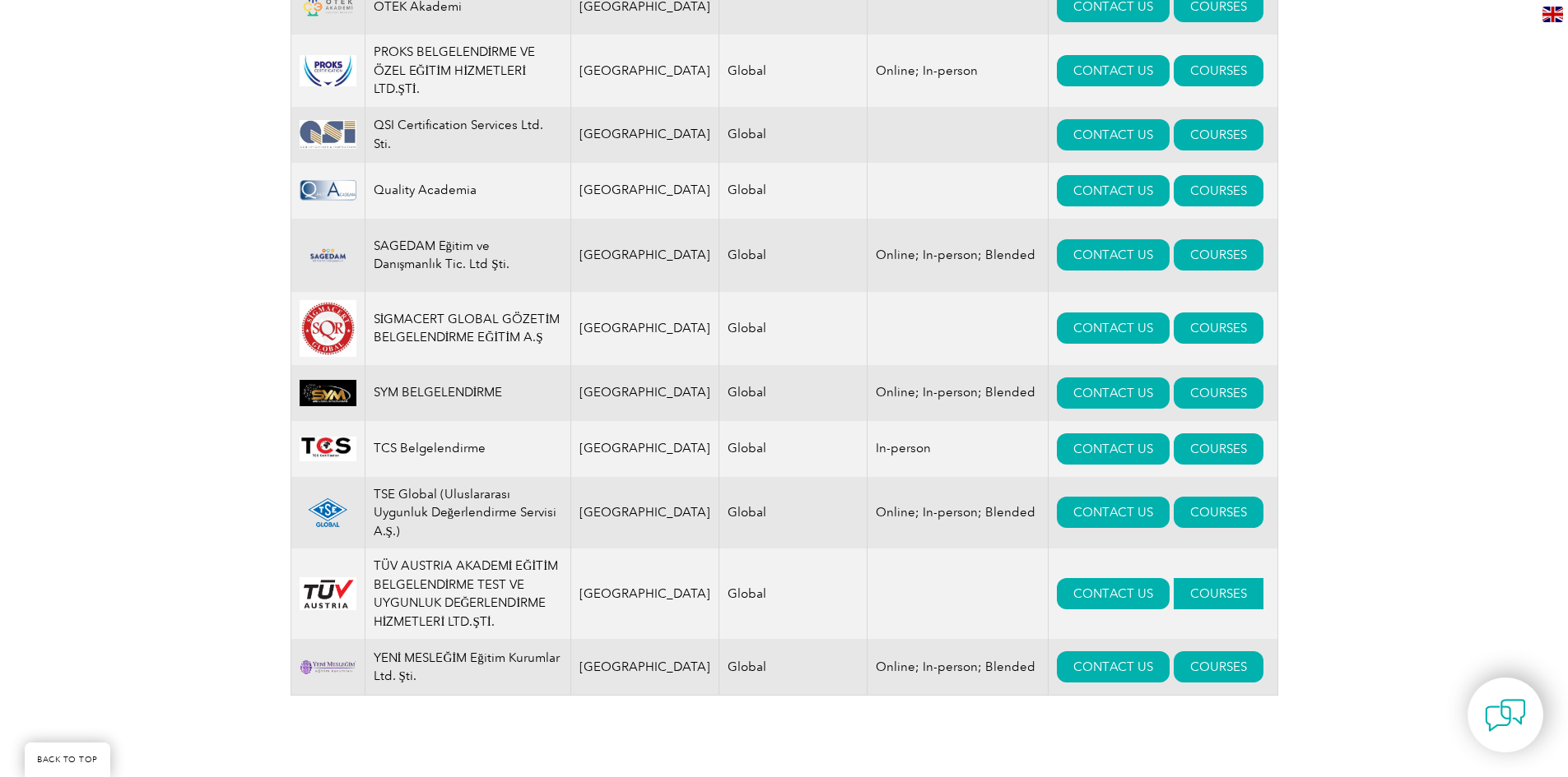
click at [1174, 582] on link "COURSES" at bounding box center [1218, 594] width 90 height 31
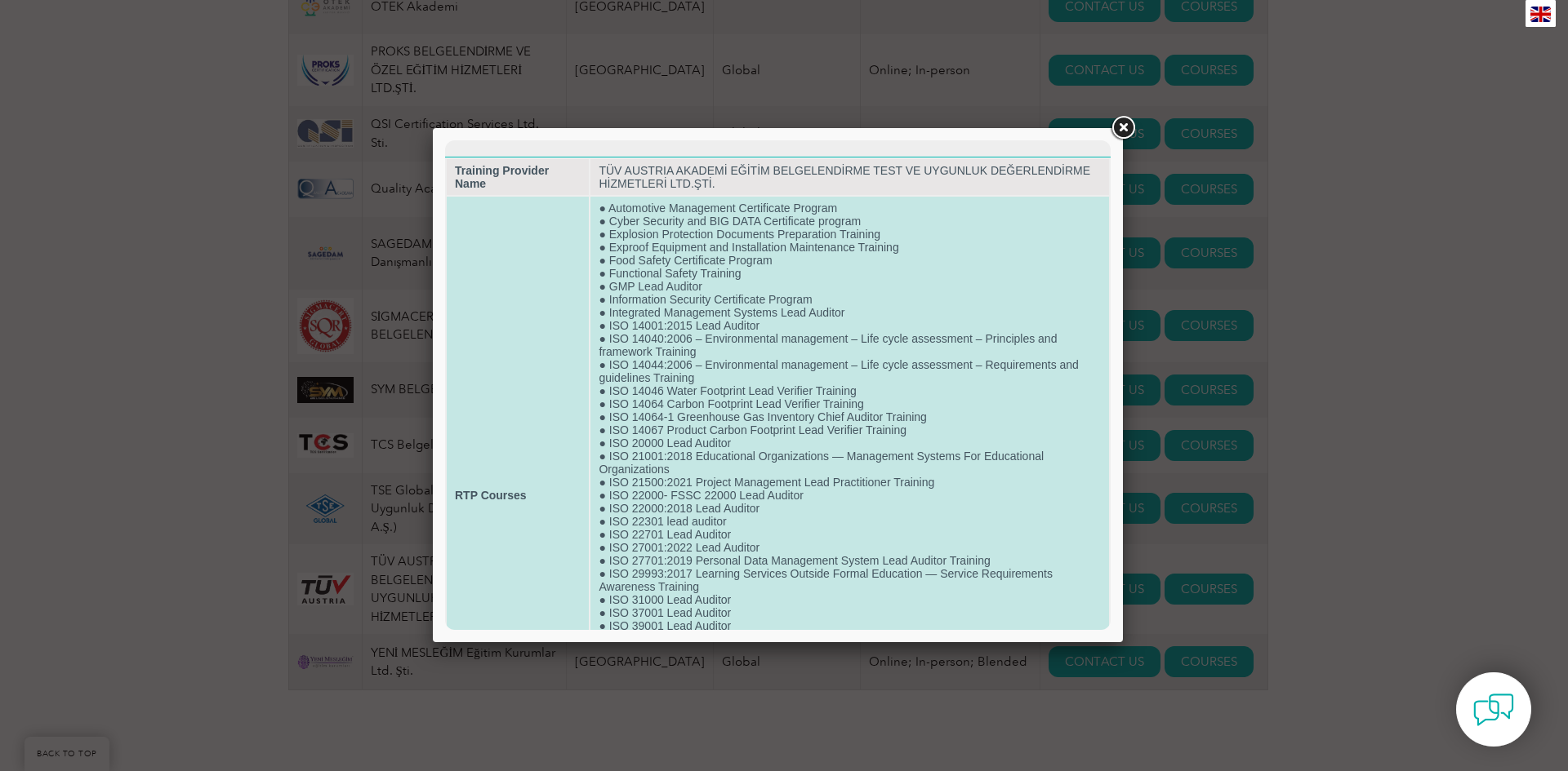
scroll to position [0, 0]
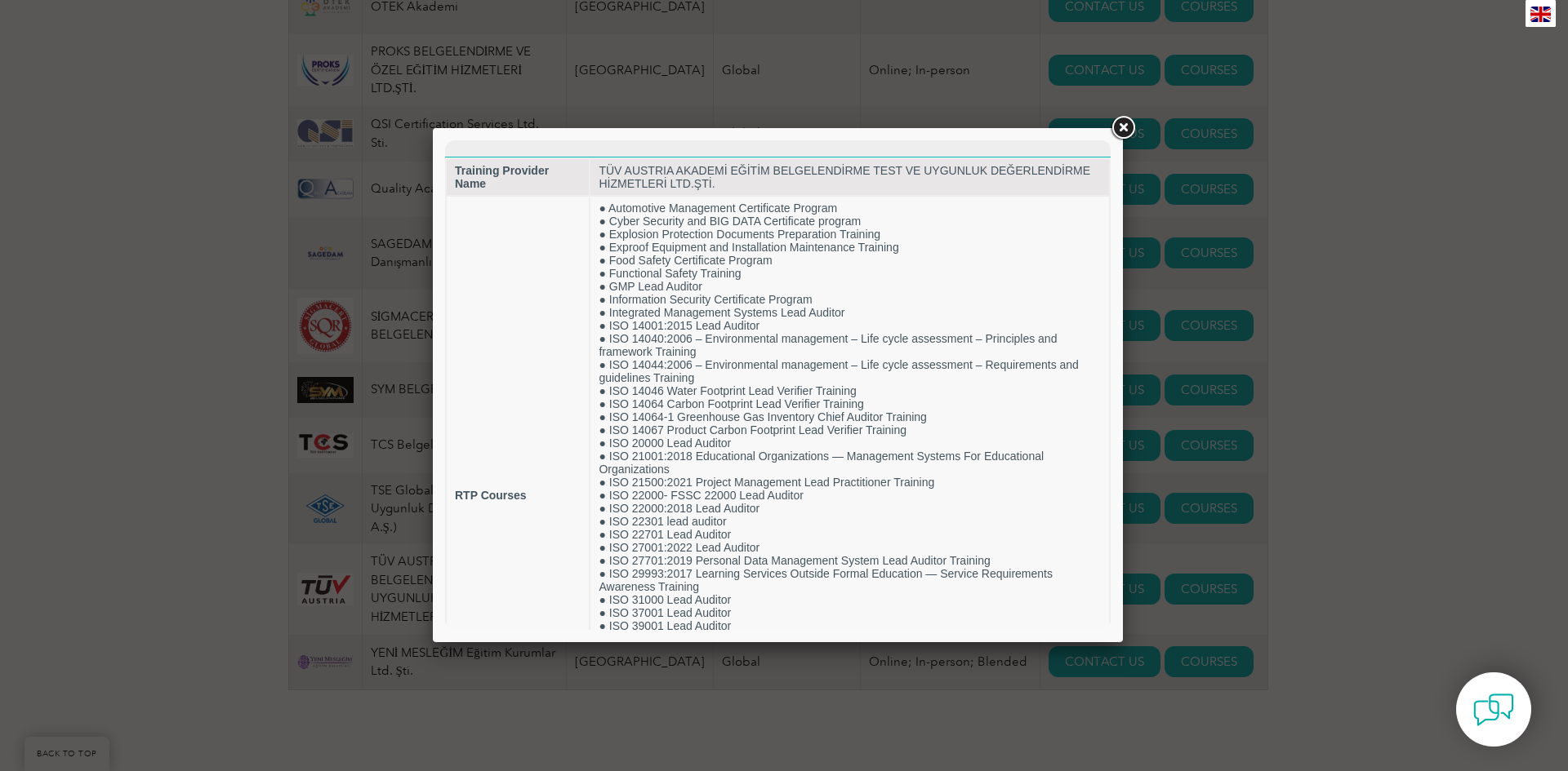
click at [1120, 127] on link at bounding box center [1123, 128] width 29 height 29
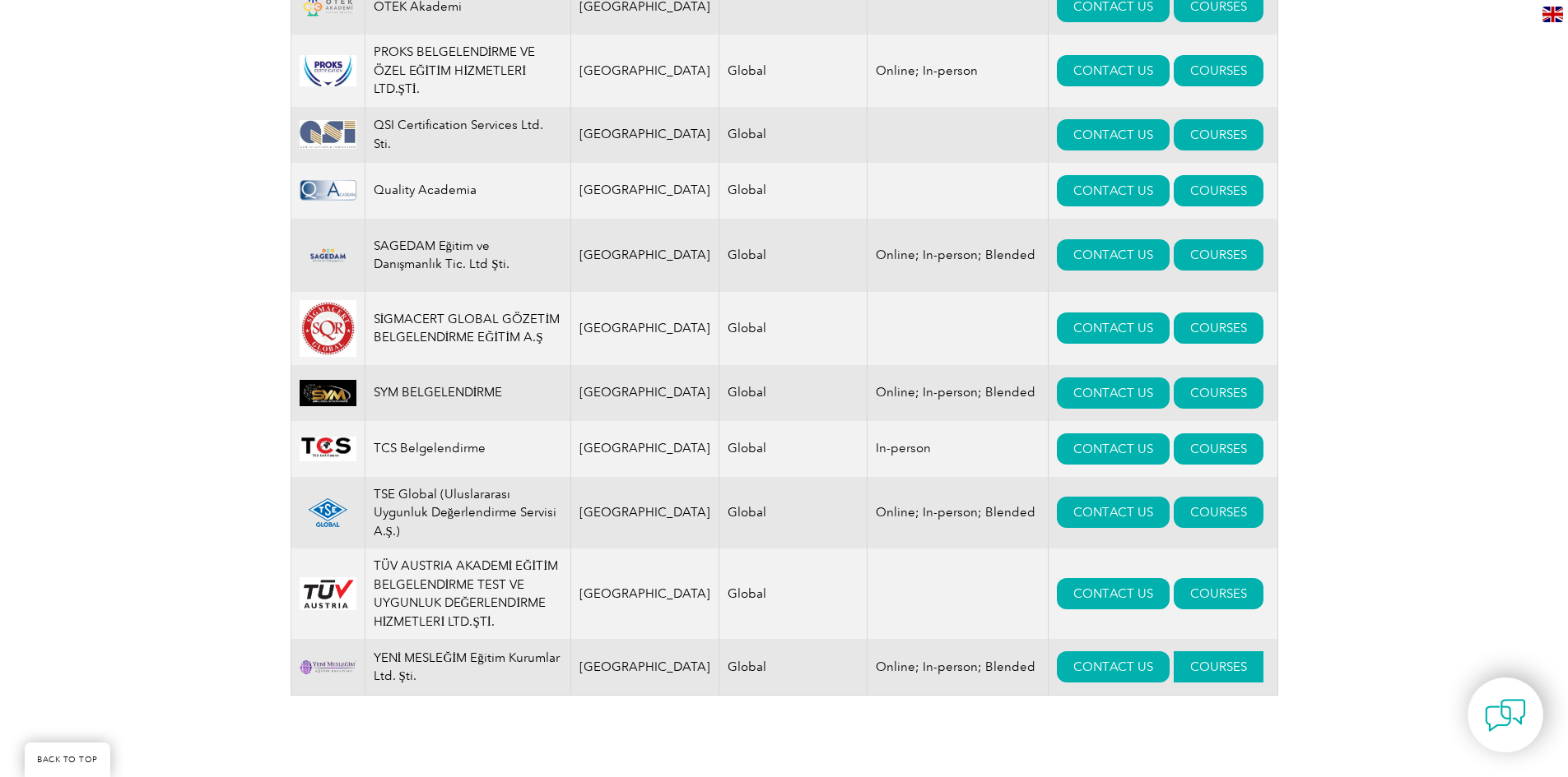
click at [1174, 651] on link "COURSES" at bounding box center [1218, 667] width 90 height 31
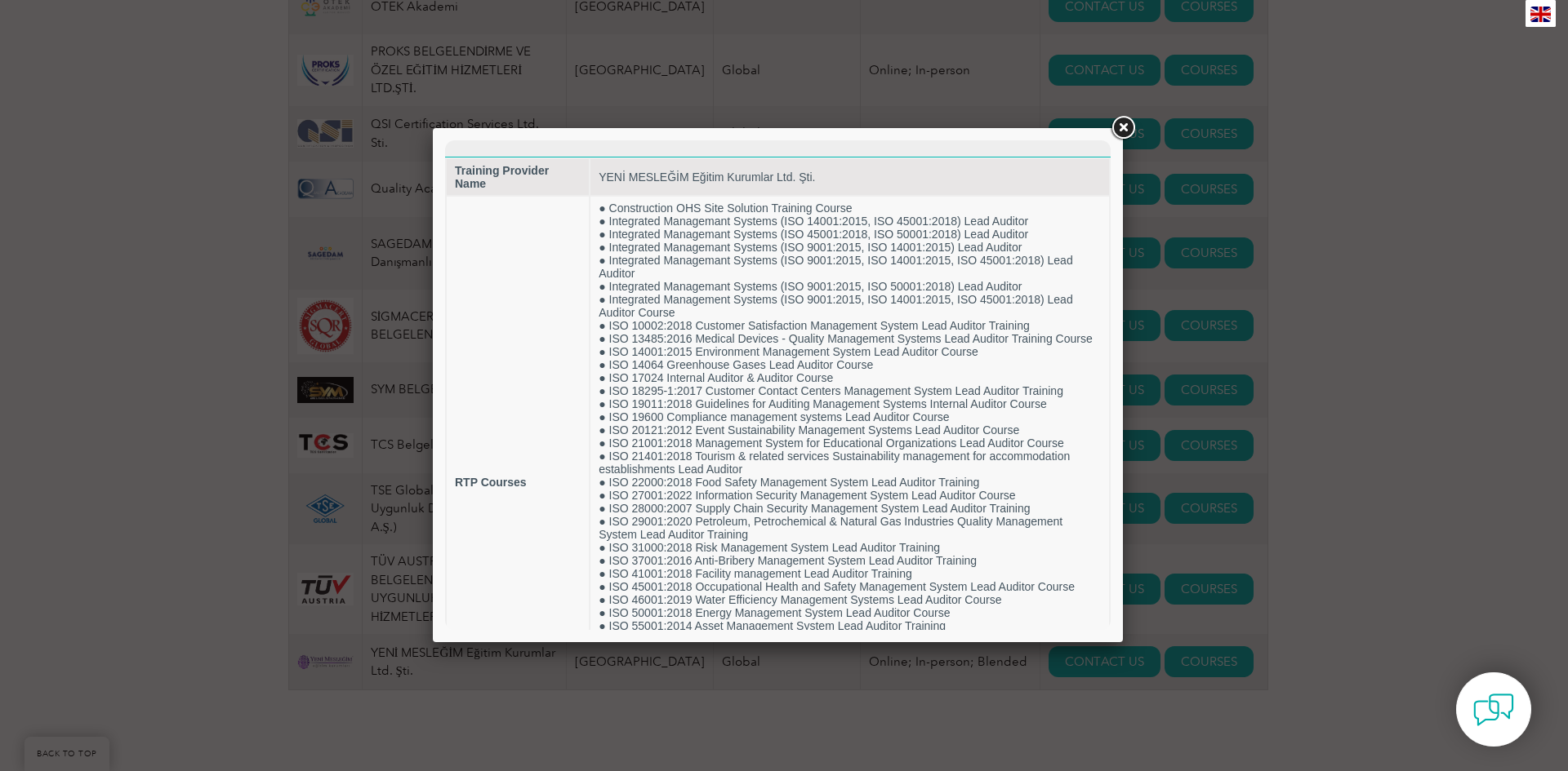
click at [1126, 128] on link at bounding box center [1123, 128] width 29 height 29
